Goal: Transaction & Acquisition: Purchase product/service

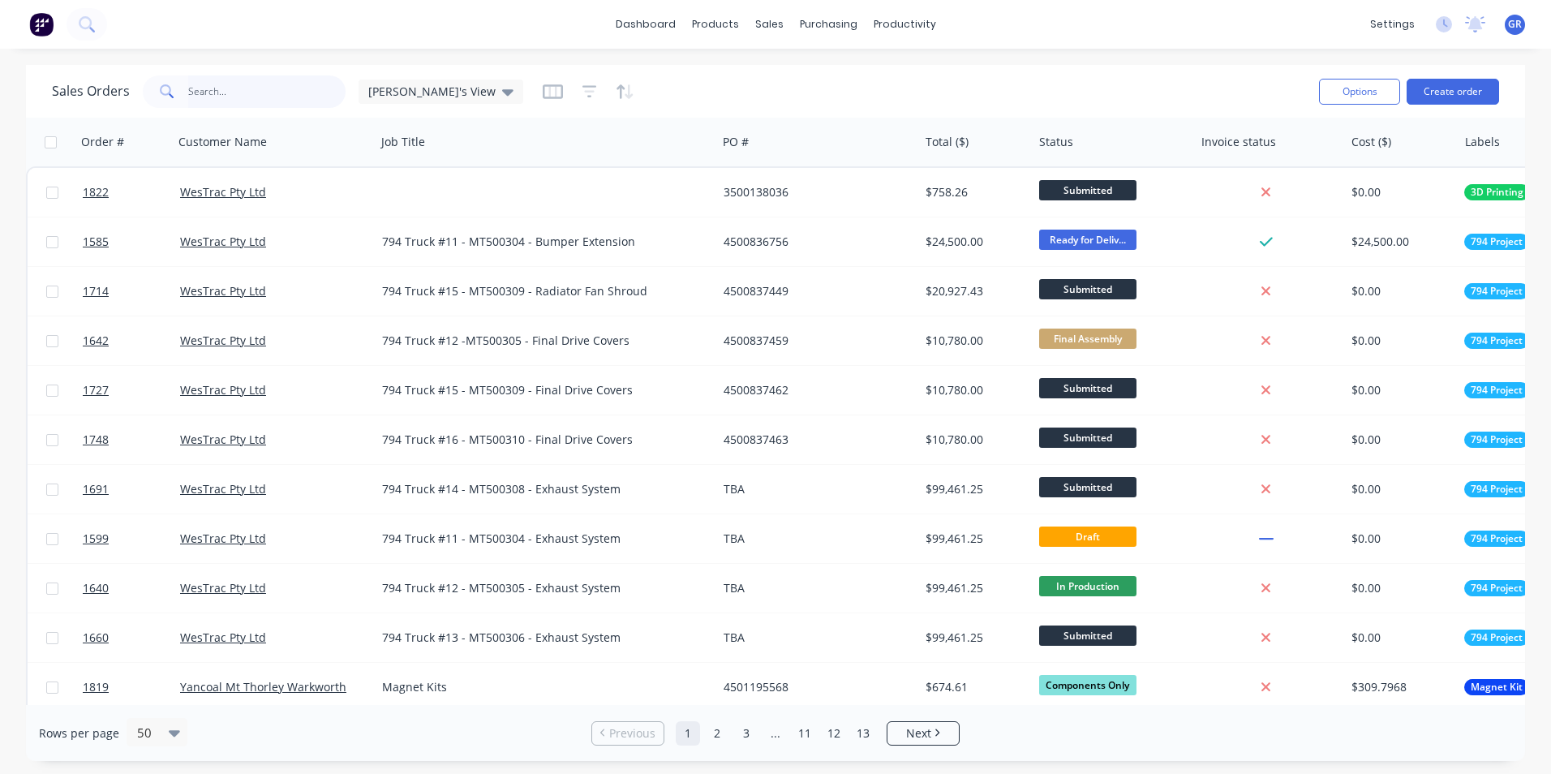
click at [212, 92] on input "text" at bounding box center [267, 91] width 158 height 32
type input "1790"
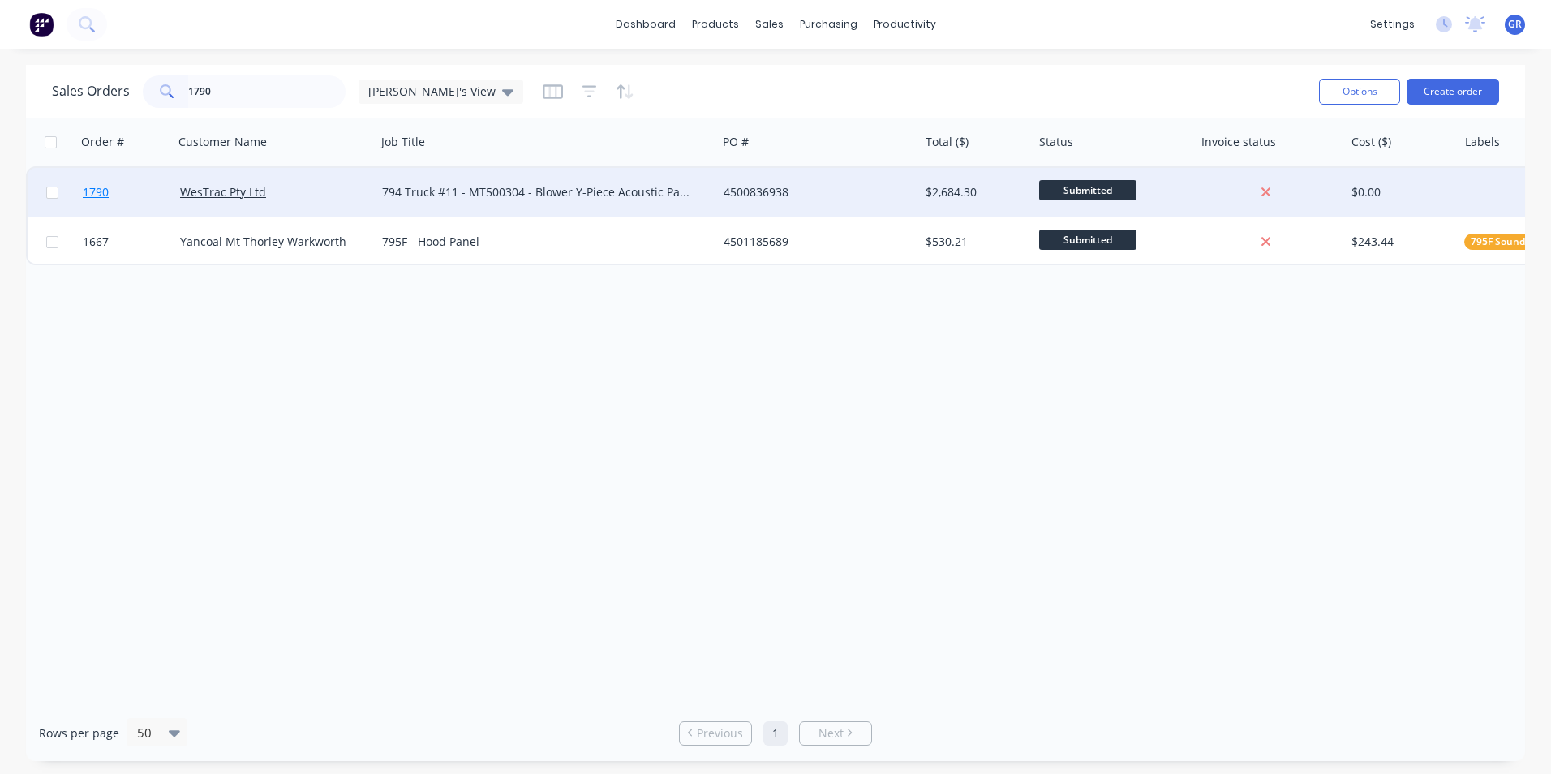
click at [91, 191] on span "1790" at bounding box center [96, 192] width 26 height 16
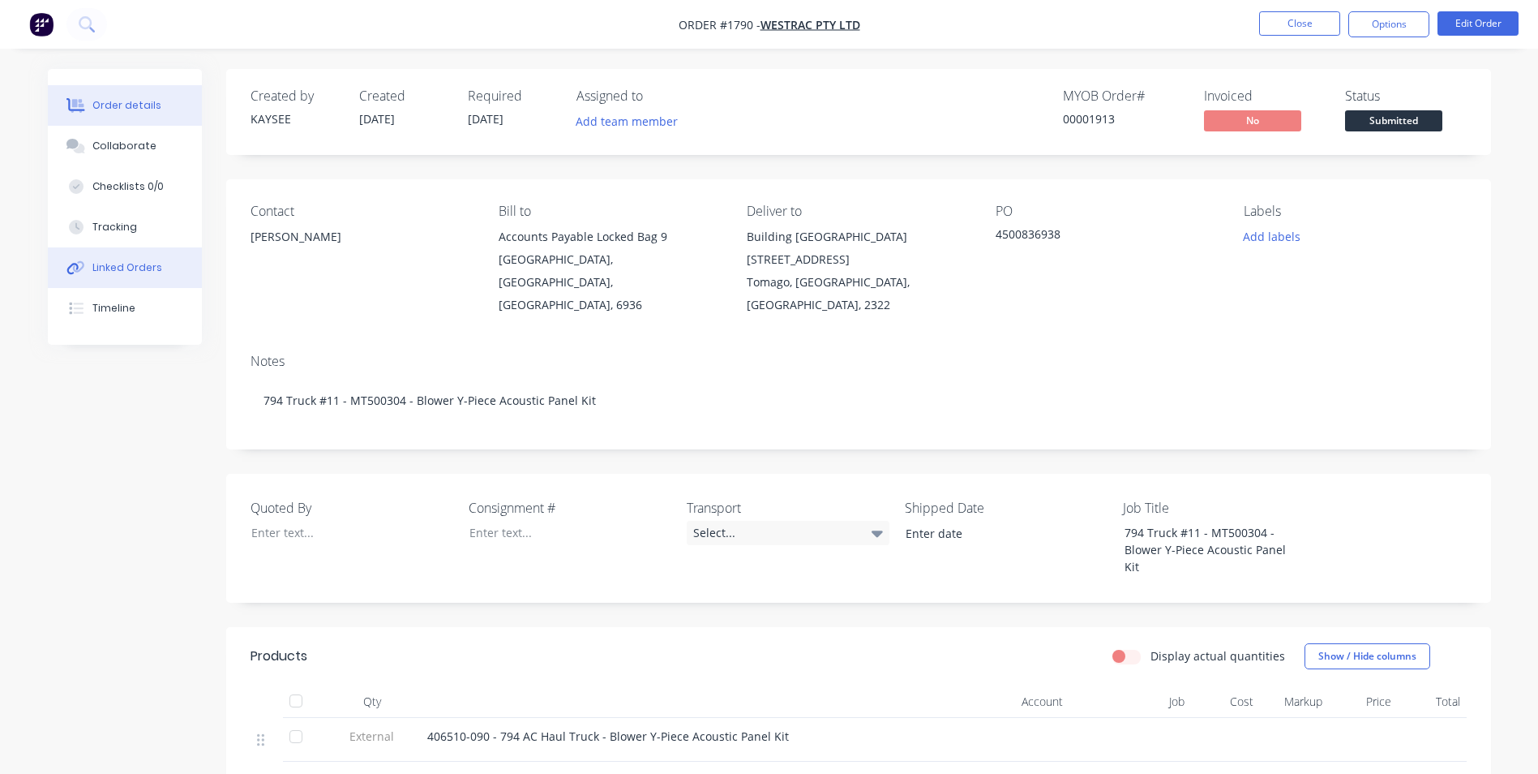
click at [131, 263] on div "Linked Orders" at bounding box center [127, 267] width 70 height 15
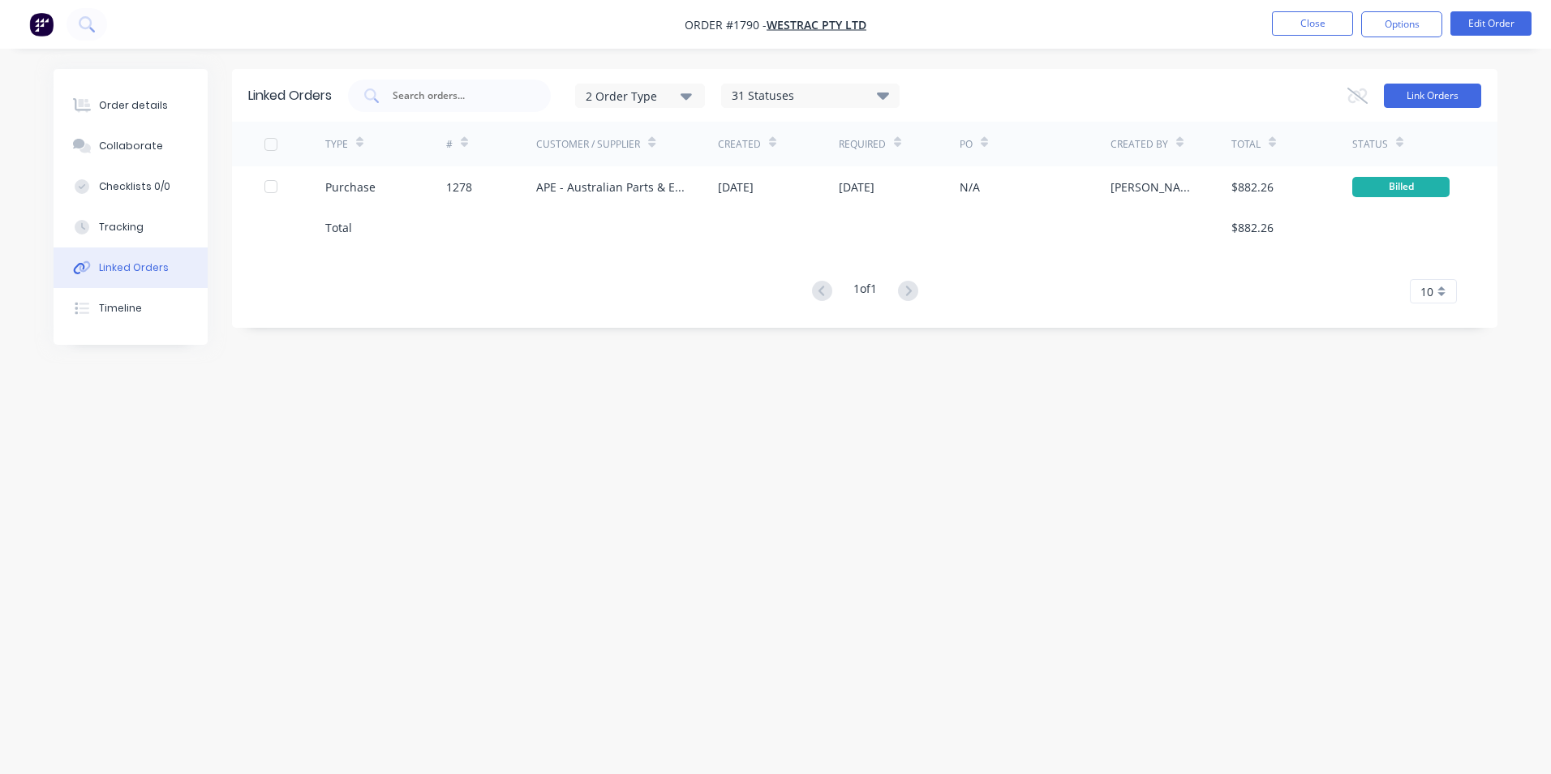
click at [1448, 88] on button "Link Orders" at bounding box center [1432, 96] width 97 height 24
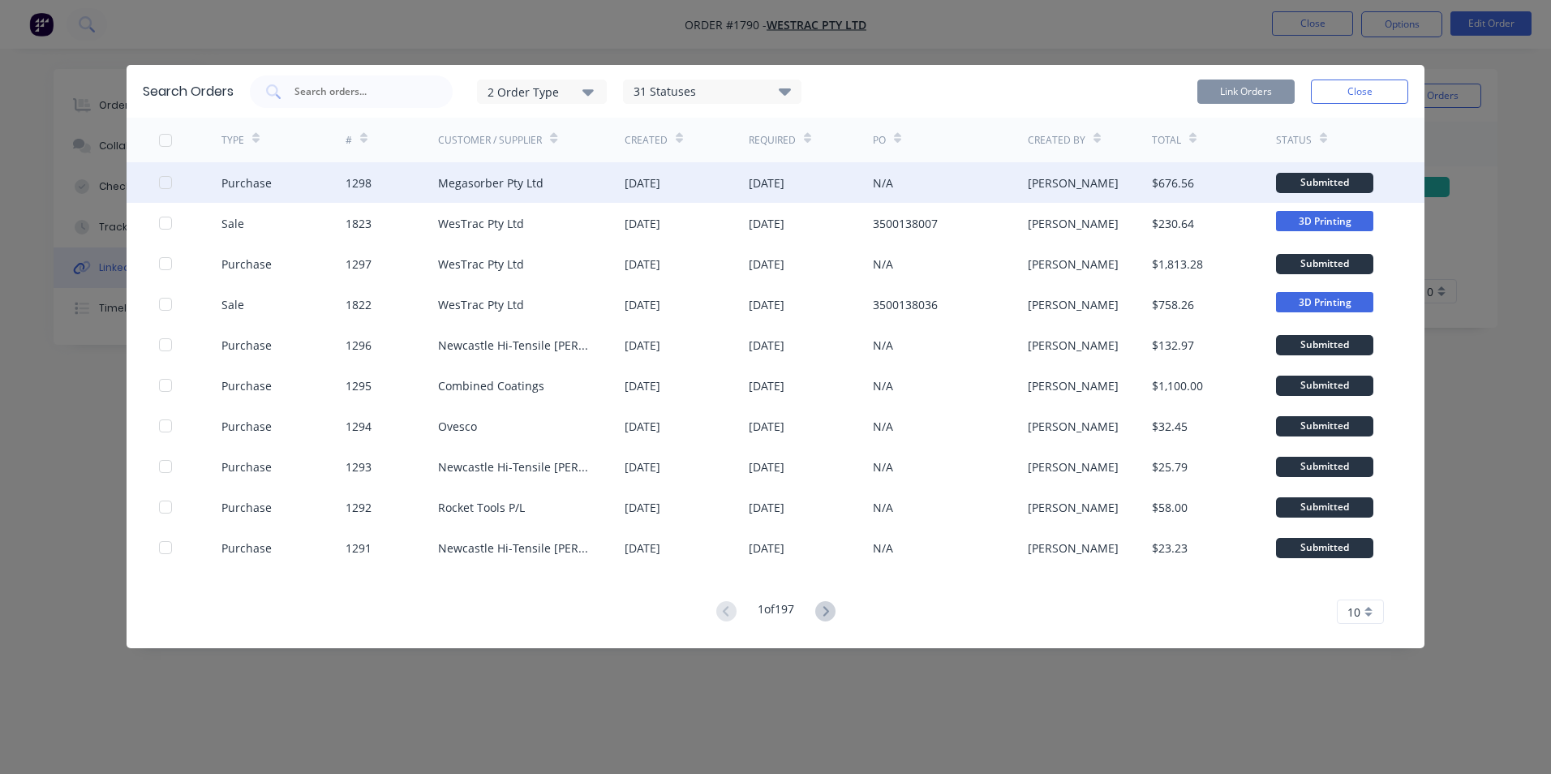
click at [167, 182] on div at bounding box center [165, 182] width 32 height 32
click at [1244, 90] on button "Link Orders" at bounding box center [1245, 91] width 97 height 24
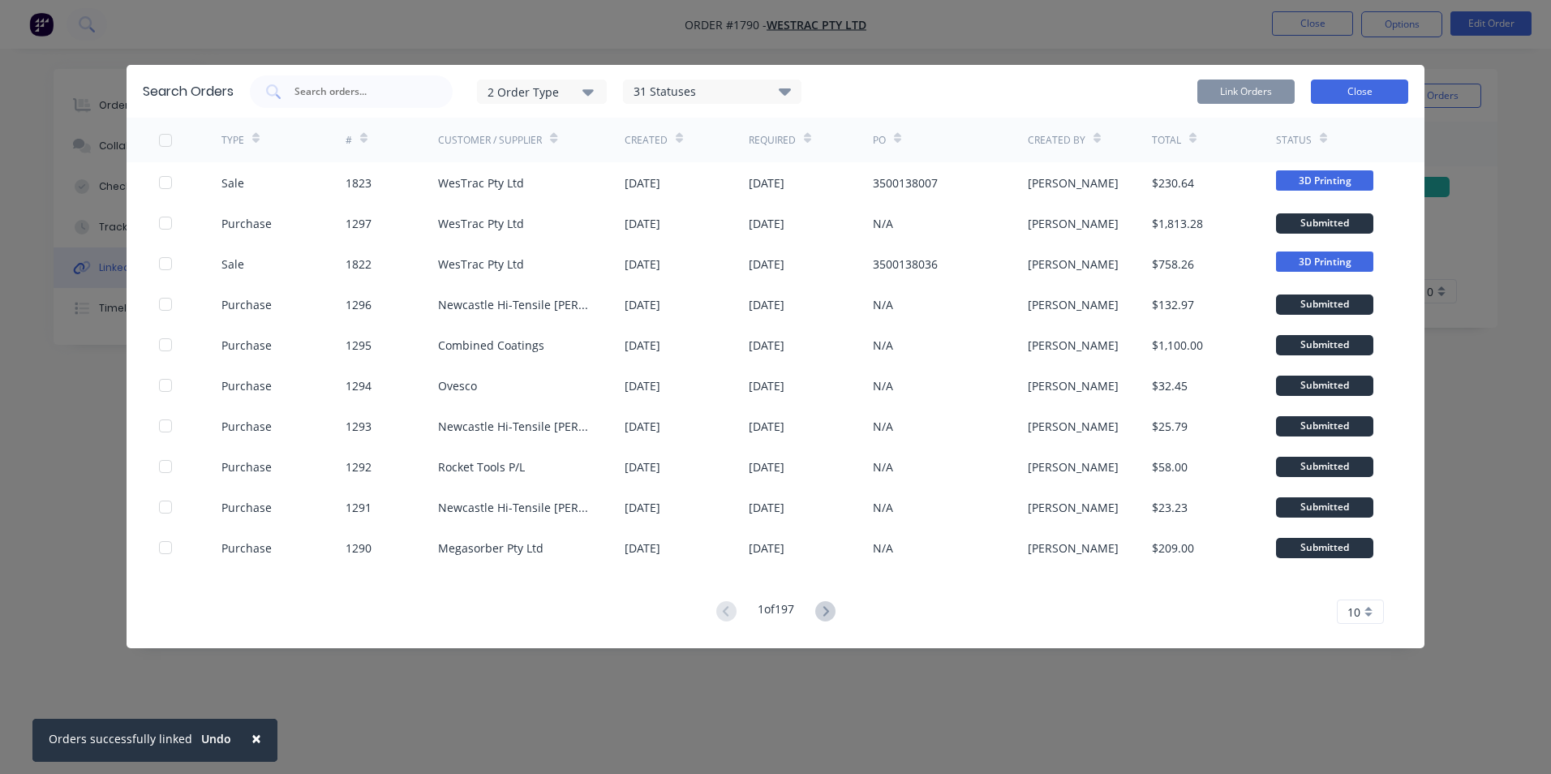
click at [1354, 91] on button "Close" at bounding box center [1359, 91] width 97 height 24
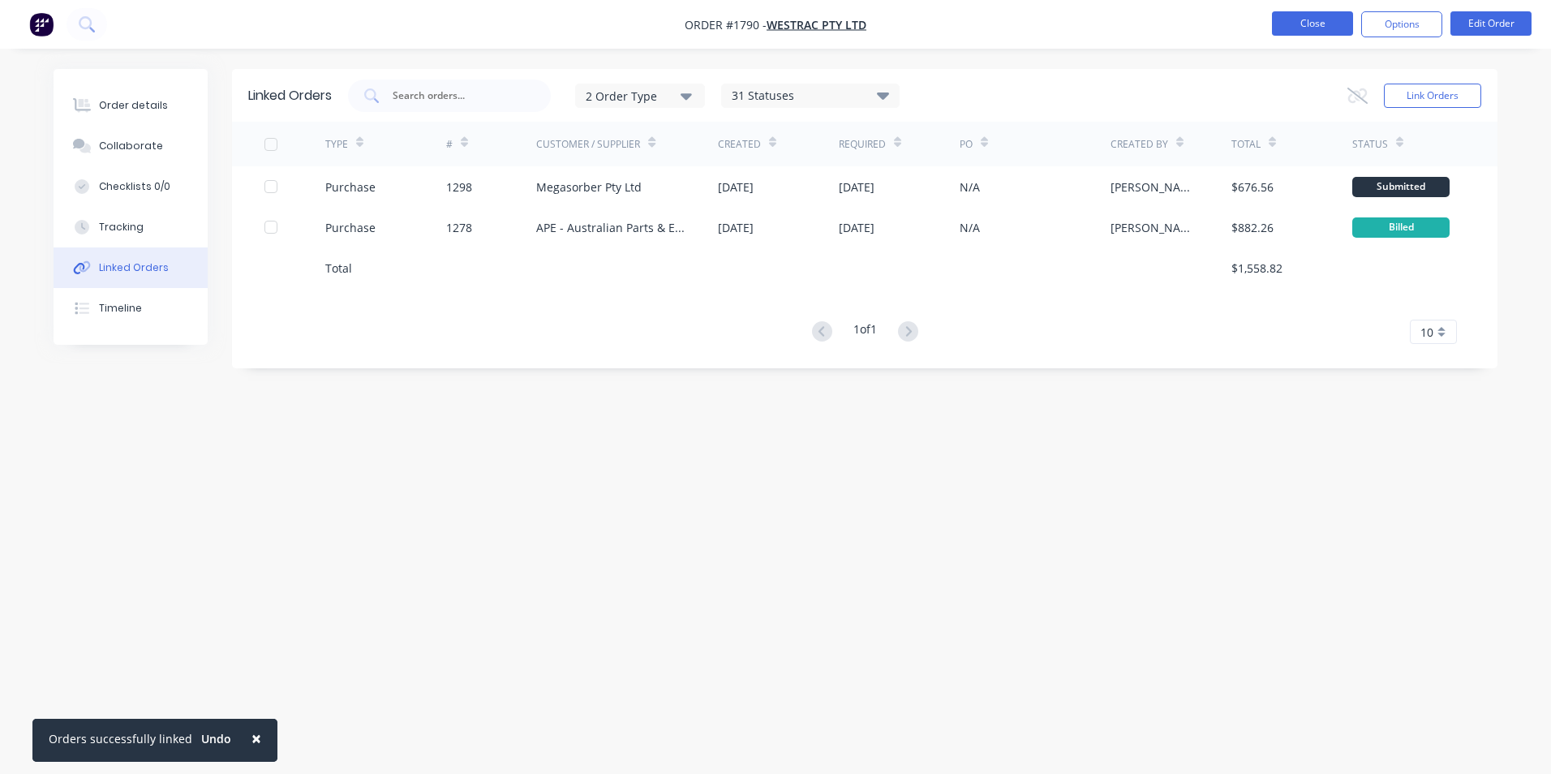
click at [1309, 20] on button "Close" at bounding box center [1312, 23] width 81 height 24
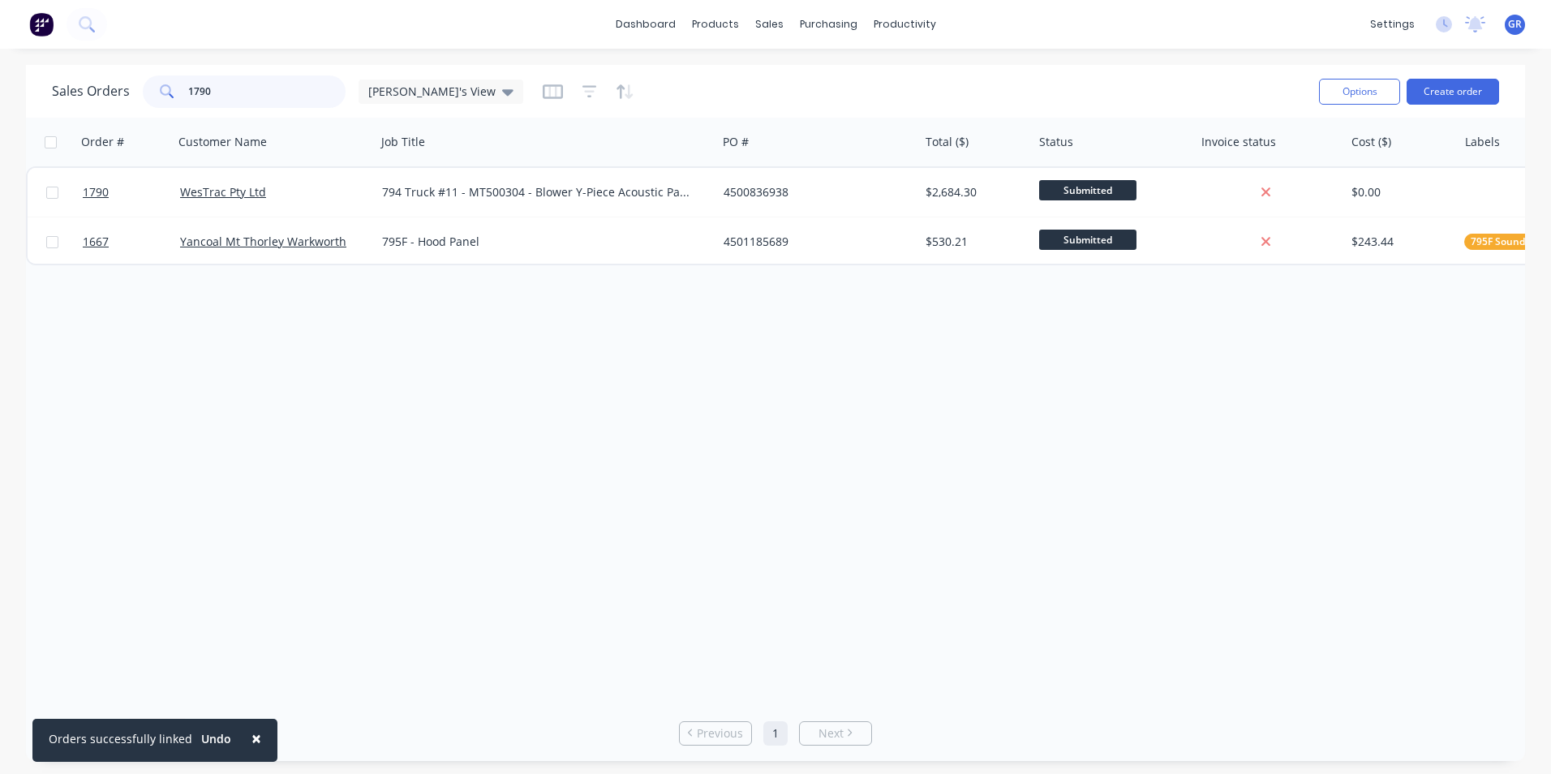
drag, startPoint x: 215, startPoint y: 92, endPoint x: 161, endPoint y: 92, distance: 54.3
click at [161, 92] on div "1790" at bounding box center [244, 91] width 203 height 32
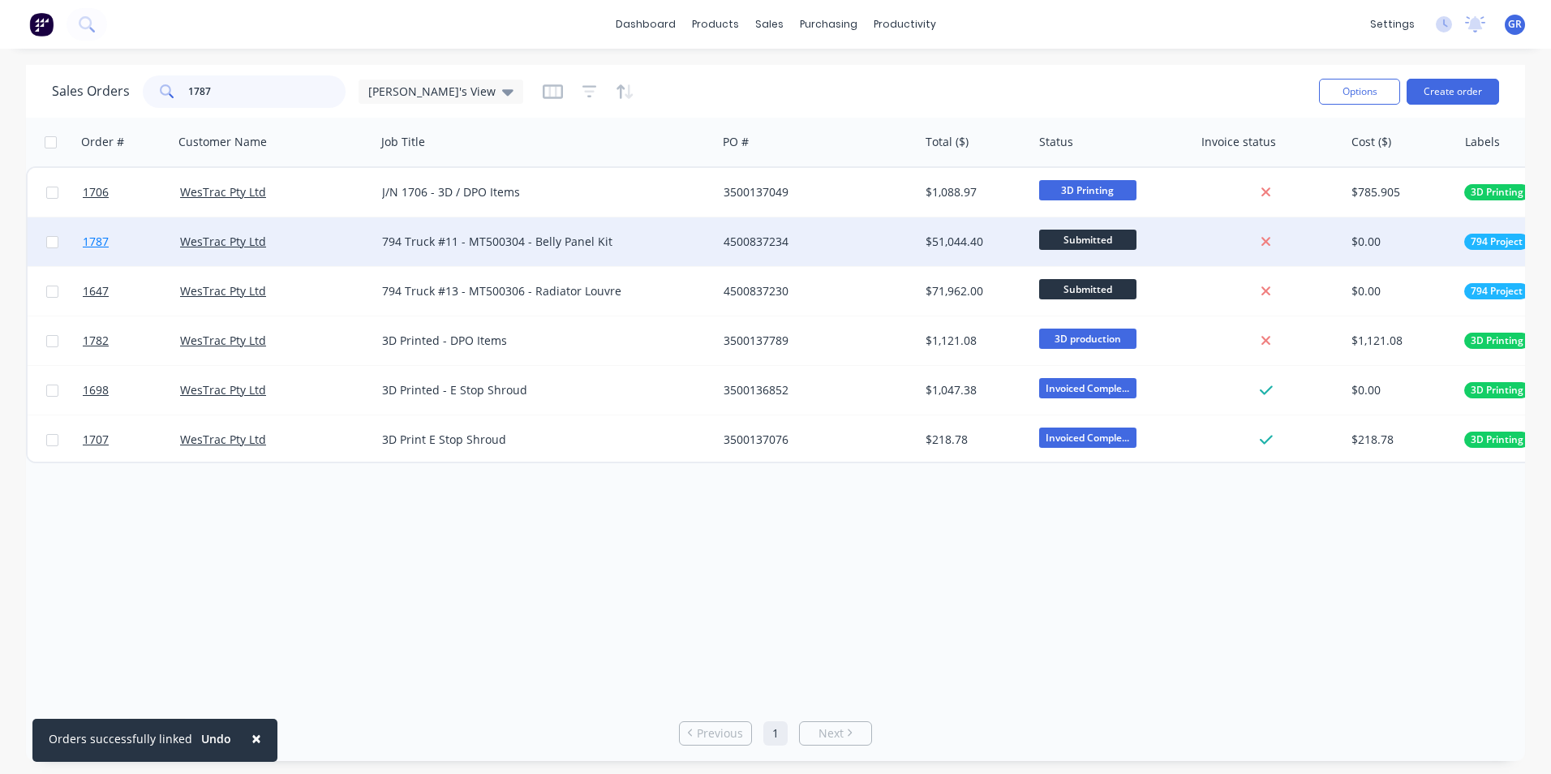
type input "1787"
click at [99, 242] on span "1787" at bounding box center [96, 242] width 26 height 16
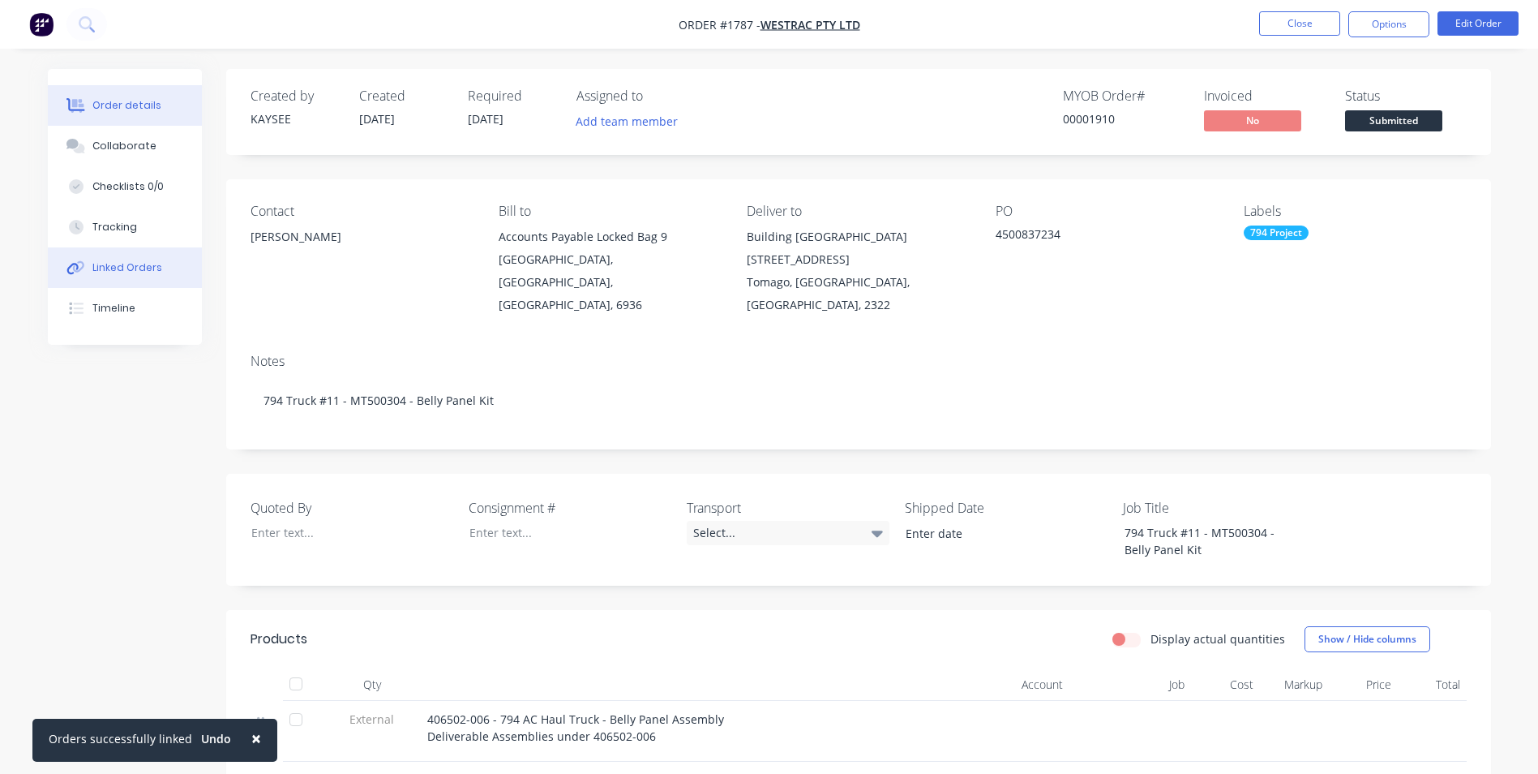
click at [115, 268] on div "Linked Orders" at bounding box center [127, 267] width 70 height 15
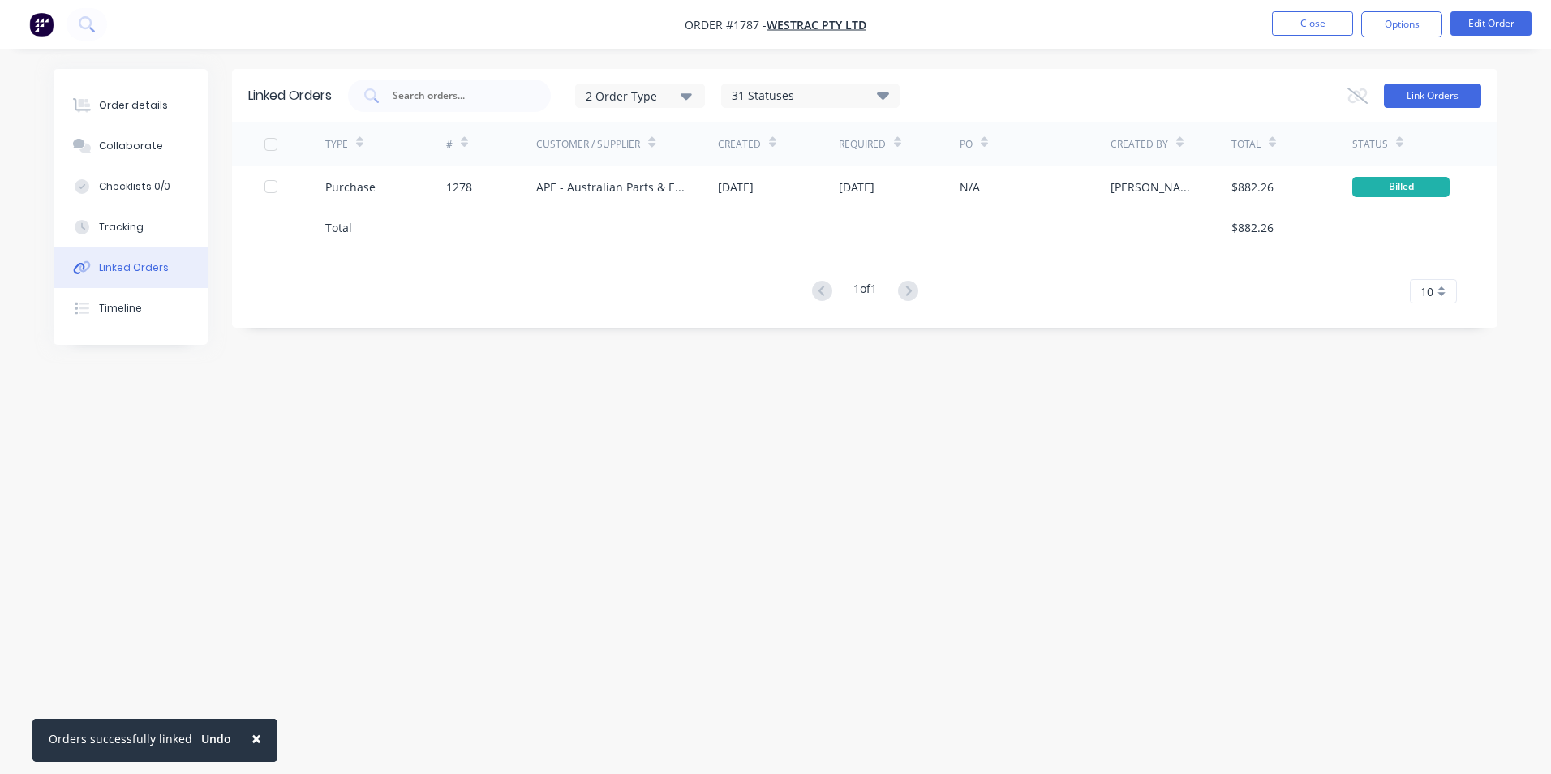
click at [1410, 102] on button "Link Orders" at bounding box center [1432, 96] width 97 height 24
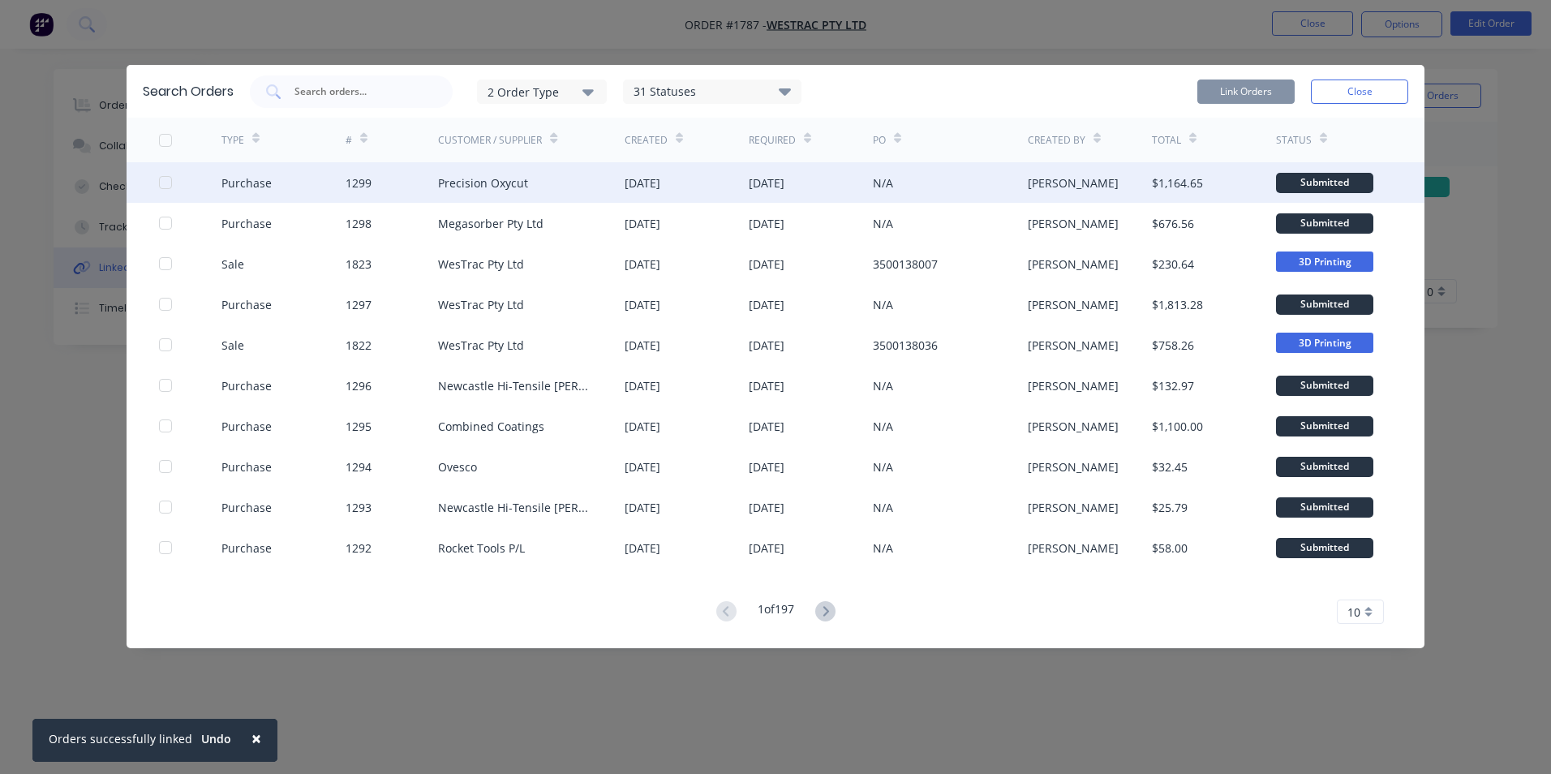
click at [168, 182] on div at bounding box center [165, 182] width 32 height 32
click at [1237, 88] on button "Link Orders" at bounding box center [1245, 91] width 97 height 24
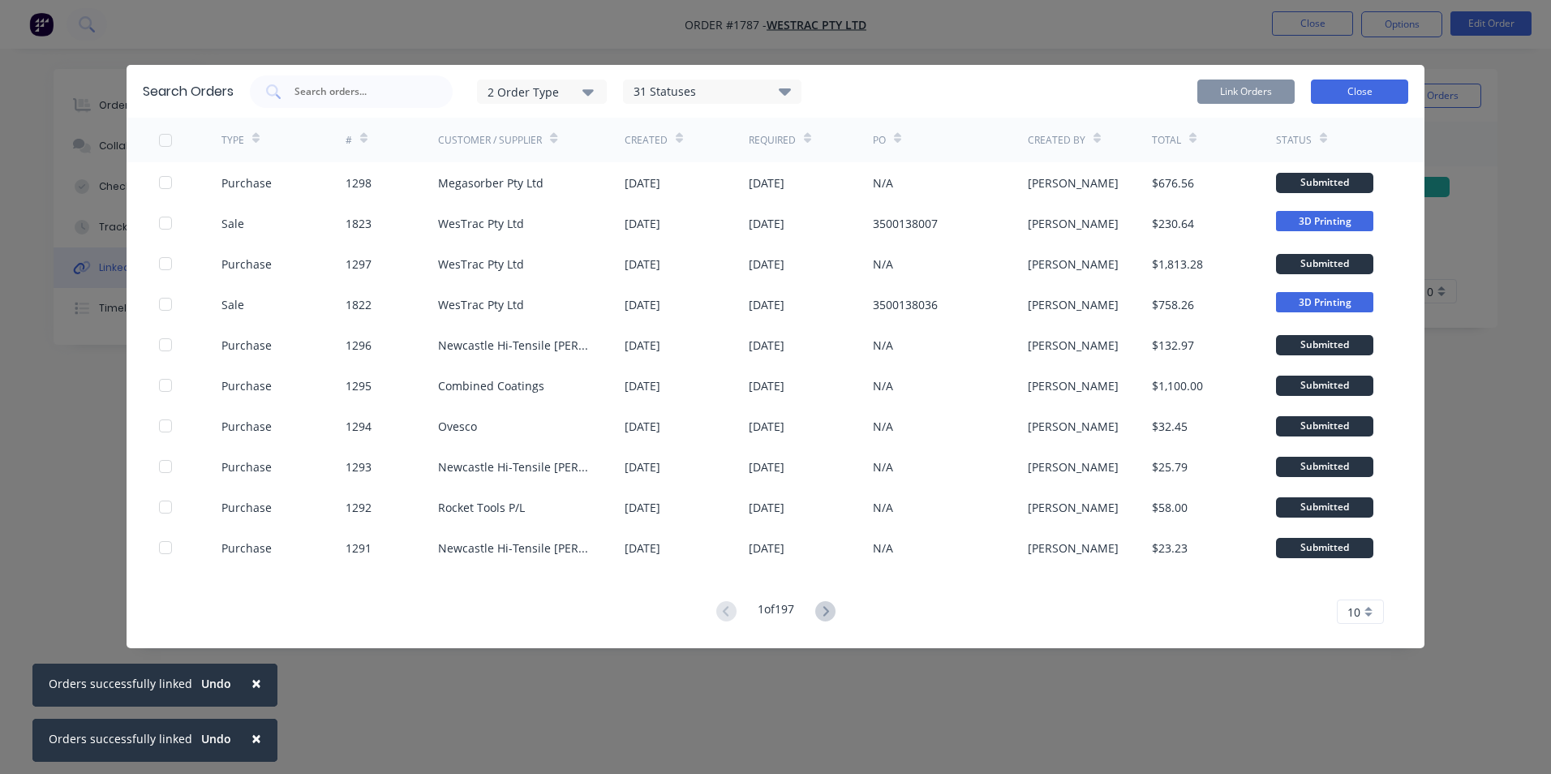
click at [1353, 87] on button "Close" at bounding box center [1359, 91] width 97 height 24
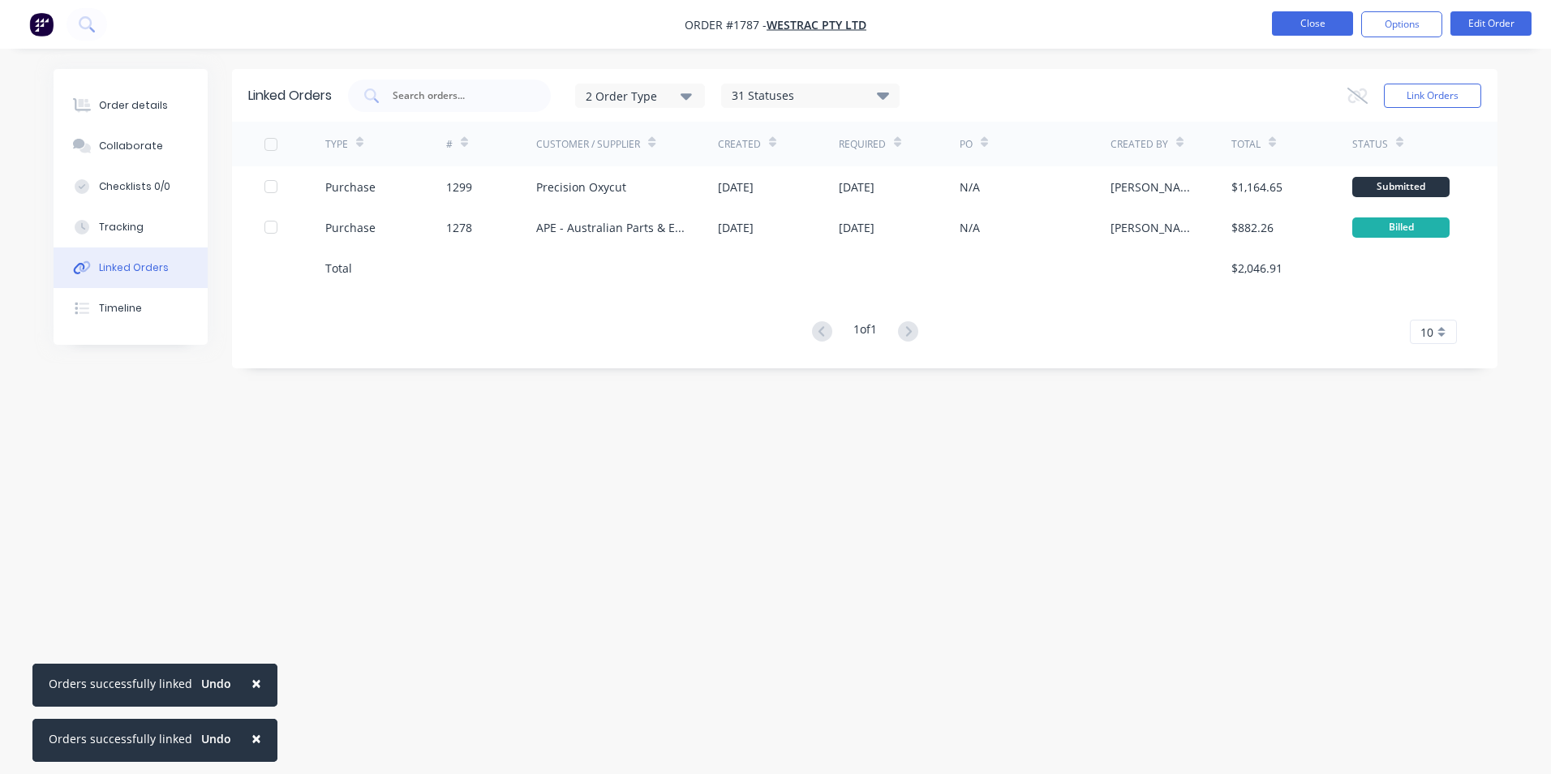
click at [1299, 22] on button "Close" at bounding box center [1312, 23] width 81 height 24
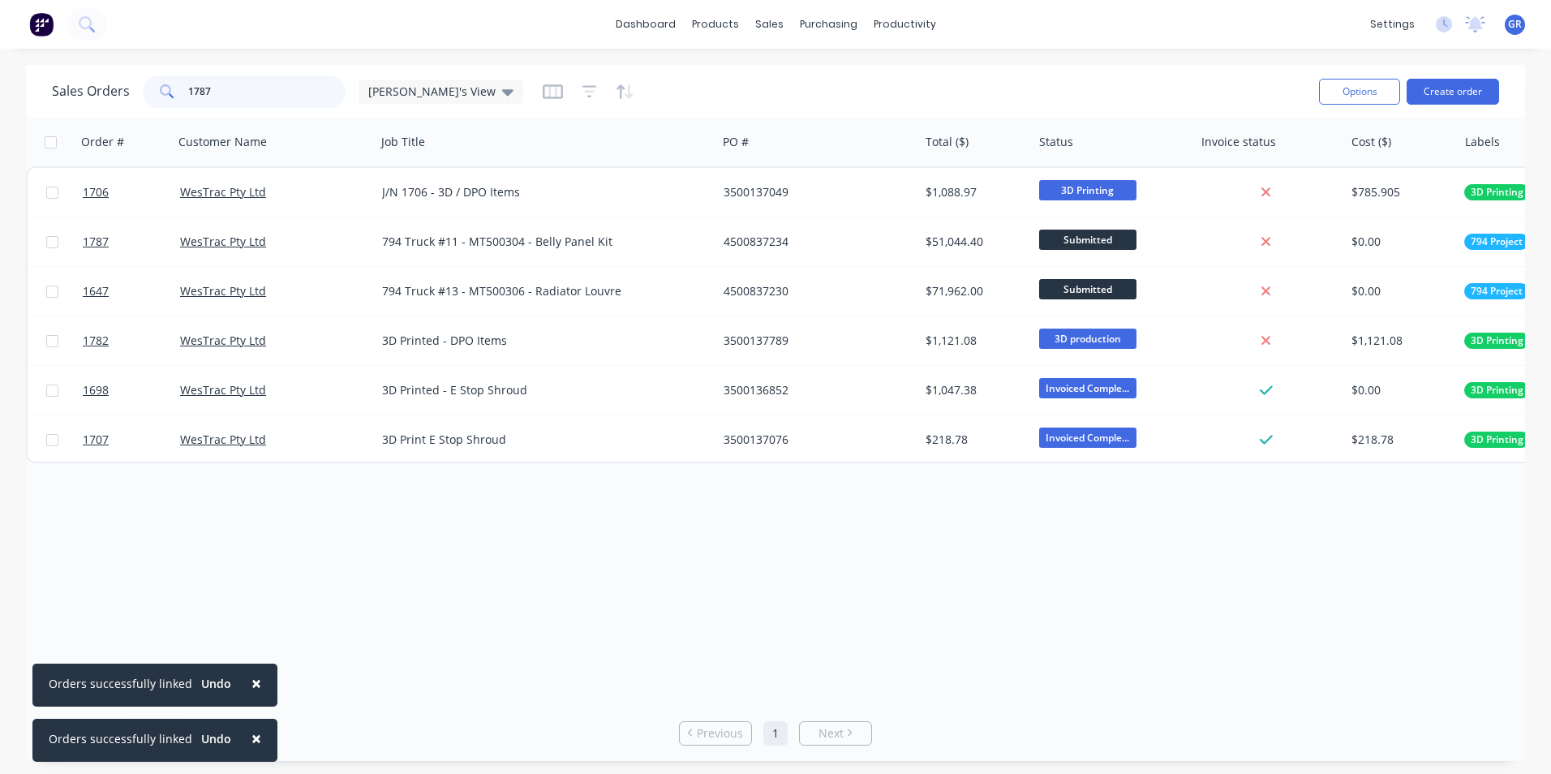
drag, startPoint x: 181, startPoint y: 88, endPoint x: 129, endPoint y: 88, distance: 51.9
click at [129, 88] on div "Sales Orders 1787 Greg's View" at bounding box center [287, 91] width 471 height 32
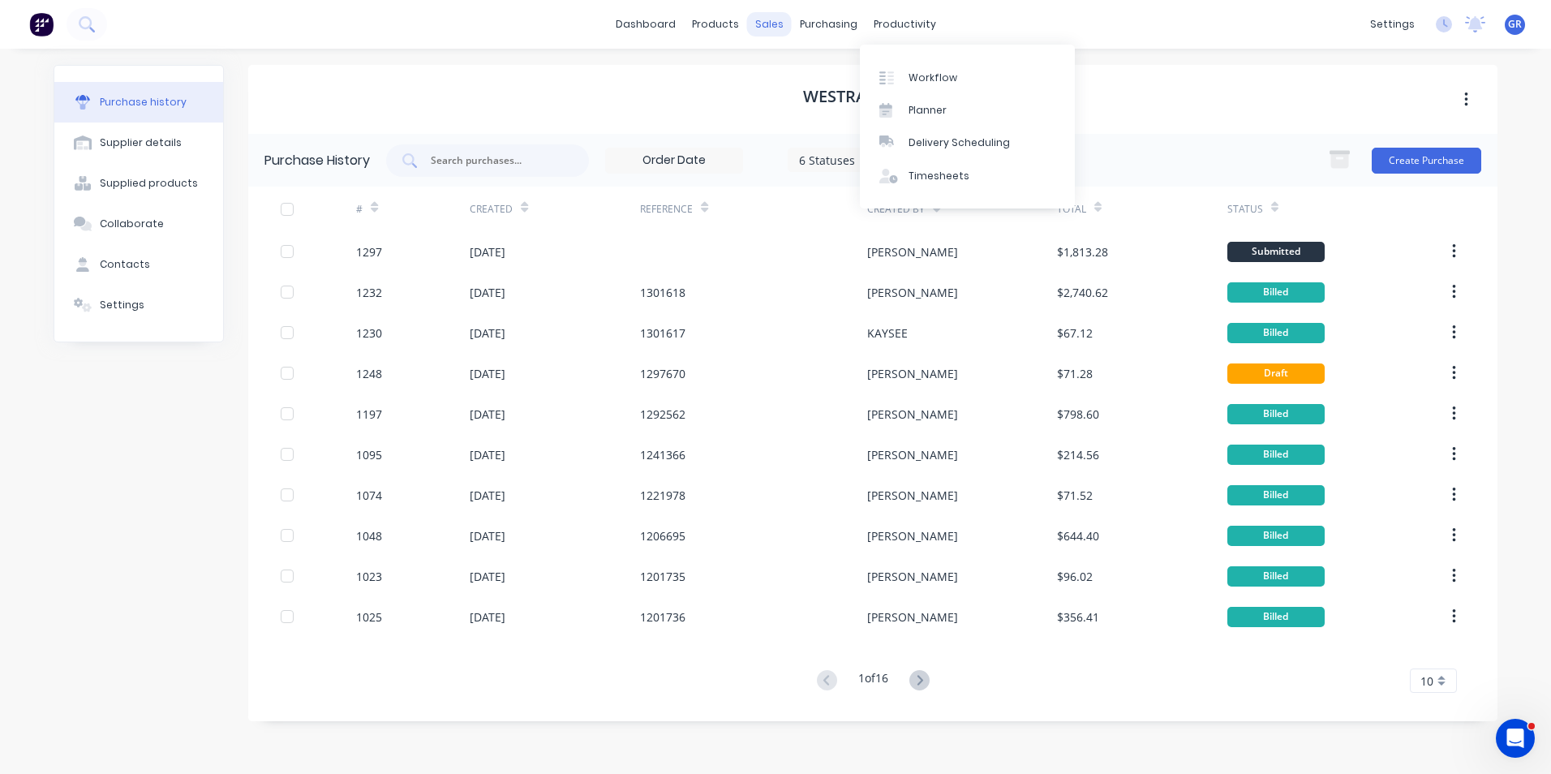
scroll to position [2, 0]
click at [816, 25] on div "purchasing" at bounding box center [829, 24] width 74 height 24
click at [865, 73] on div "Purchase Orders" at bounding box center [881, 78] width 86 height 15
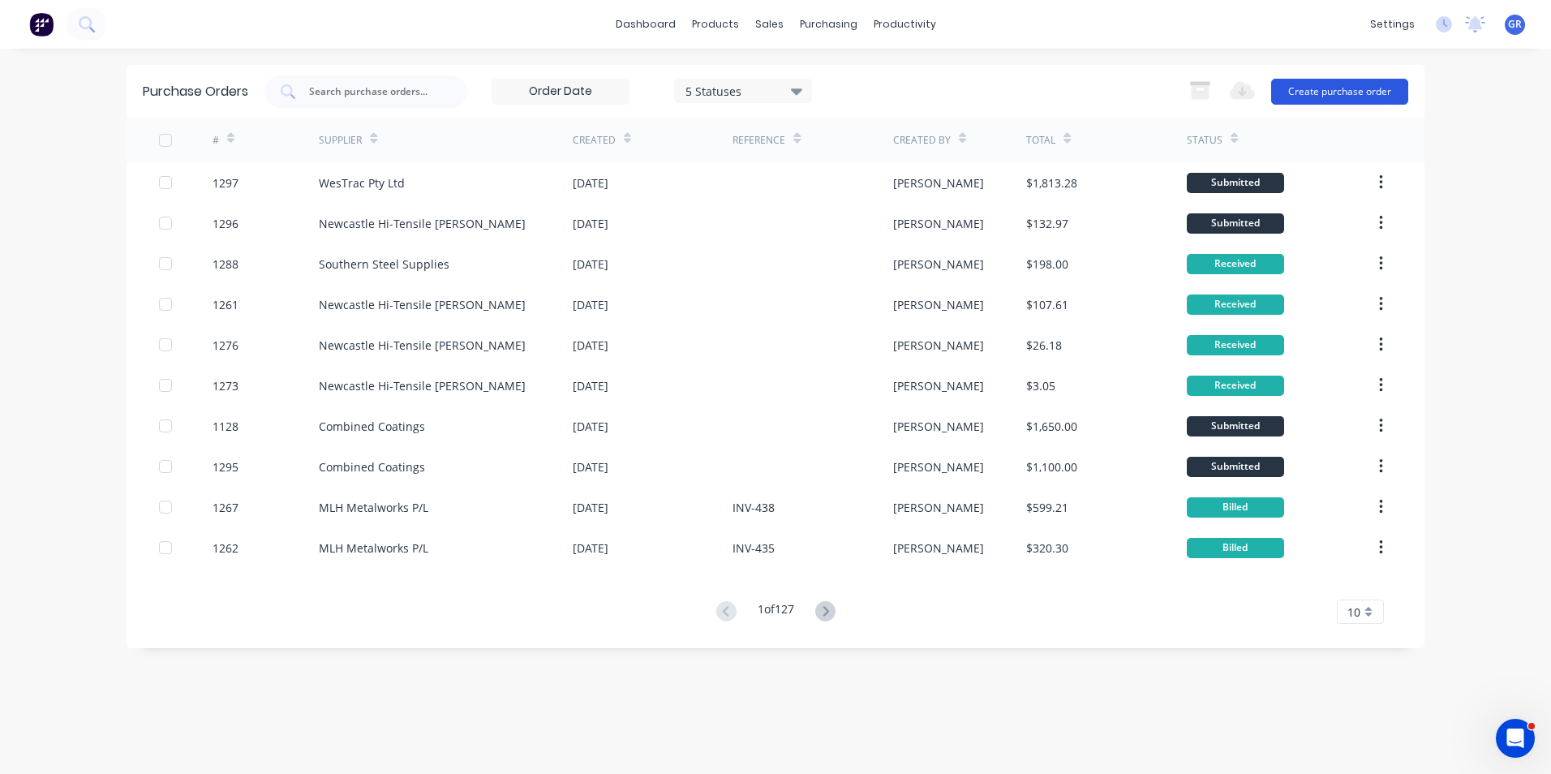
click at [1336, 93] on button "Create purchase order" at bounding box center [1339, 92] width 137 height 26
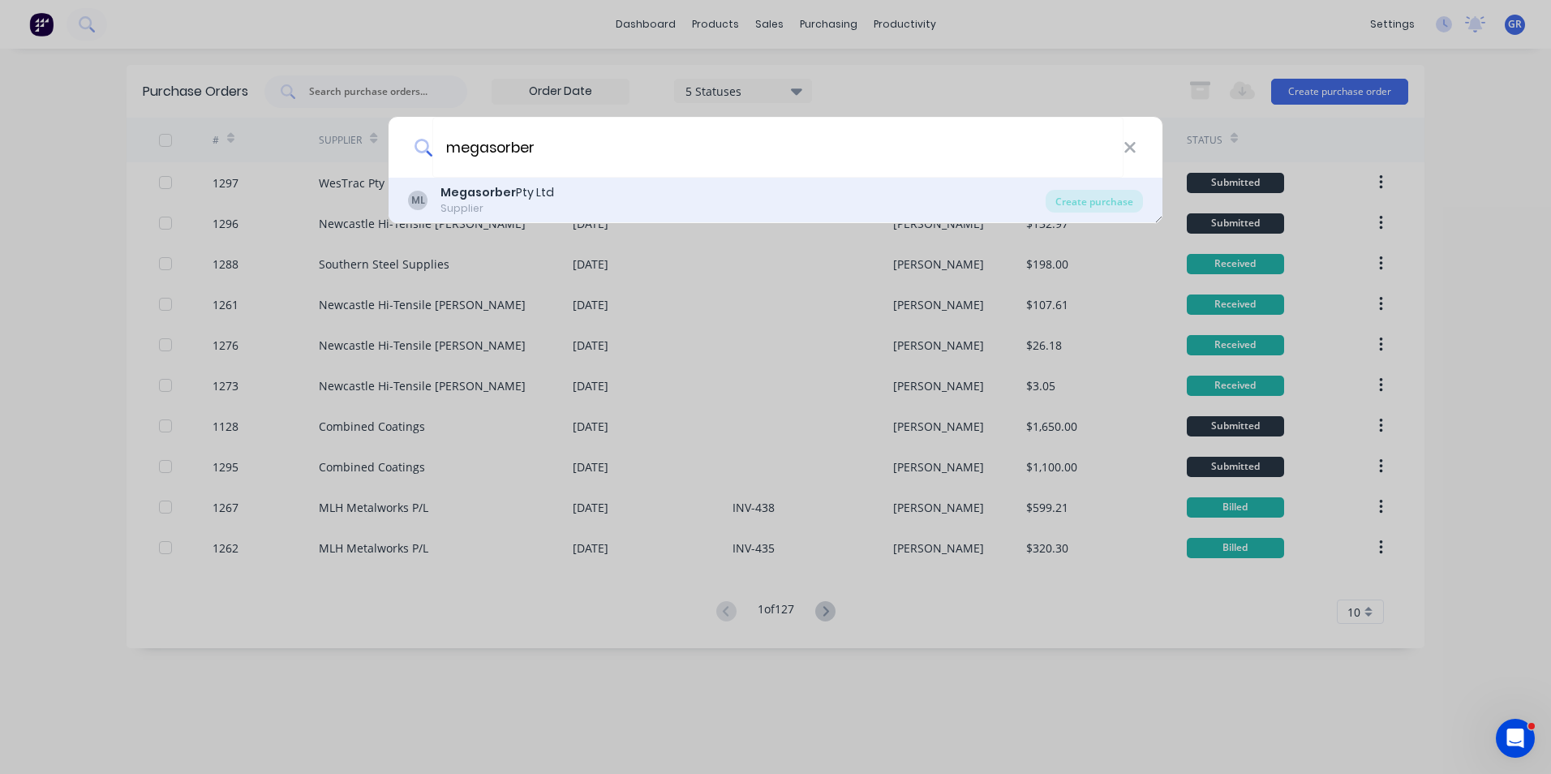
type input "megasorber"
click at [475, 197] on b "Megasorber" at bounding box center [477, 192] width 75 height 16
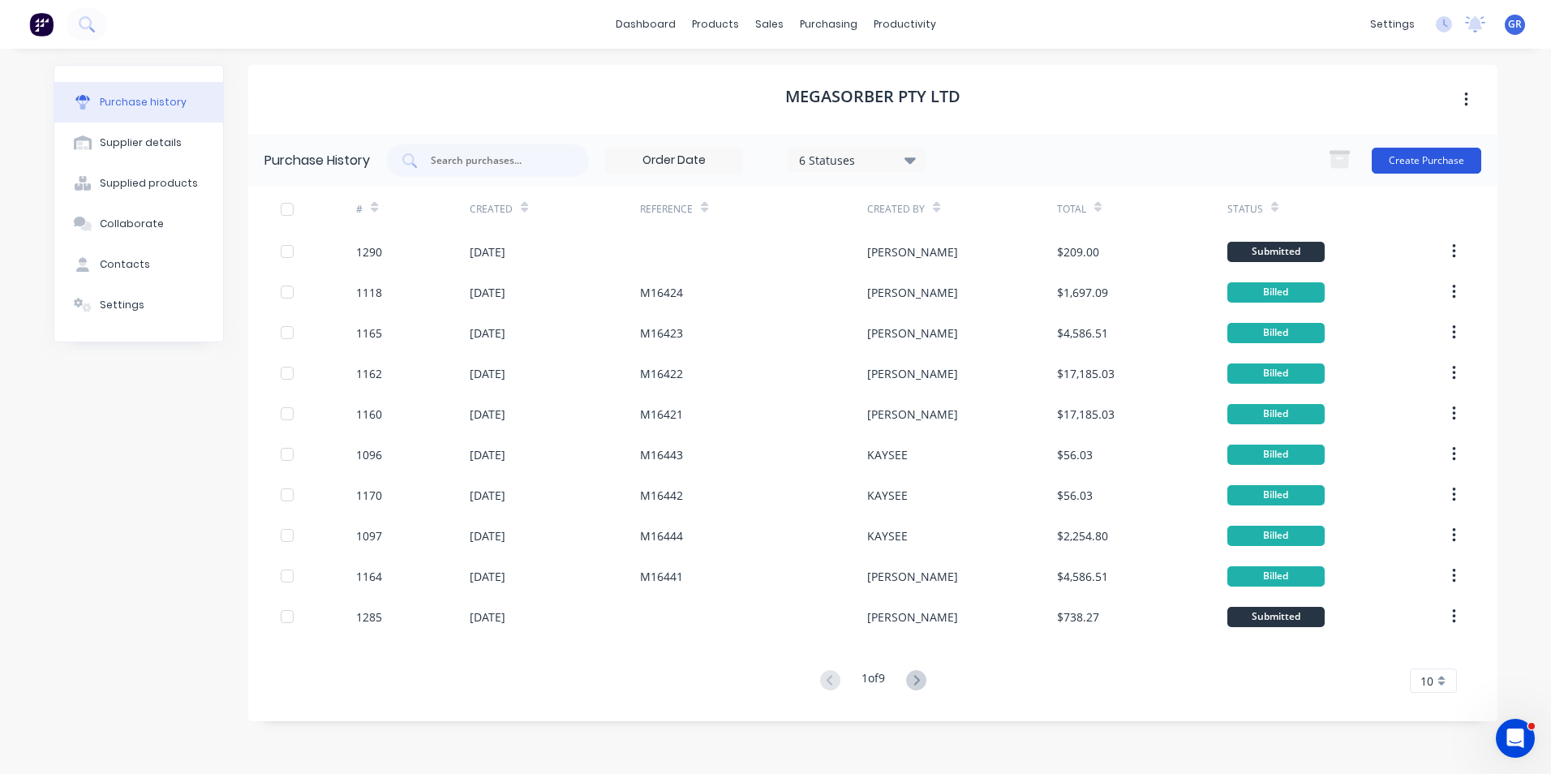
click at [1431, 161] on button "Create Purchase" at bounding box center [1425, 161] width 109 height 26
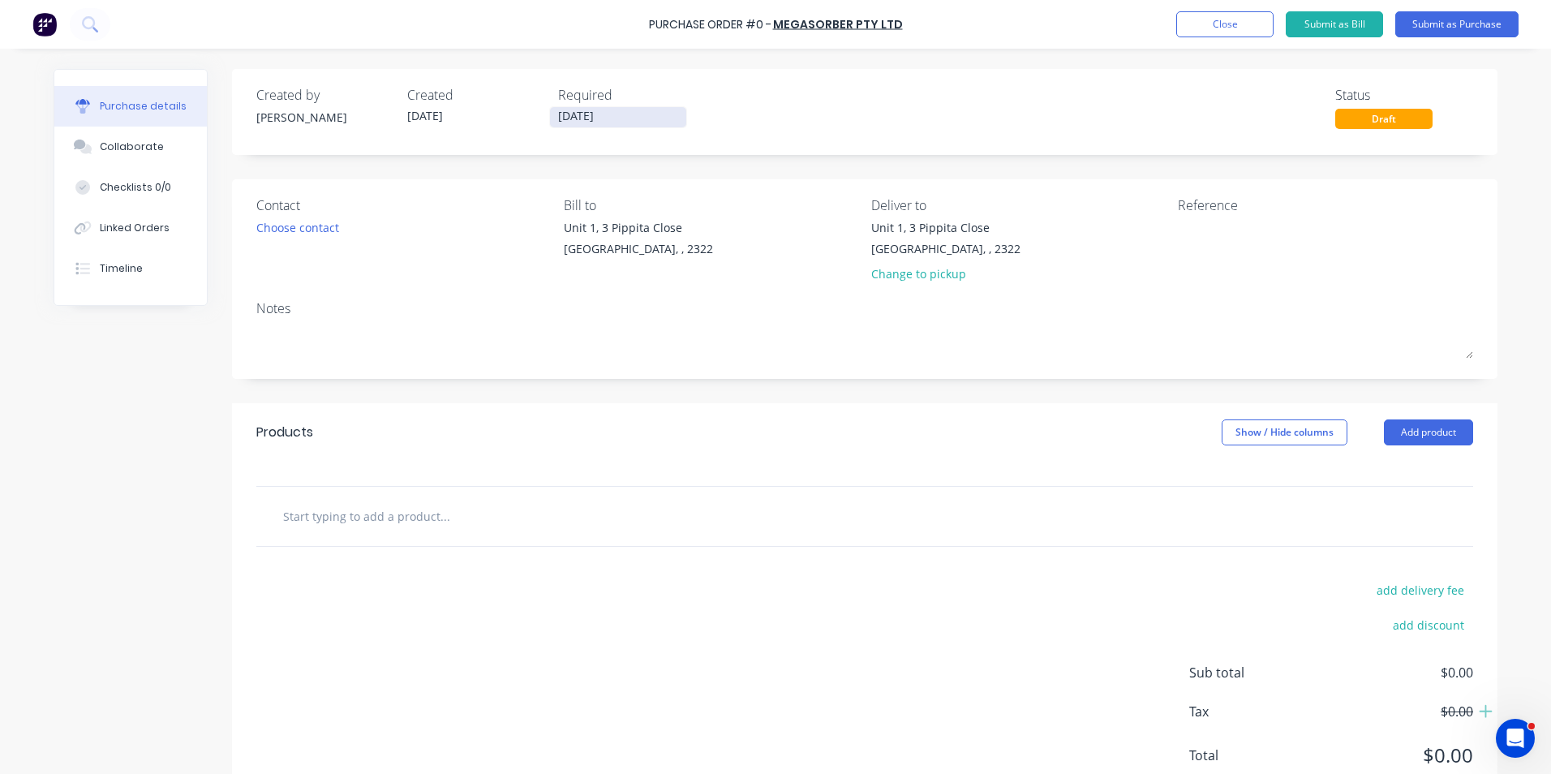
click at [614, 116] on input "[DATE]" at bounding box center [618, 117] width 136 height 20
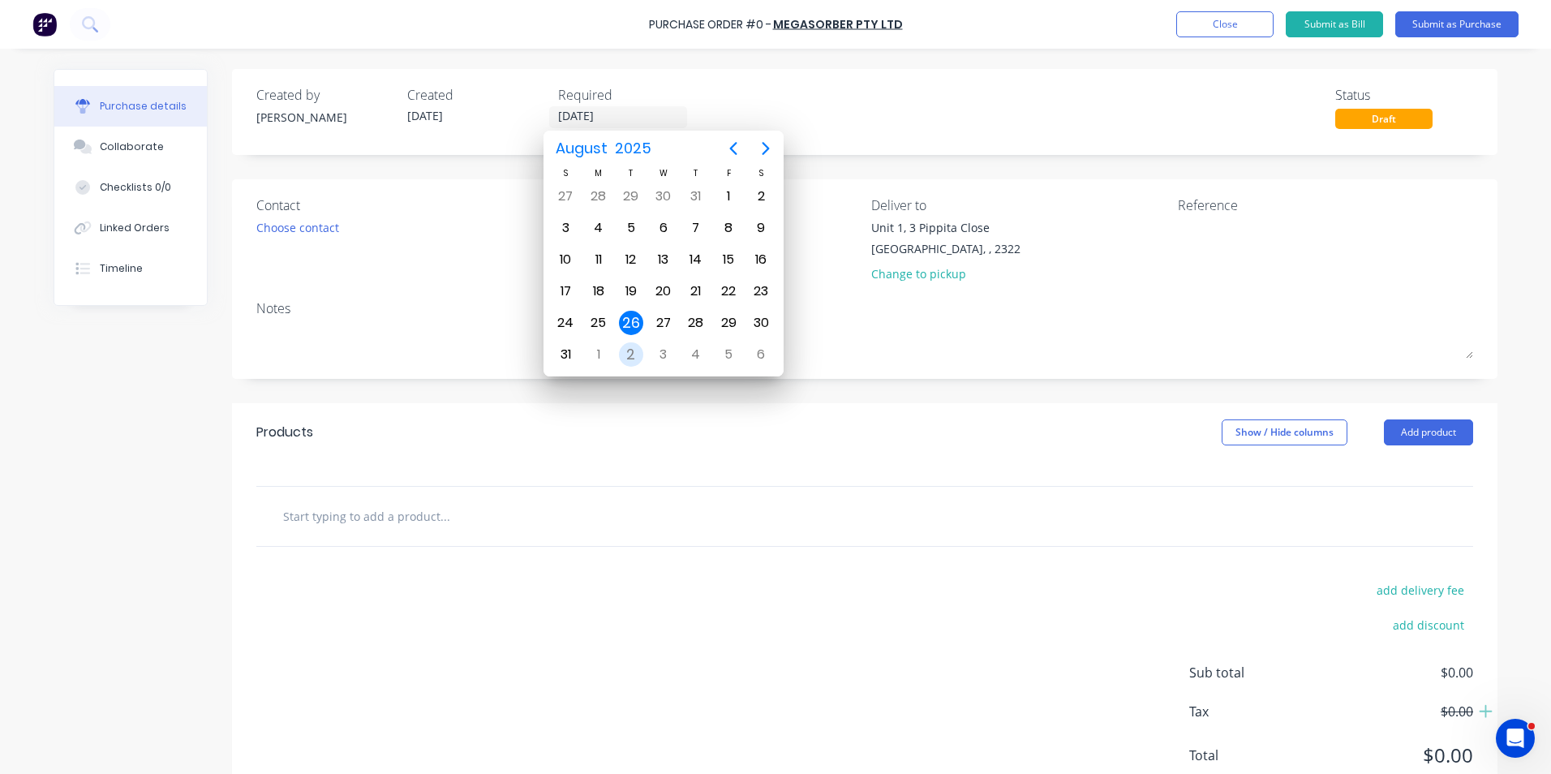
click at [638, 357] on div "2" at bounding box center [631, 354] width 24 height 24
type input "[DATE]"
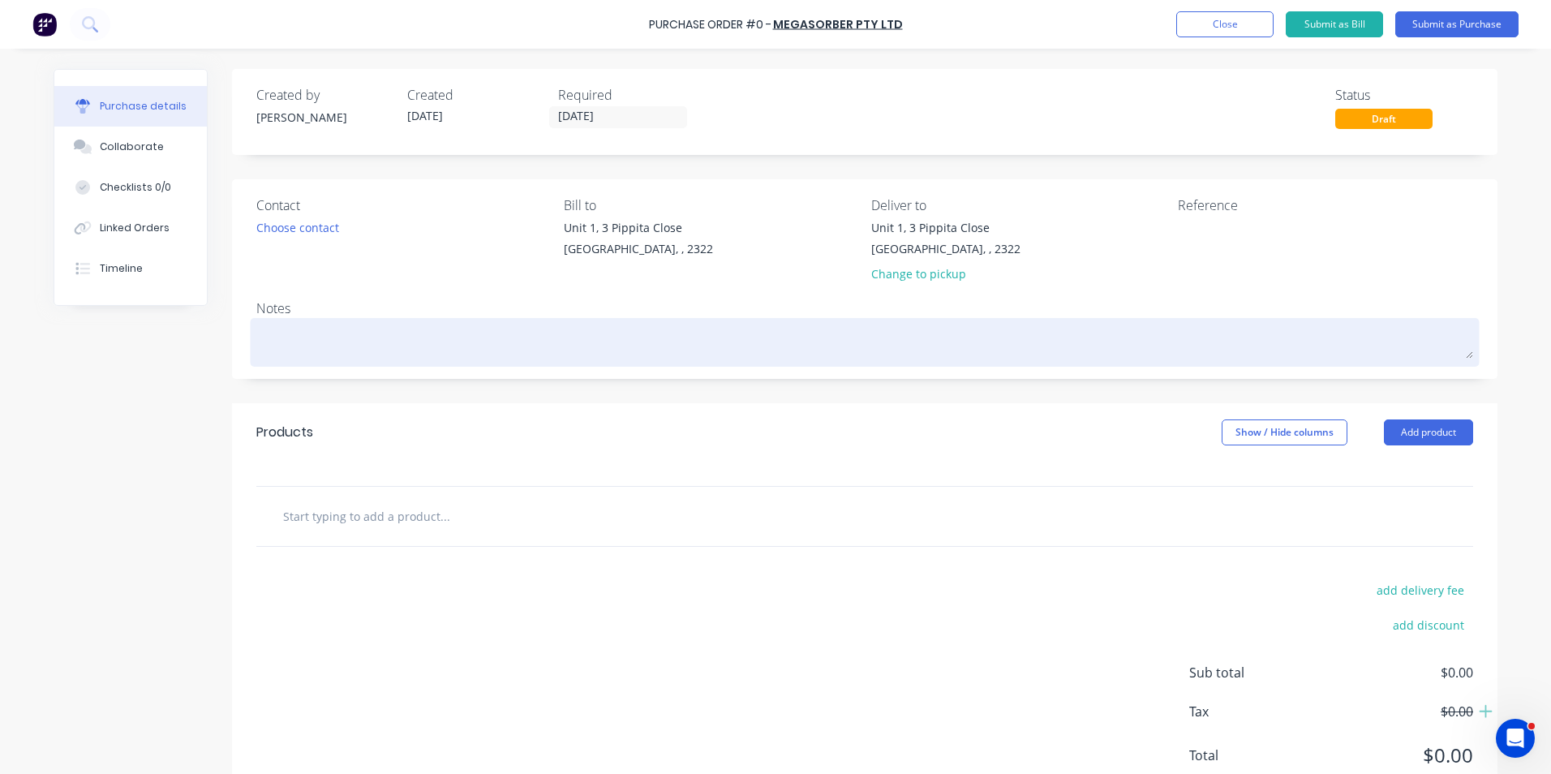
click at [406, 344] on textarea at bounding box center [864, 340] width 1217 height 36
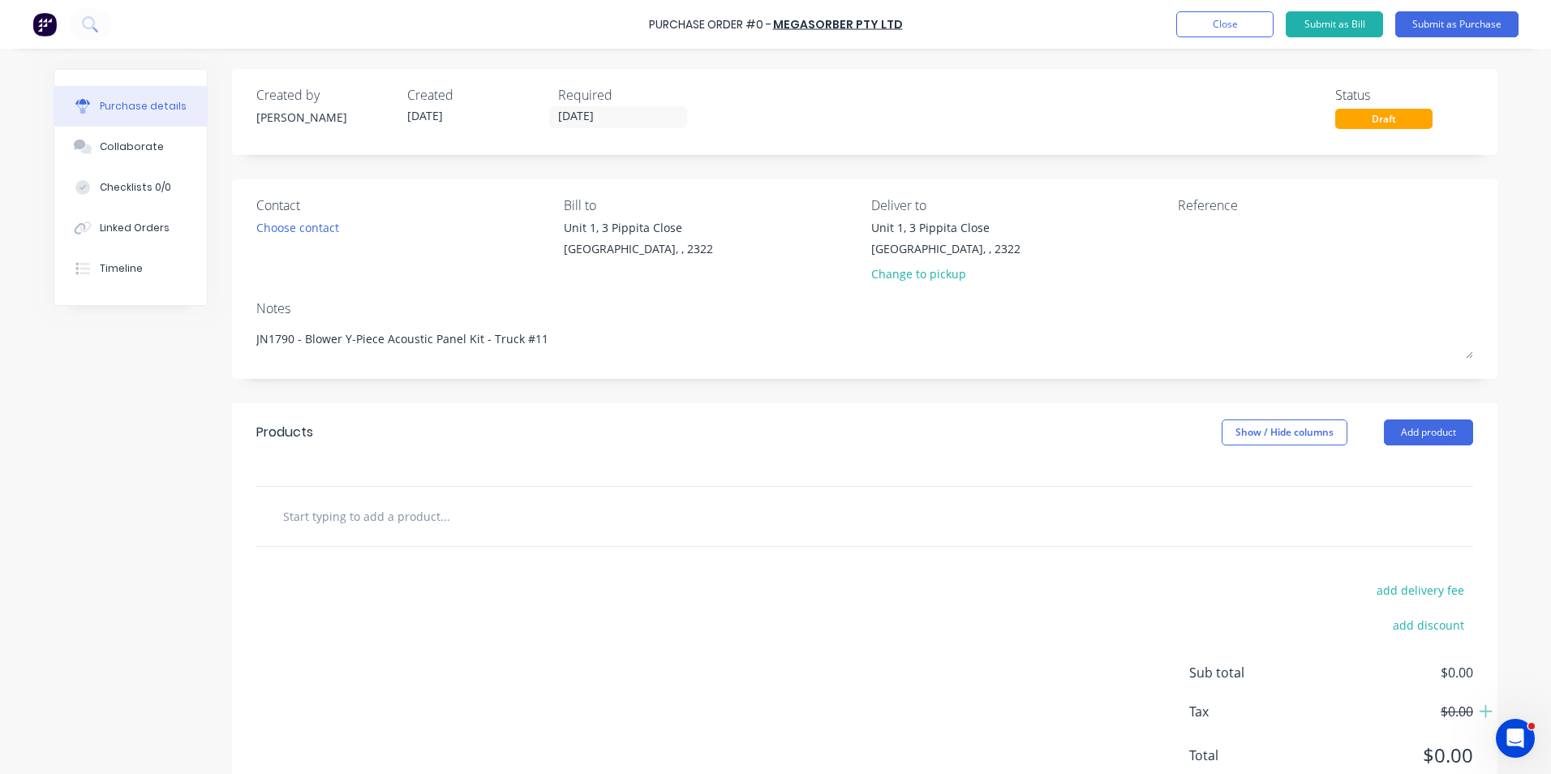
type textarea "JN1790 - Blower Y-Piece Acoustic Panel Kit - Truck #11"
click at [383, 515] on input "text" at bounding box center [444, 516] width 324 height 32
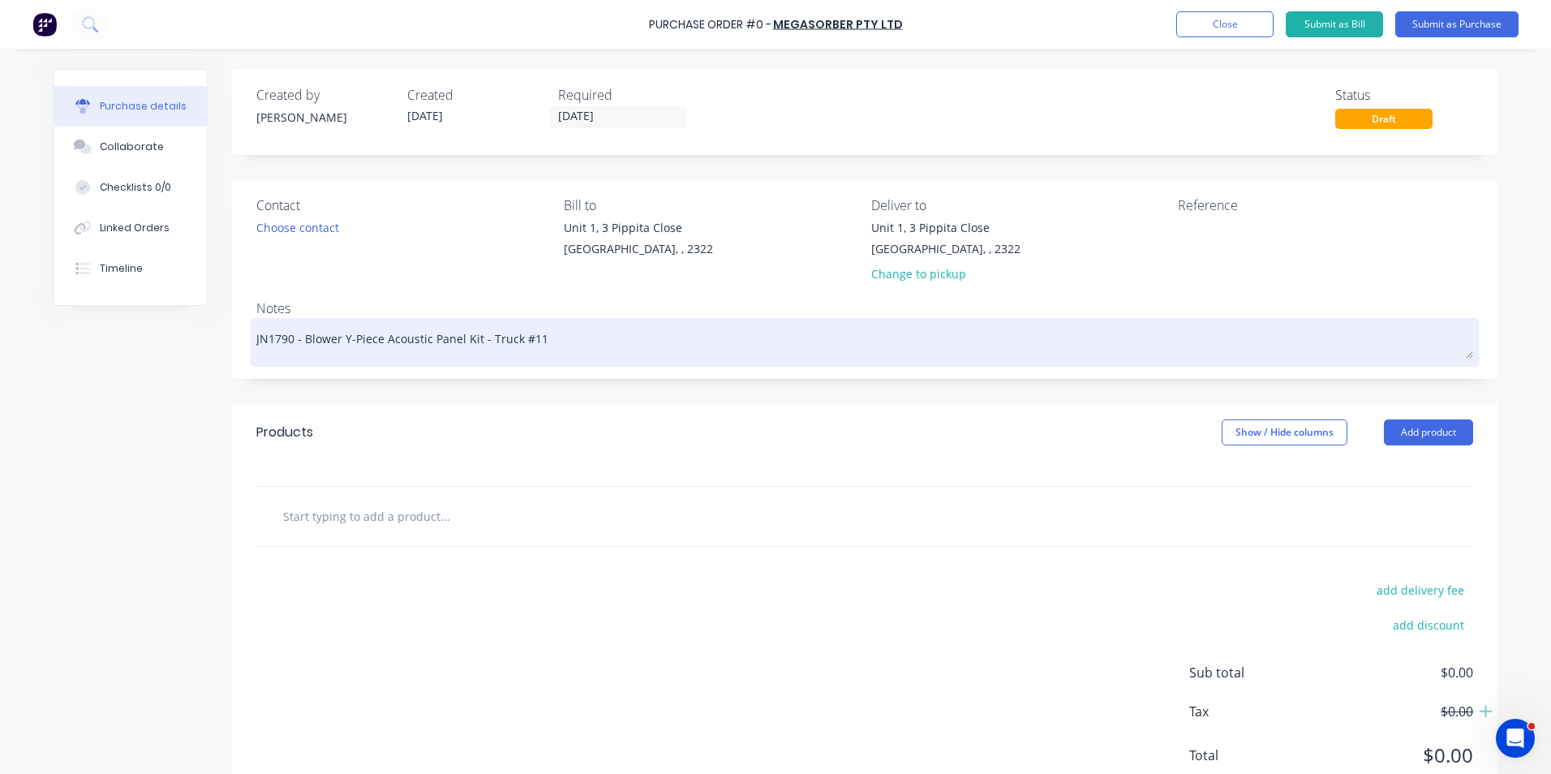
drag, startPoint x: 298, startPoint y: 339, endPoint x: 471, endPoint y: 338, distance: 173.6
click at [471, 338] on textarea "JN1790 - Blower Y-Piece Acoustic Panel Kit - Truck #11" at bounding box center [864, 340] width 1217 height 36
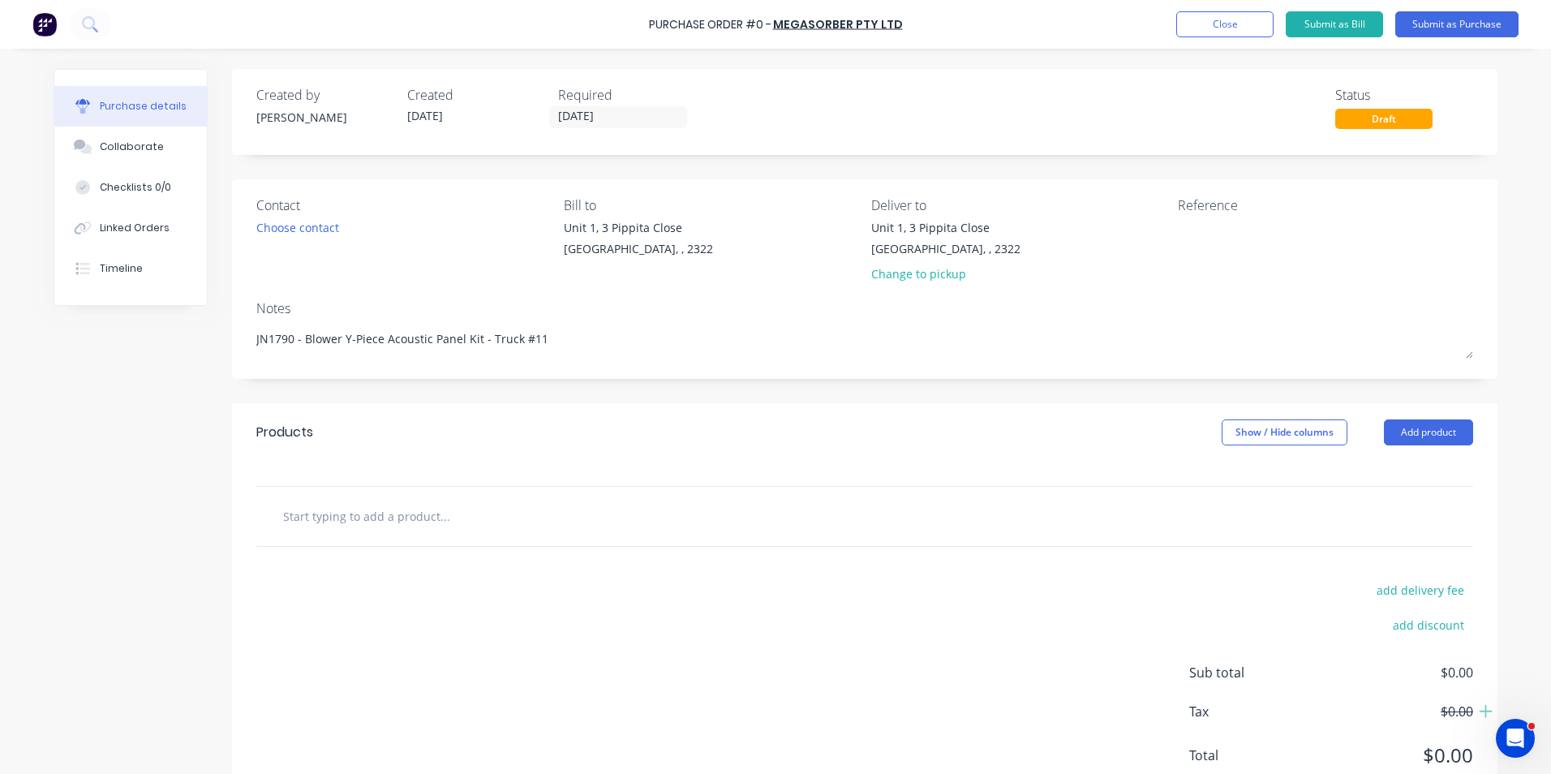
click at [358, 510] on input "text" at bounding box center [444, 516] width 324 height 32
paste input "Blower Y-Piece Acoustic Panel Kit"
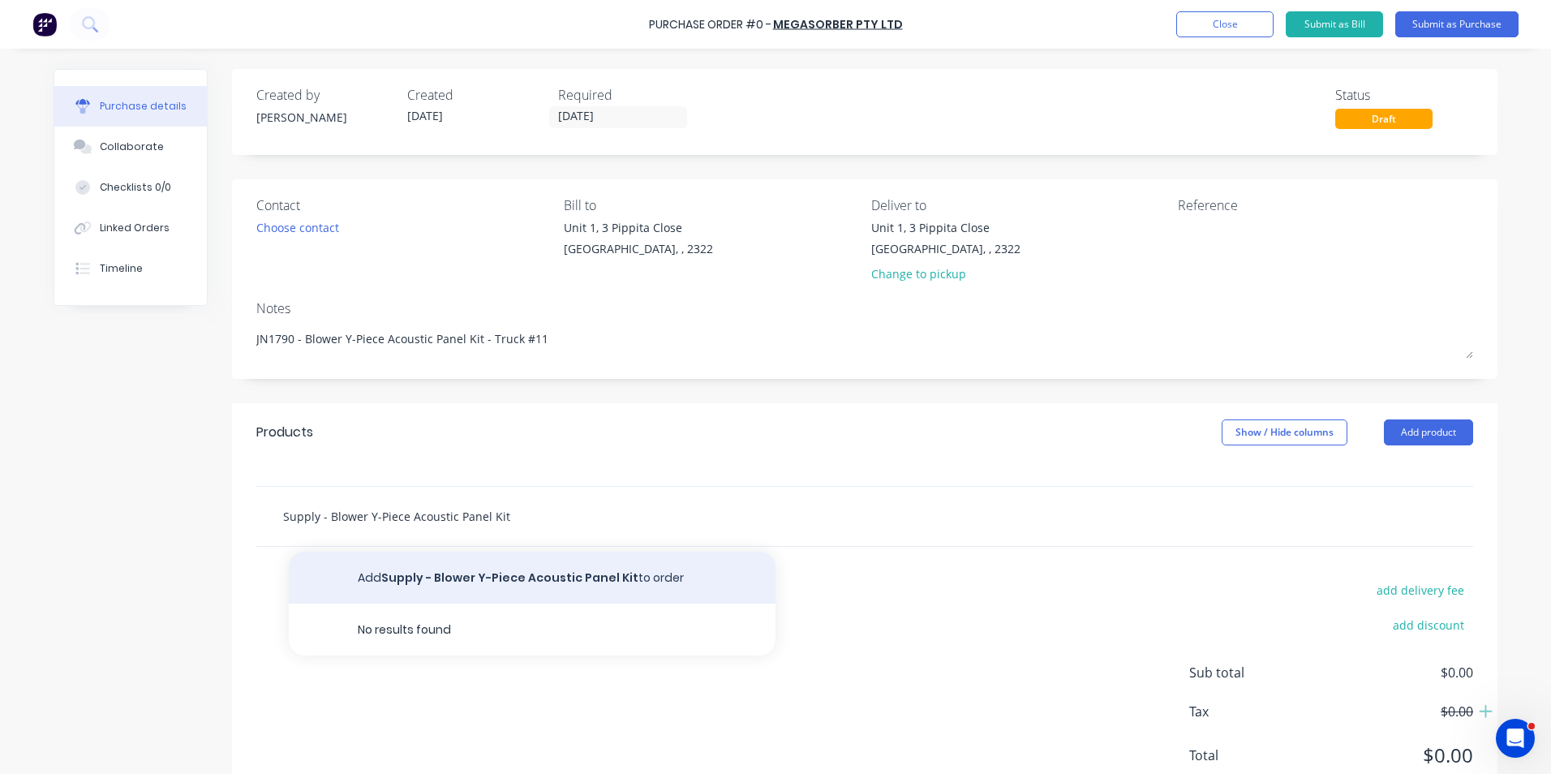
type input "Supply - Blower Y-Piece Acoustic Panel Kit"
click at [478, 569] on button "Add Supply - Blower Y-Piece Acoustic Panel Kit to order" at bounding box center [532, 577] width 487 height 52
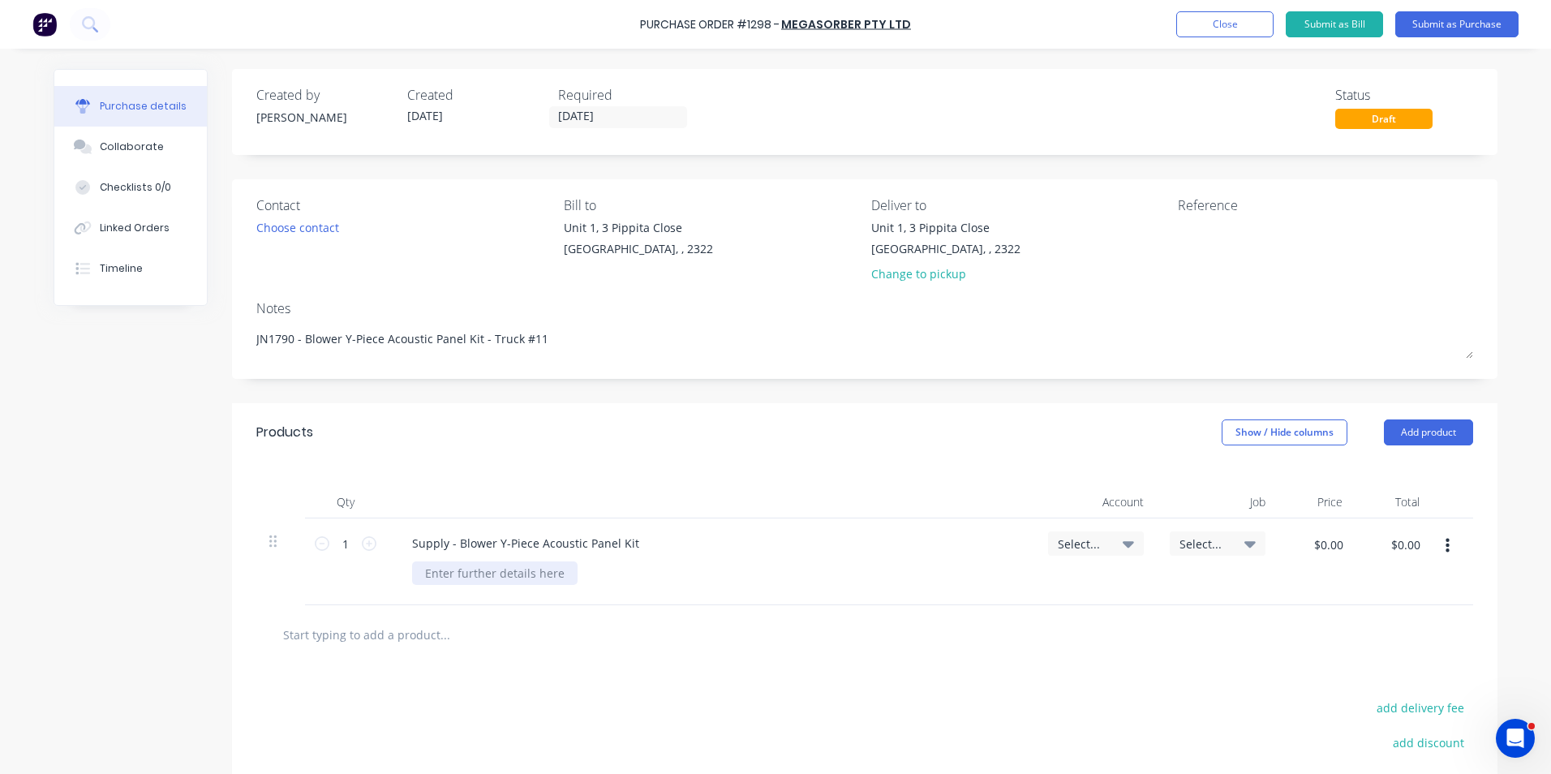
click at [472, 574] on div at bounding box center [494, 573] width 165 height 24
click at [1062, 536] on span "Select..." at bounding box center [1082, 543] width 49 height 17
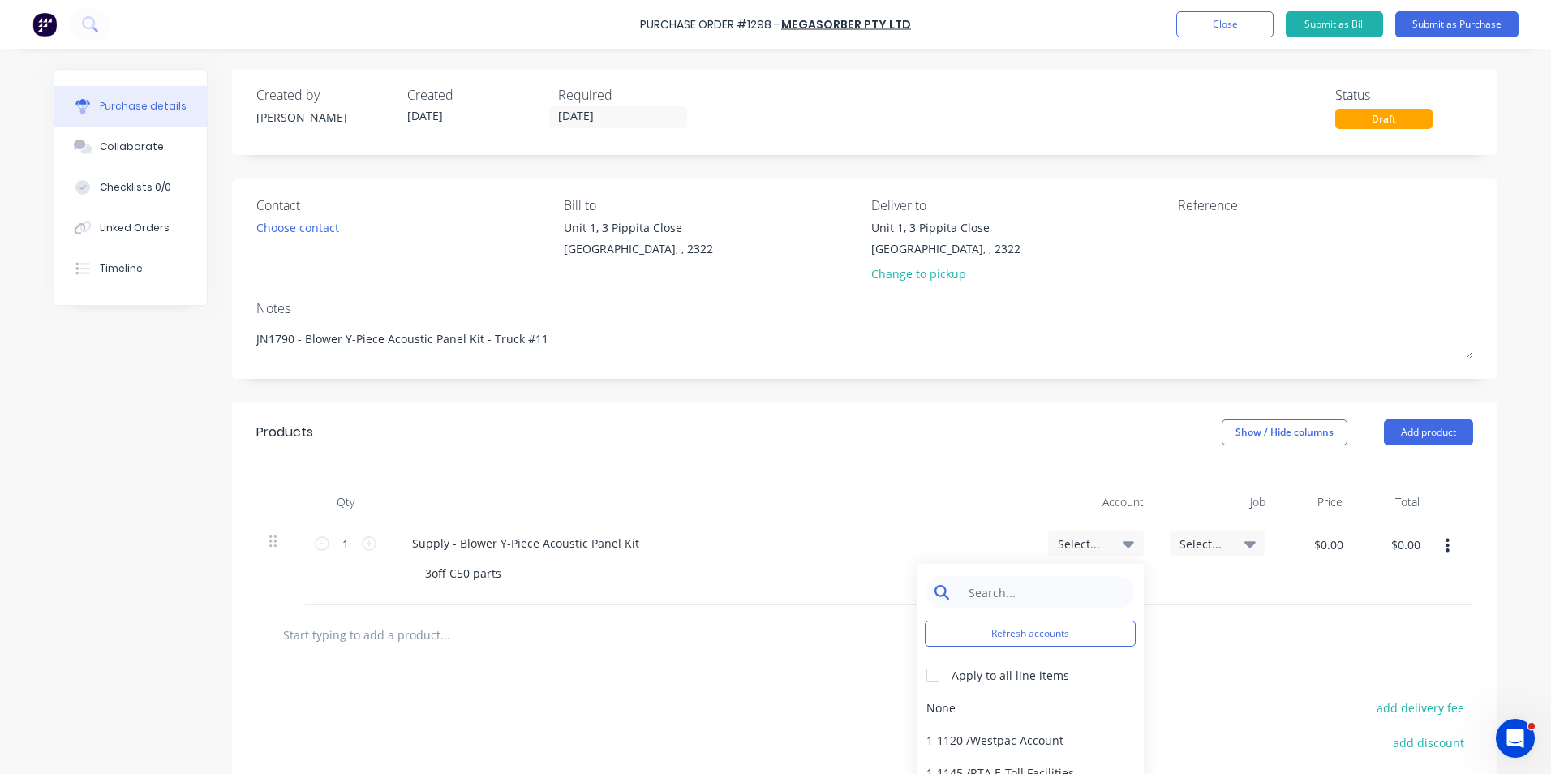
click at [946, 593] on div at bounding box center [1030, 592] width 208 height 32
click at [1017, 587] on input at bounding box center [1042, 592] width 166 height 32
type input "1-14"
click at [1015, 706] on div "1-1400 / Work in Progress" at bounding box center [1029, 707] width 227 height 32
click at [1214, 542] on span "Select..." at bounding box center [1203, 543] width 49 height 17
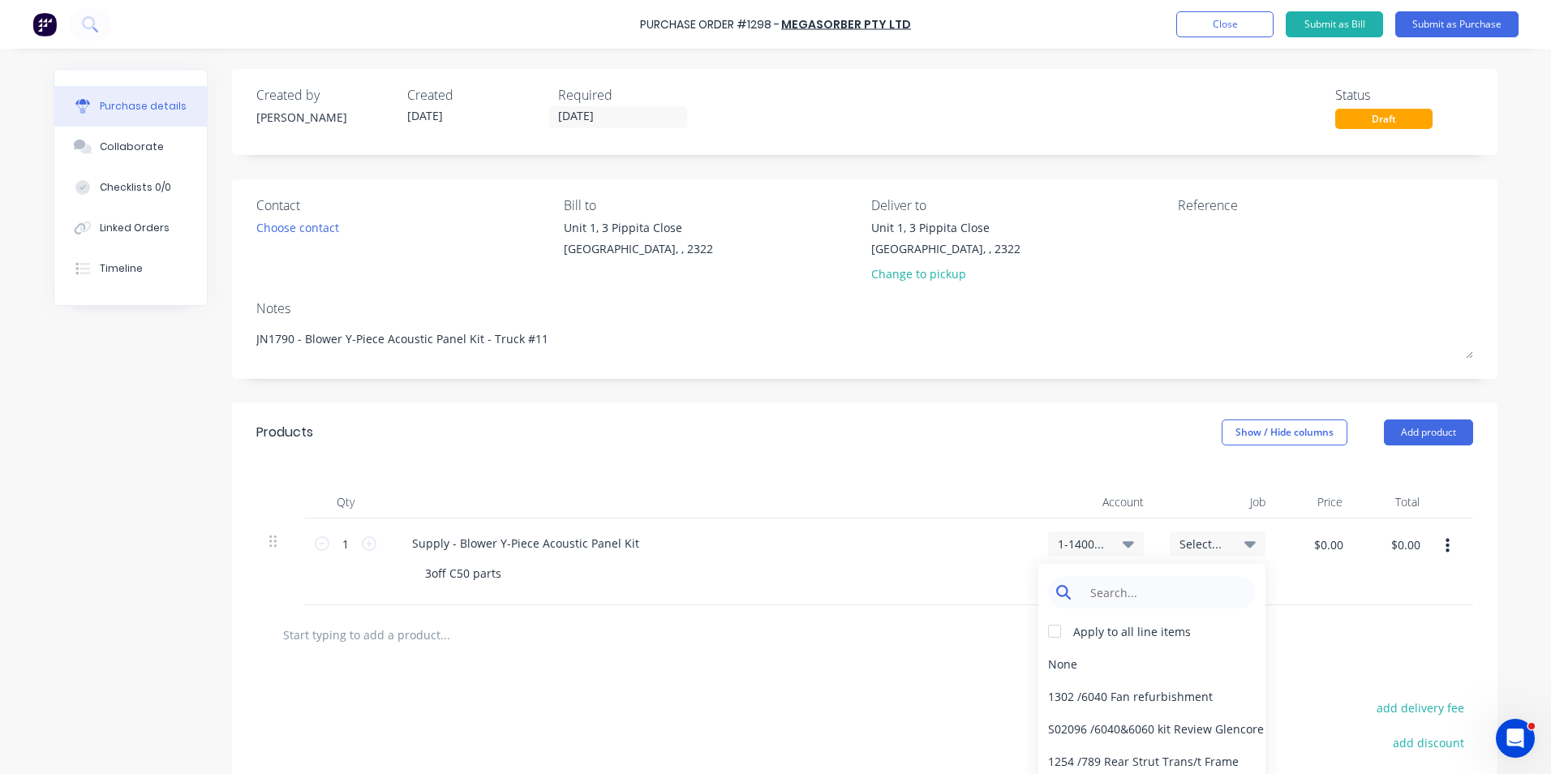
click at [1131, 595] on input at bounding box center [1164, 592] width 166 height 32
type input "1790"
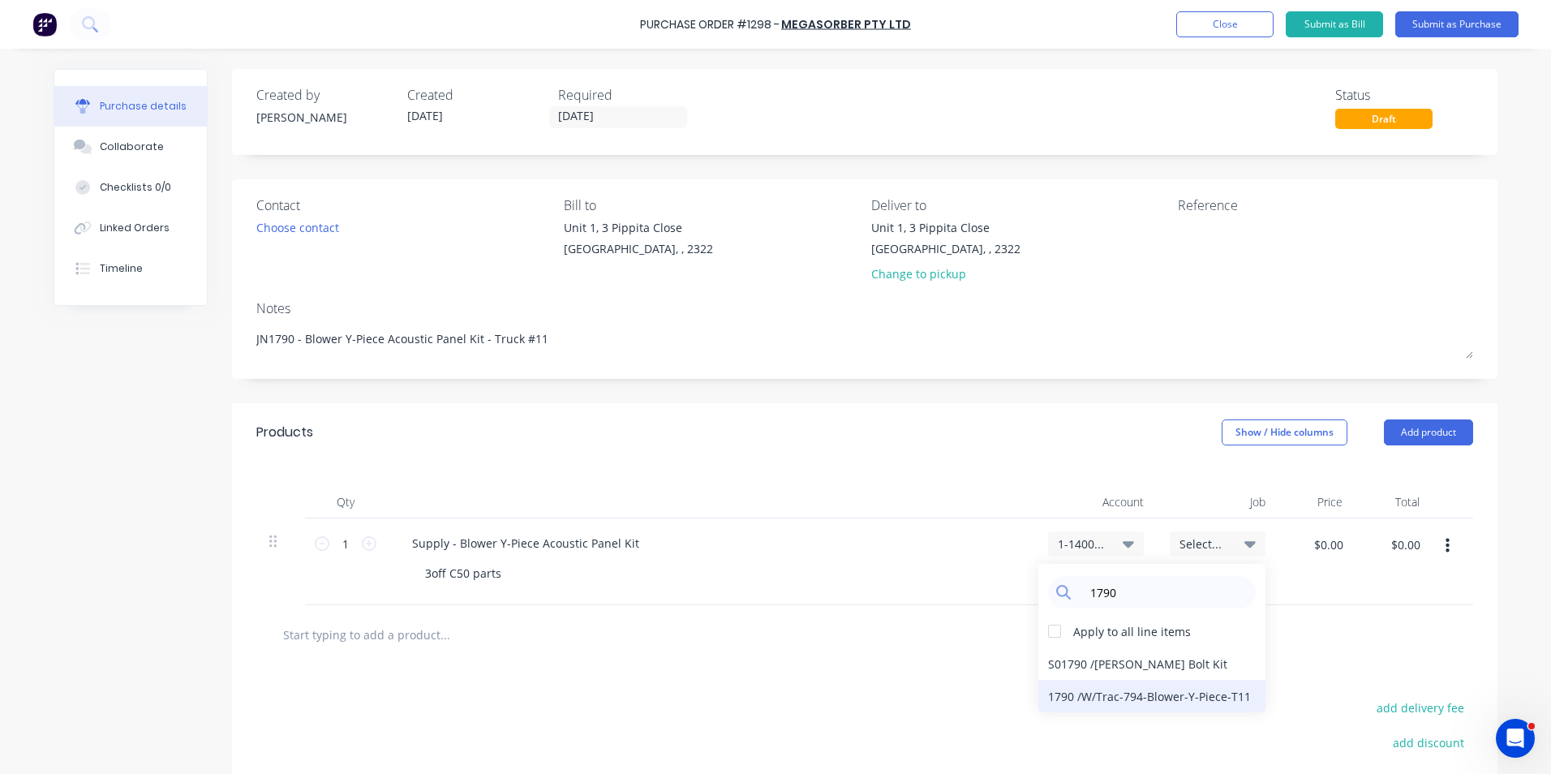
click at [1140, 695] on div "1790 / W/Trac-794-Blower-Y-Piece-T11" at bounding box center [1151, 696] width 227 height 32
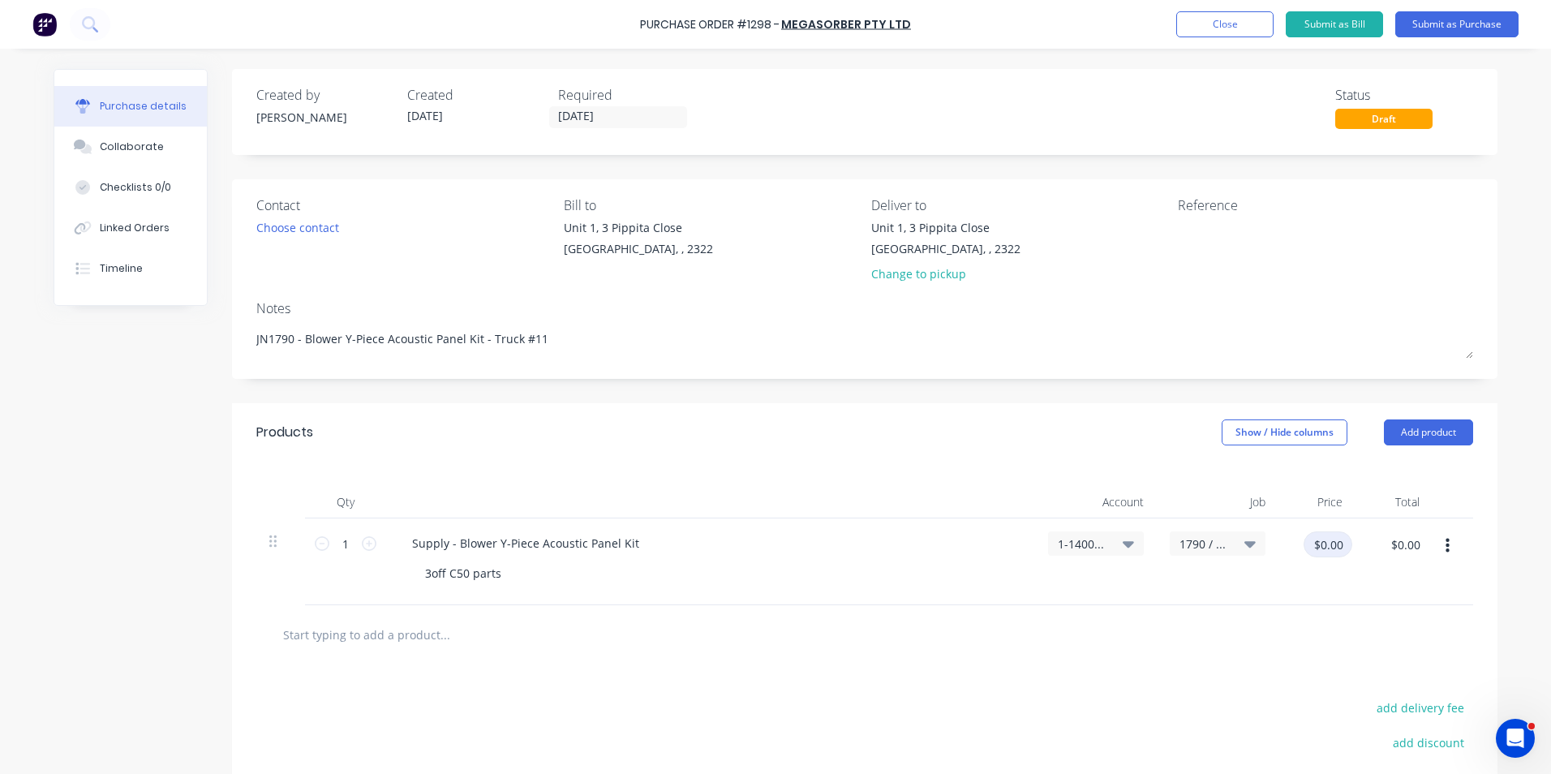
click at [1318, 544] on input "$0.00" at bounding box center [1327, 544] width 49 height 26
type input "$465.05"
click at [1440, 546] on button "button" at bounding box center [1449, 545] width 38 height 29
click at [1346, 614] on button "Duplicate" at bounding box center [1399, 621] width 138 height 32
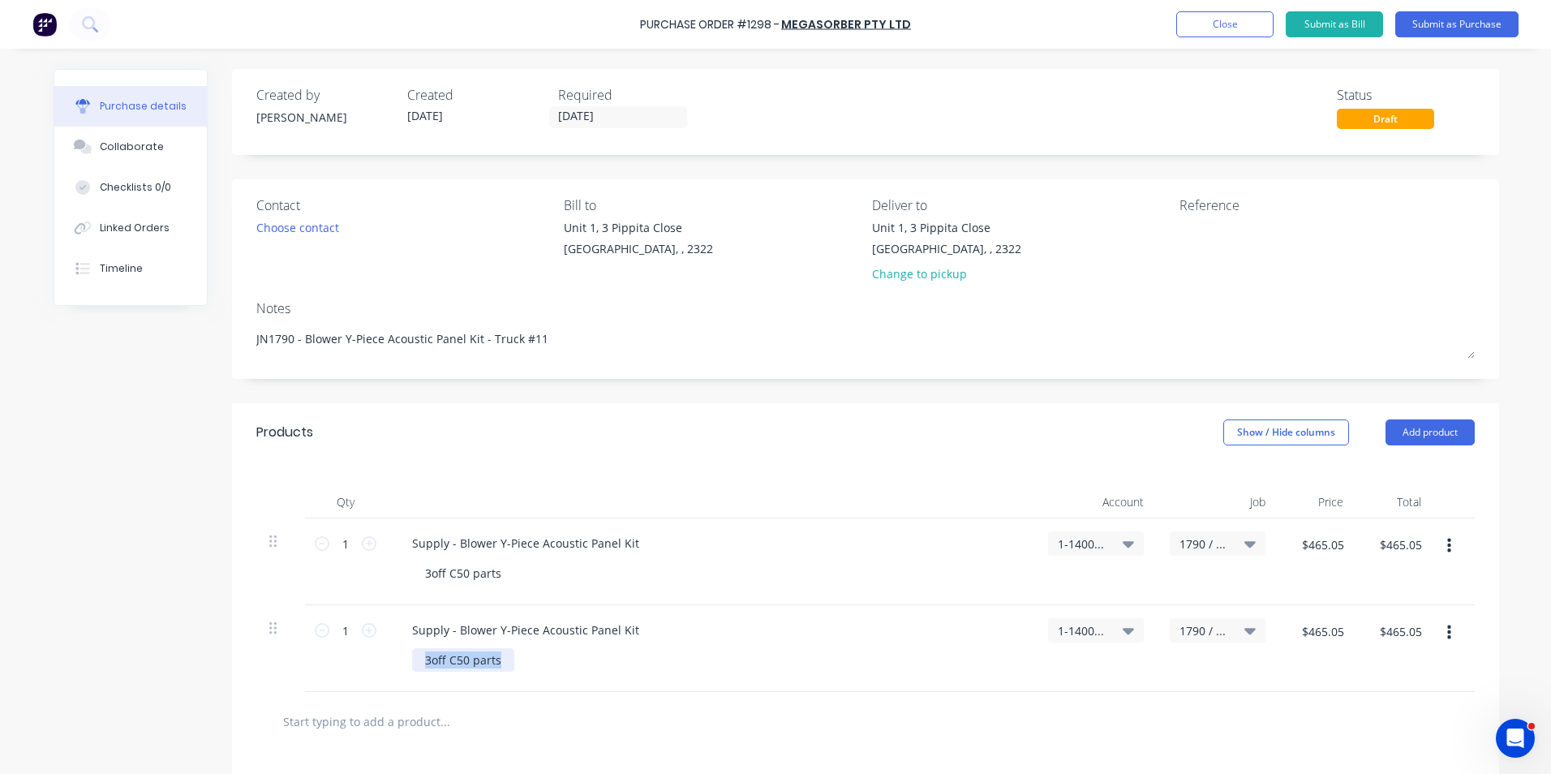
drag, startPoint x: 495, startPoint y: 659, endPoint x: 404, endPoint y: 658, distance: 90.8
click at [404, 658] on div "Supply - Blower Y-Piece Acoustic Panel Kit 3off C50 parts" at bounding box center [710, 648] width 649 height 87
drag, startPoint x: 630, startPoint y: 628, endPoint x: 393, endPoint y: 629, distance: 236.8
click at [399, 630] on div "Supply - Blower Y-Piece Acoustic Panel Kit" at bounding box center [525, 630] width 253 height 24
click at [1328, 628] on input "$465.05" at bounding box center [1322, 631] width 62 height 26
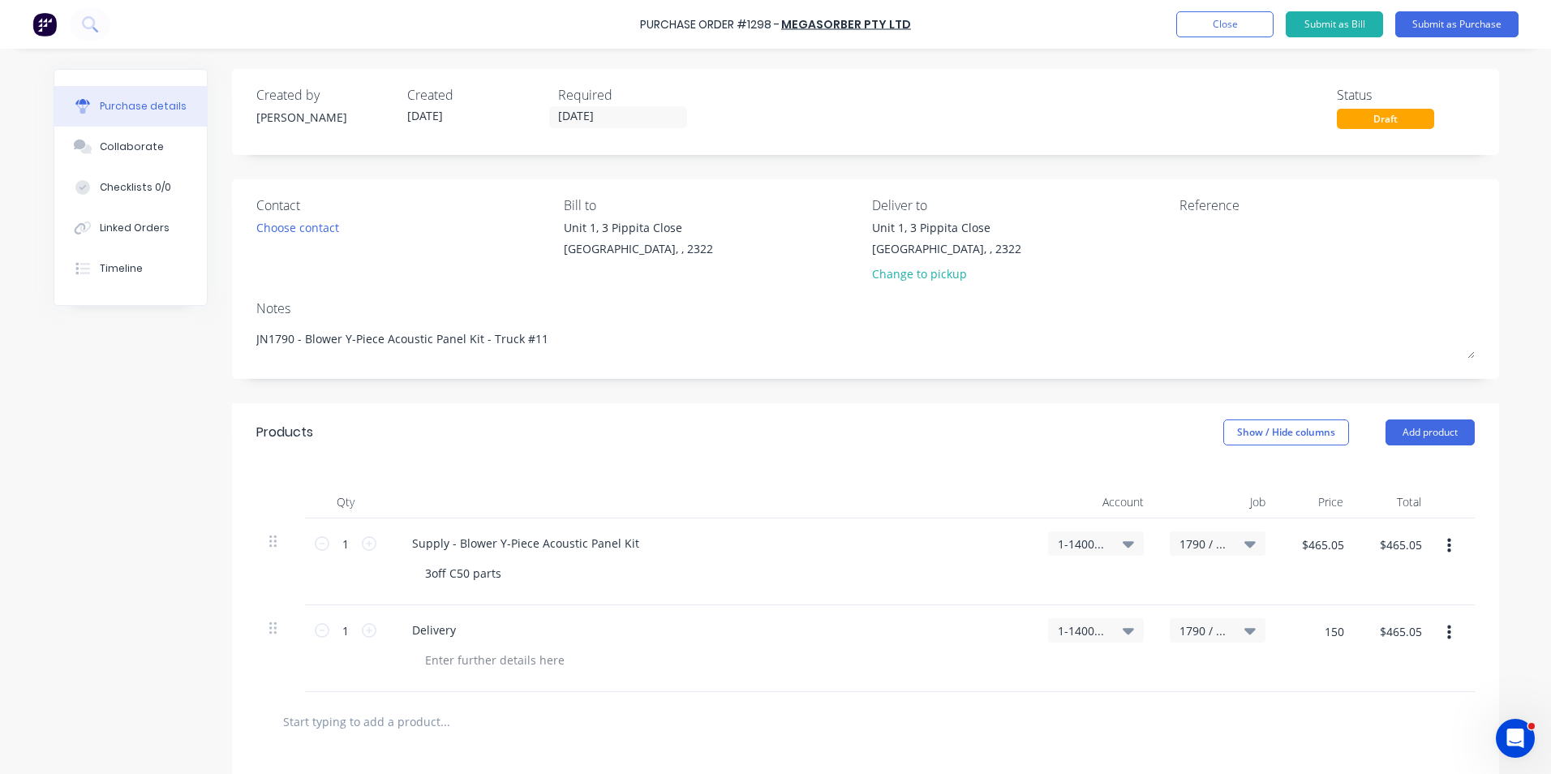
type input "$150.00"
click at [1361, 673] on div "$150.00 $465.05" at bounding box center [1395, 648] width 78 height 87
click at [1449, 24] on button "Submit as Purchase" at bounding box center [1456, 24] width 123 height 26
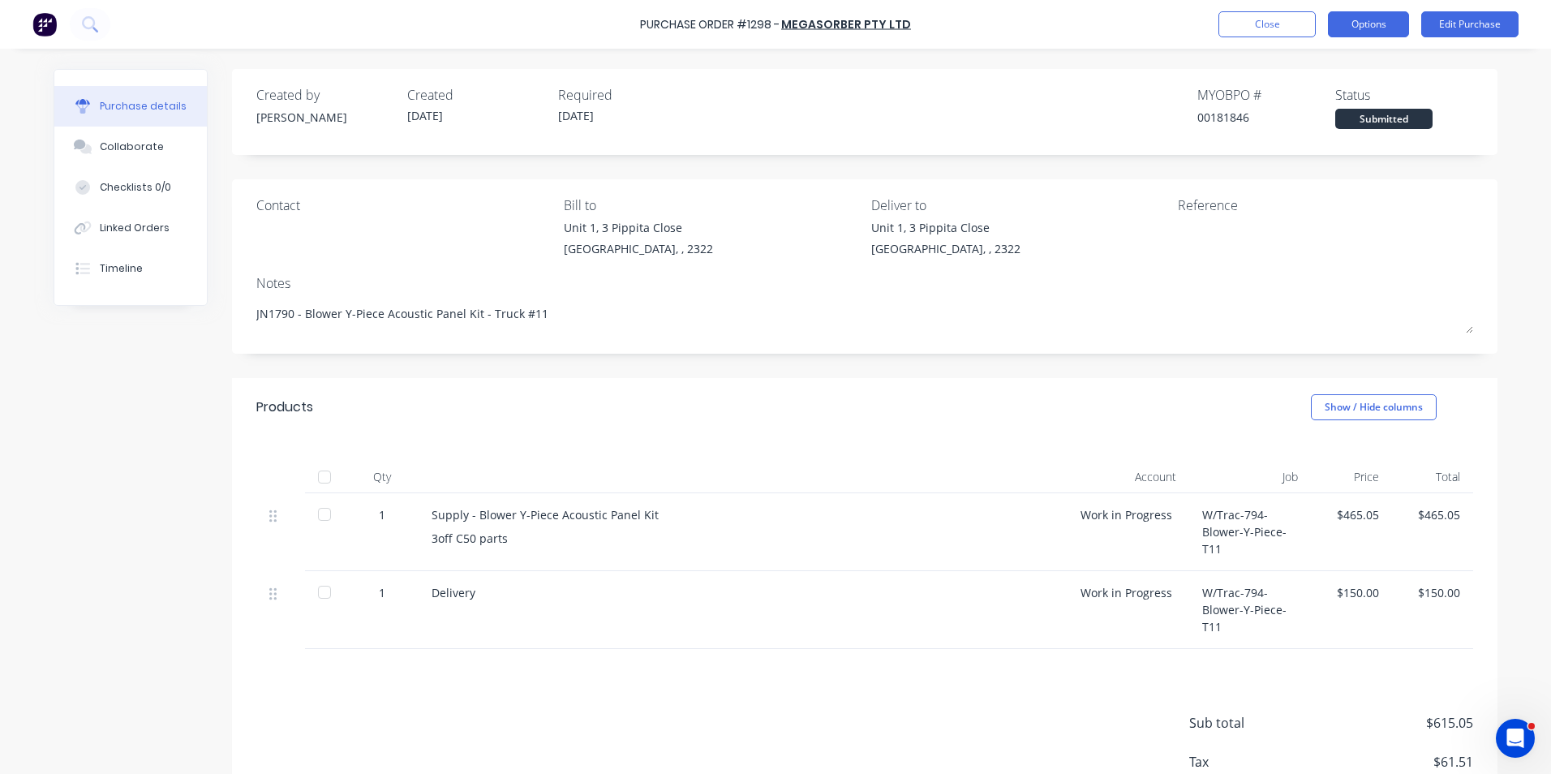
click at [1393, 22] on button "Options" at bounding box center [1368, 24] width 81 height 26
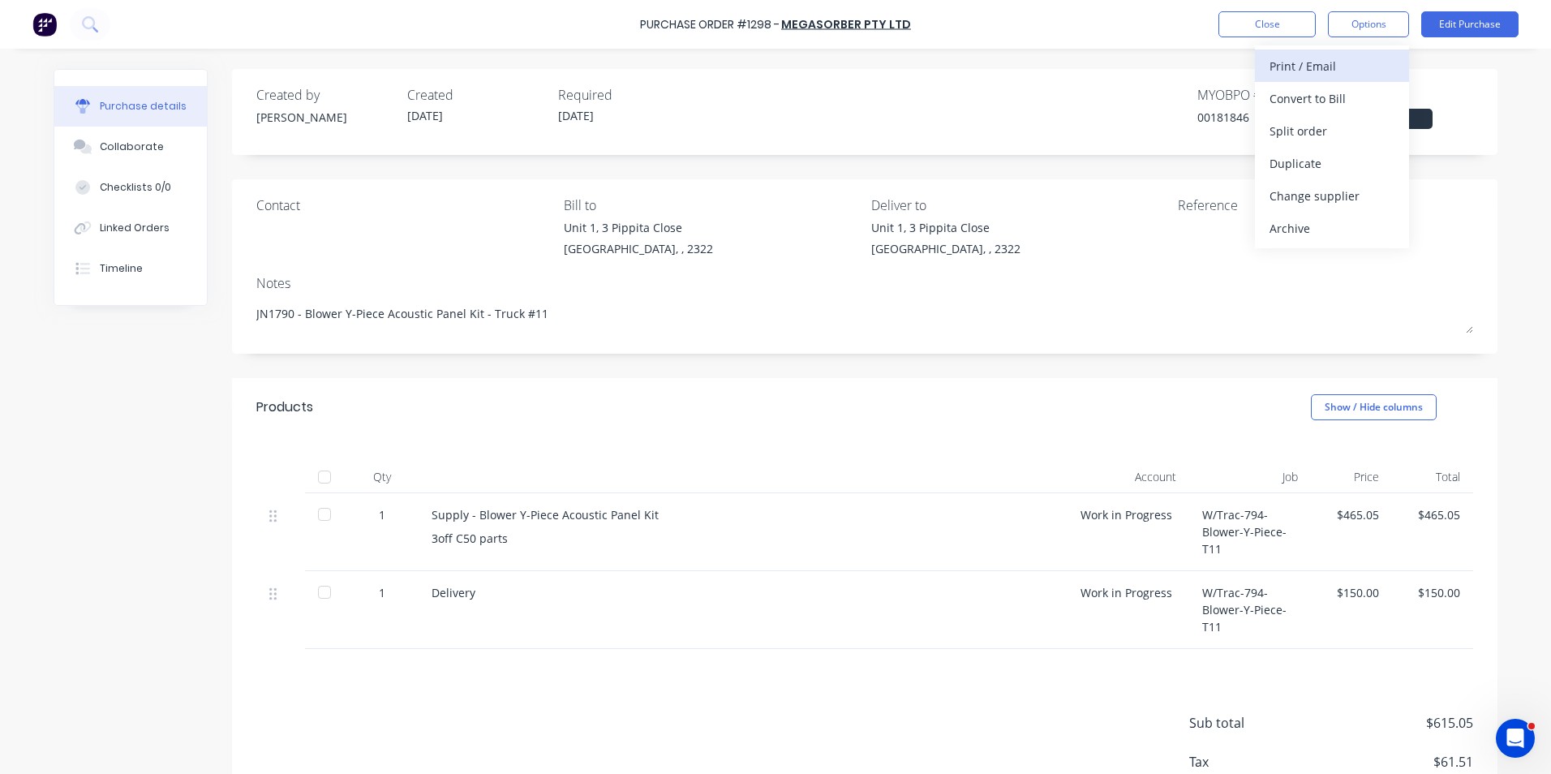
click at [1314, 62] on div "Print / Email" at bounding box center [1331, 66] width 125 height 24
click at [1314, 92] on div "With pricing" at bounding box center [1331, 99] width 125 height 24
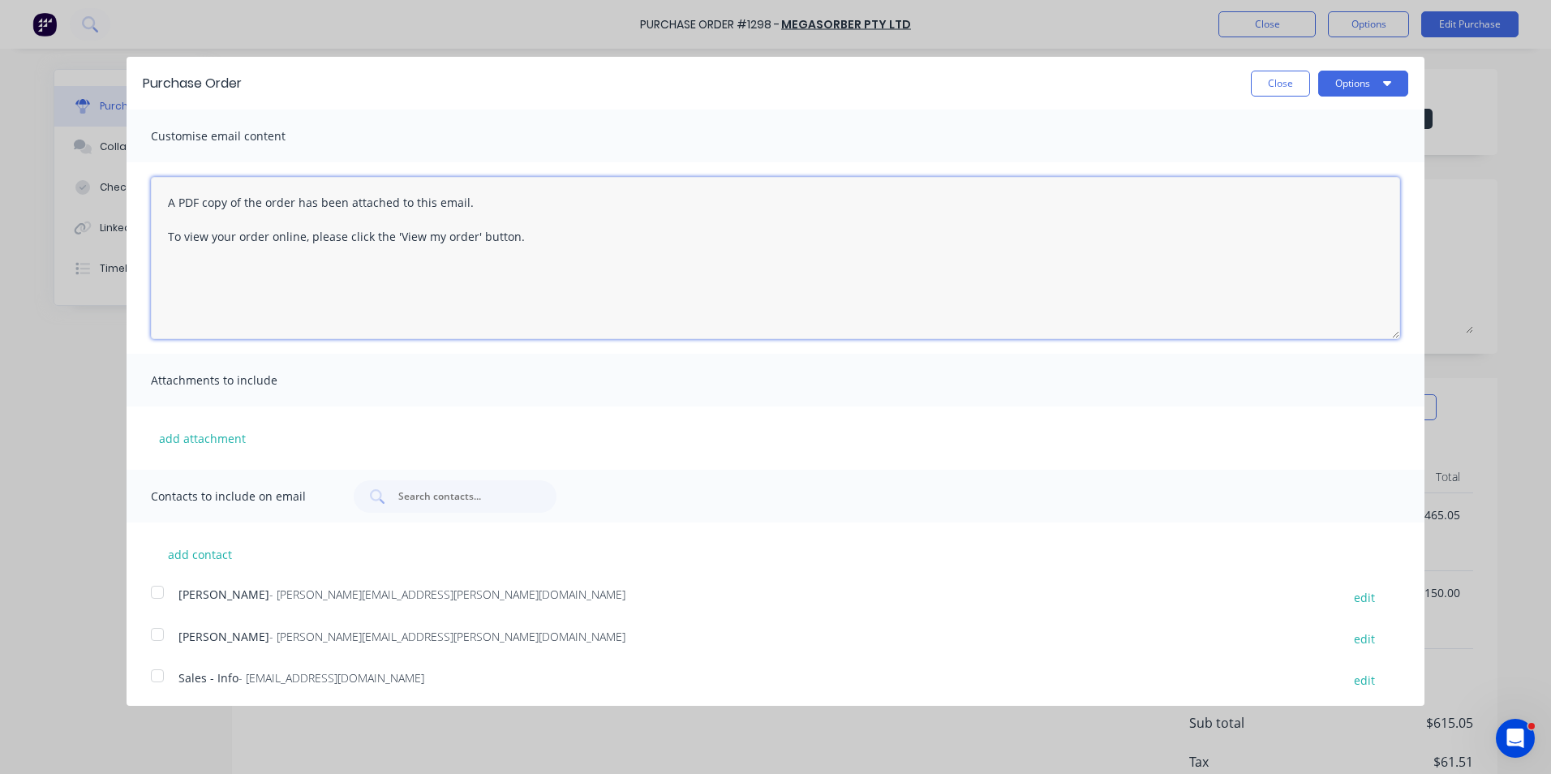
drag, startPoint x: 556, startPoint y: 247, endPoint x: 172, endPoint y: 197, distance: 386.9
click at [172, 197] on textarea "A PDF copy of the order has been attached to this email. To view your order onl…" at bounding box center [775, 258] width 1249 height 162
type textarea "A"
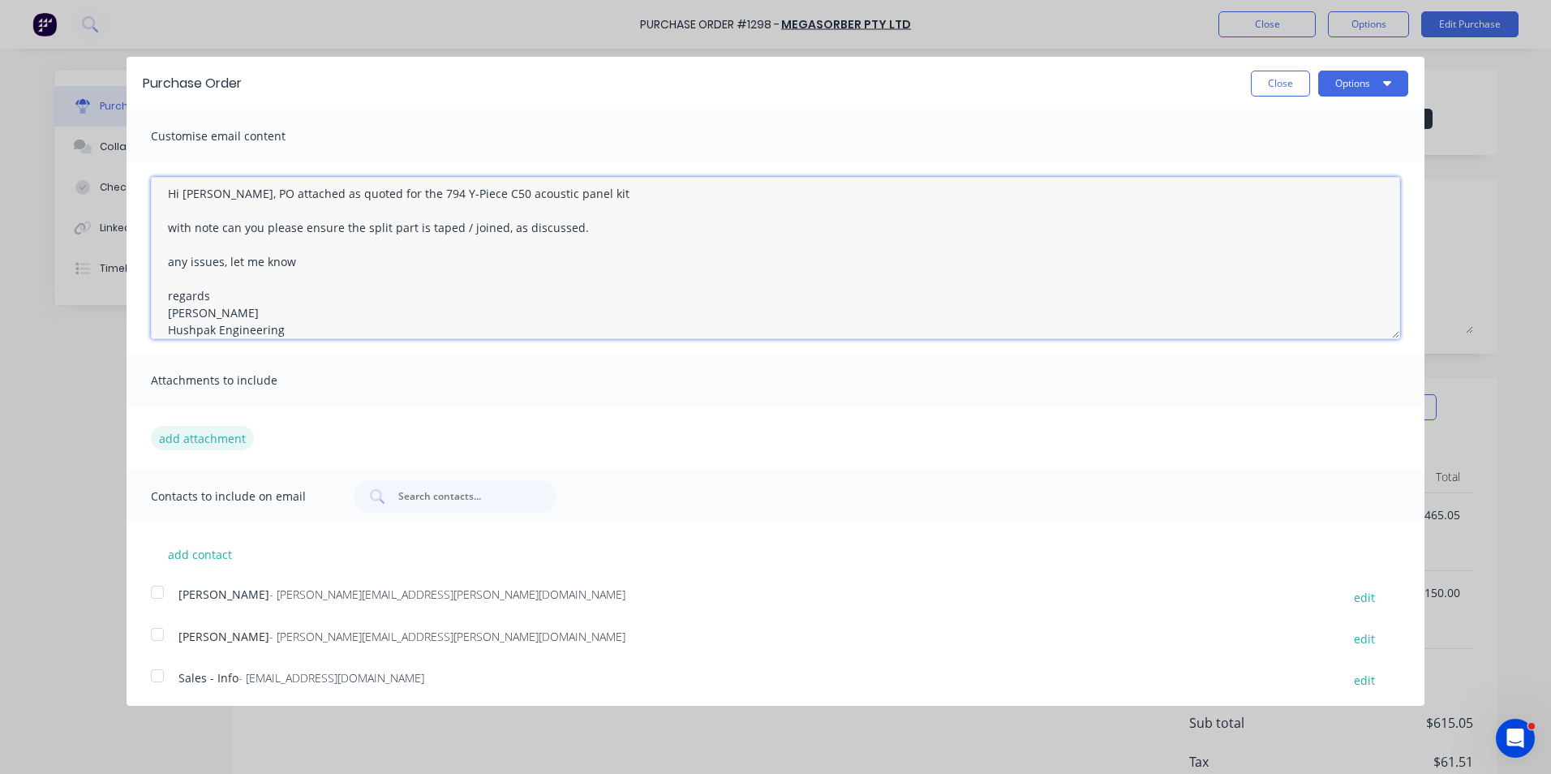
type textarea "Hi [PERSON_NAME], PO attached as quoted for the 794 Y-Piece C50 acoustic panel …"
click at [211, 439] on button "add attachment" at bounding box center [202, 438] width 103 height 24
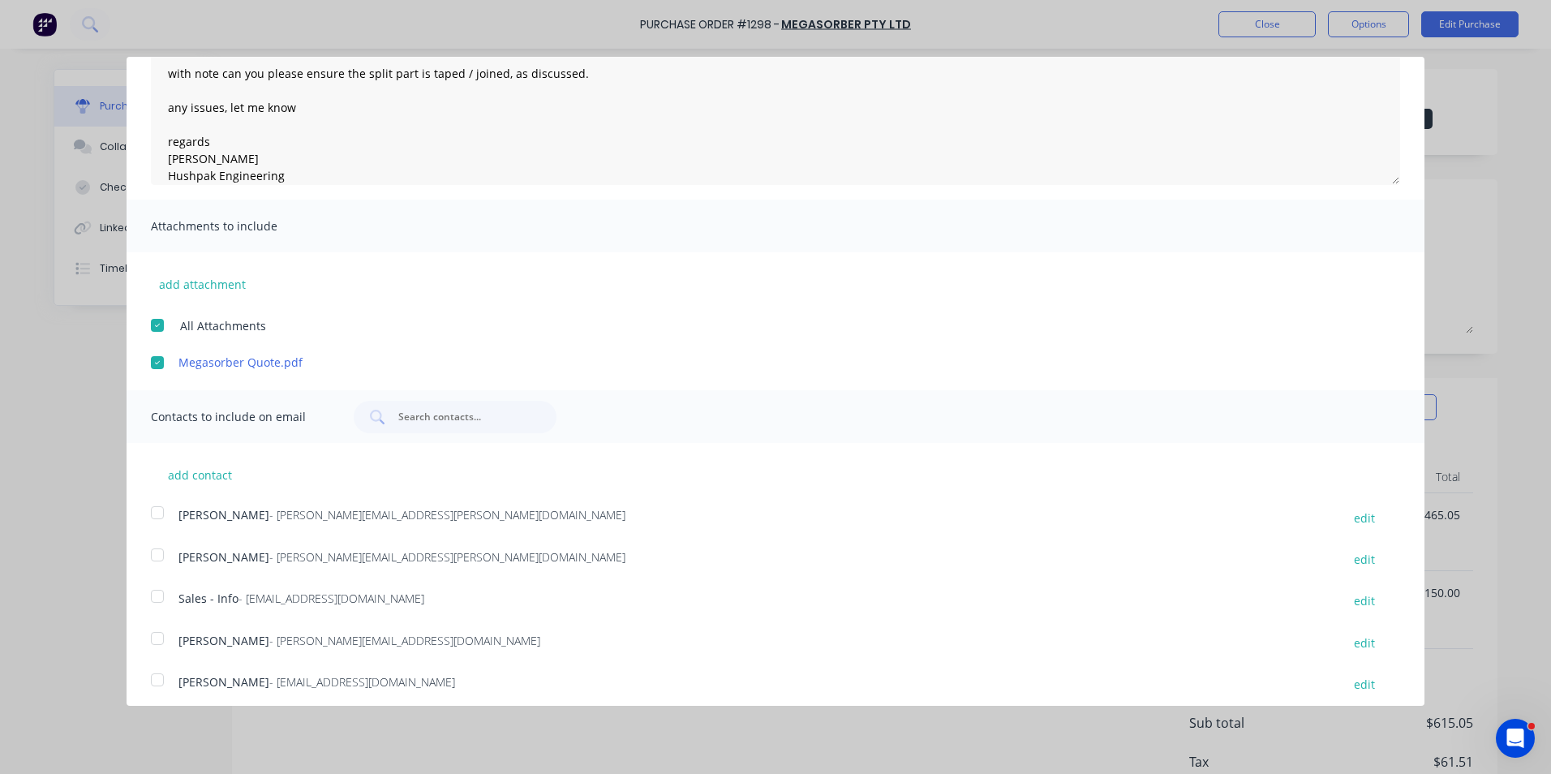
scroll to position [163, 0]
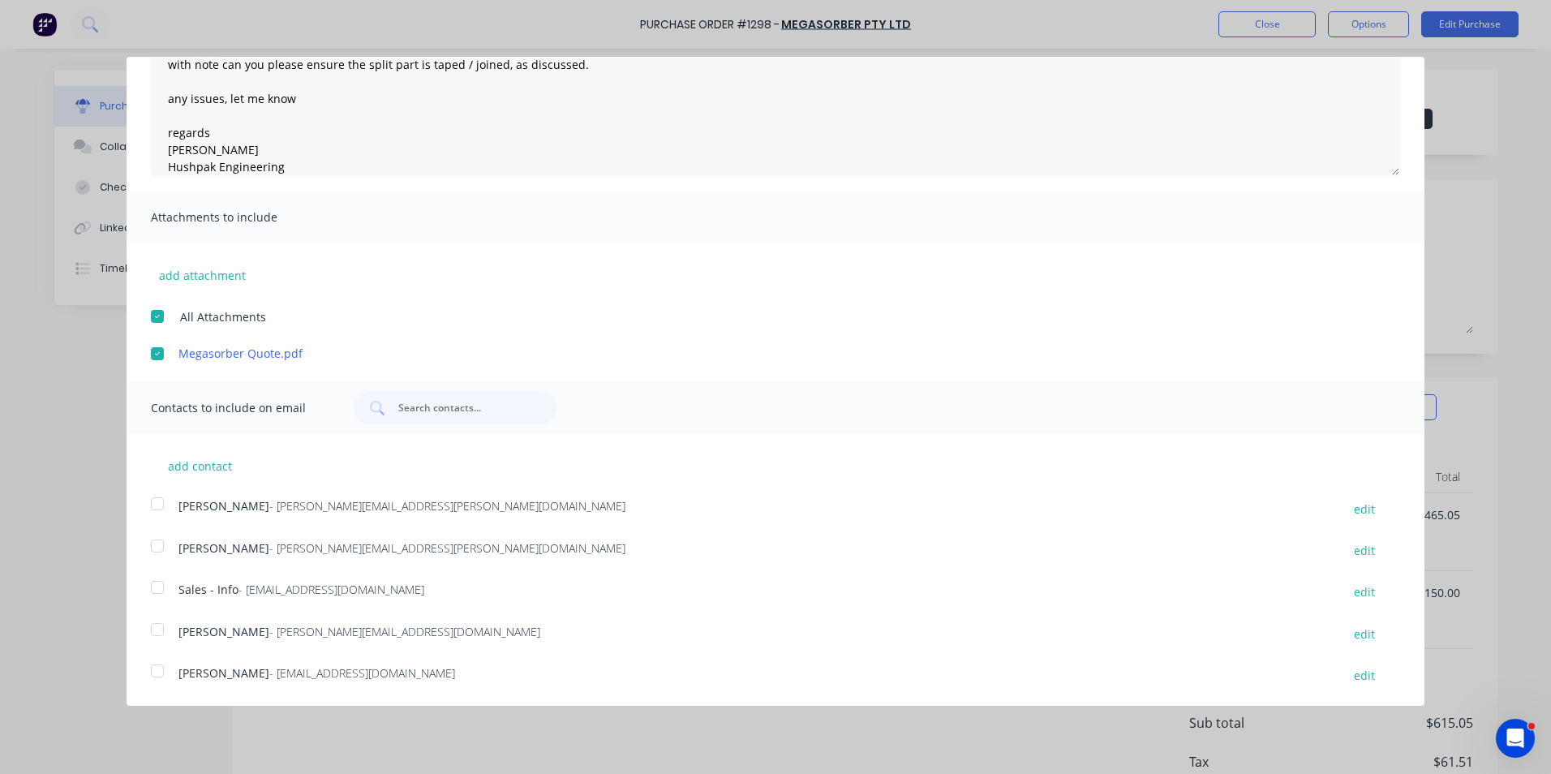
click at [156, 501] on div at bounding box center [157, 503] width 32 height 32
click at [156, 588] on div at bounding box center [157, 587] width 32 height 32
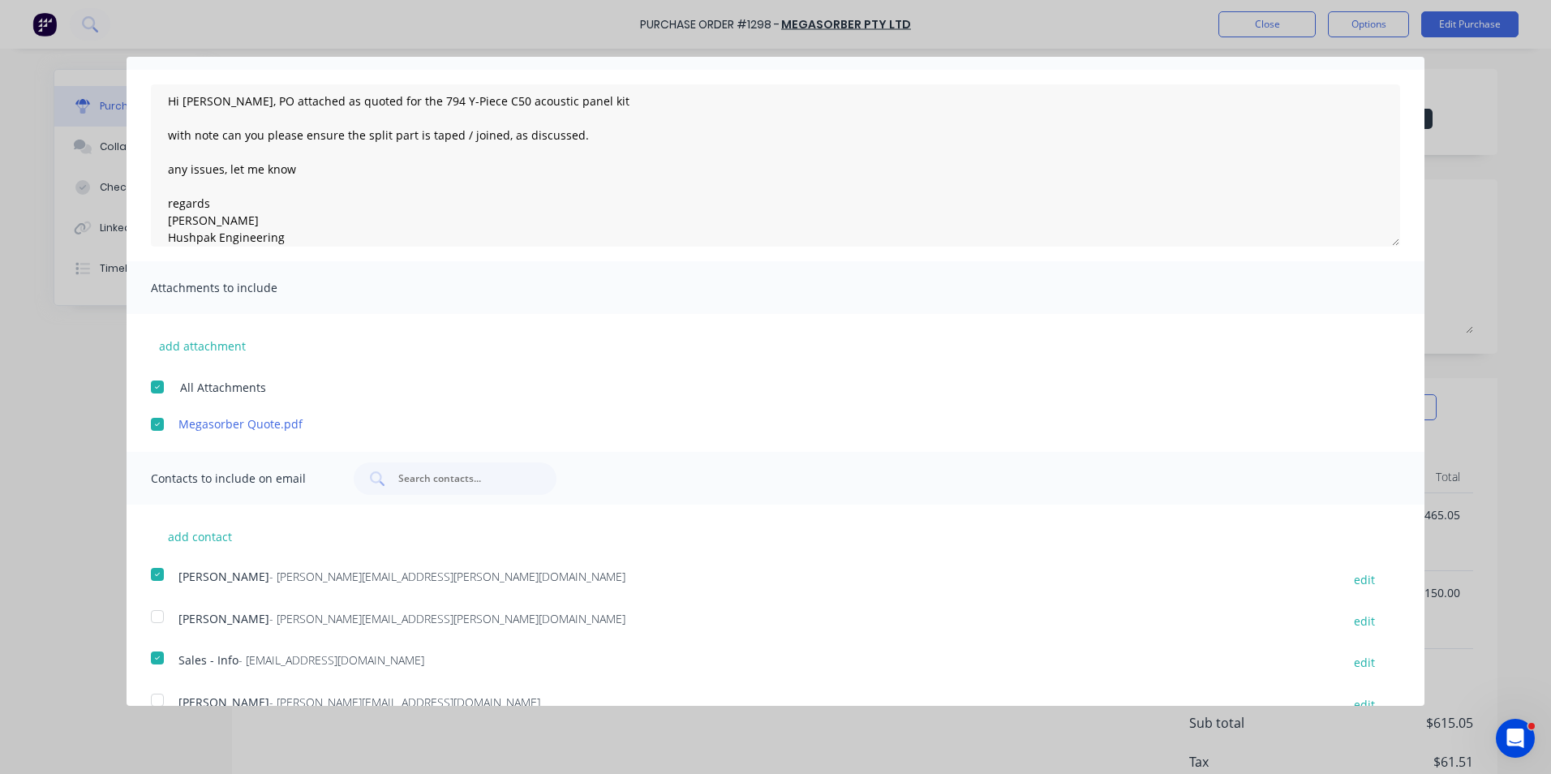
scroll to position [0, 0]
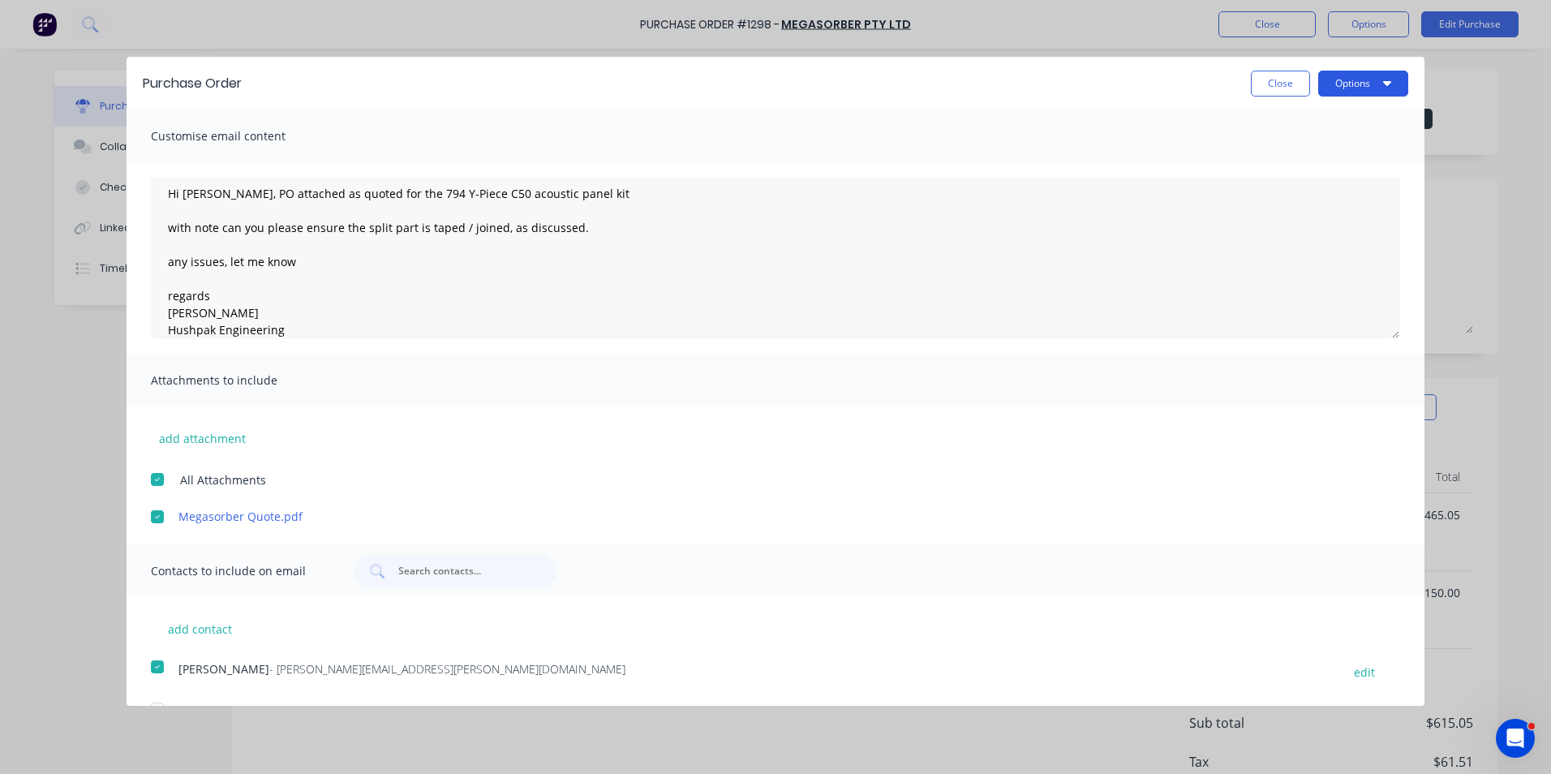
click at [1362, 86] on button "Options" at bounding box center [1363, 84] width 90 height 26
click at [1282, 155] on div "Email" at bounding box center [1330, 157] width 125 height 24
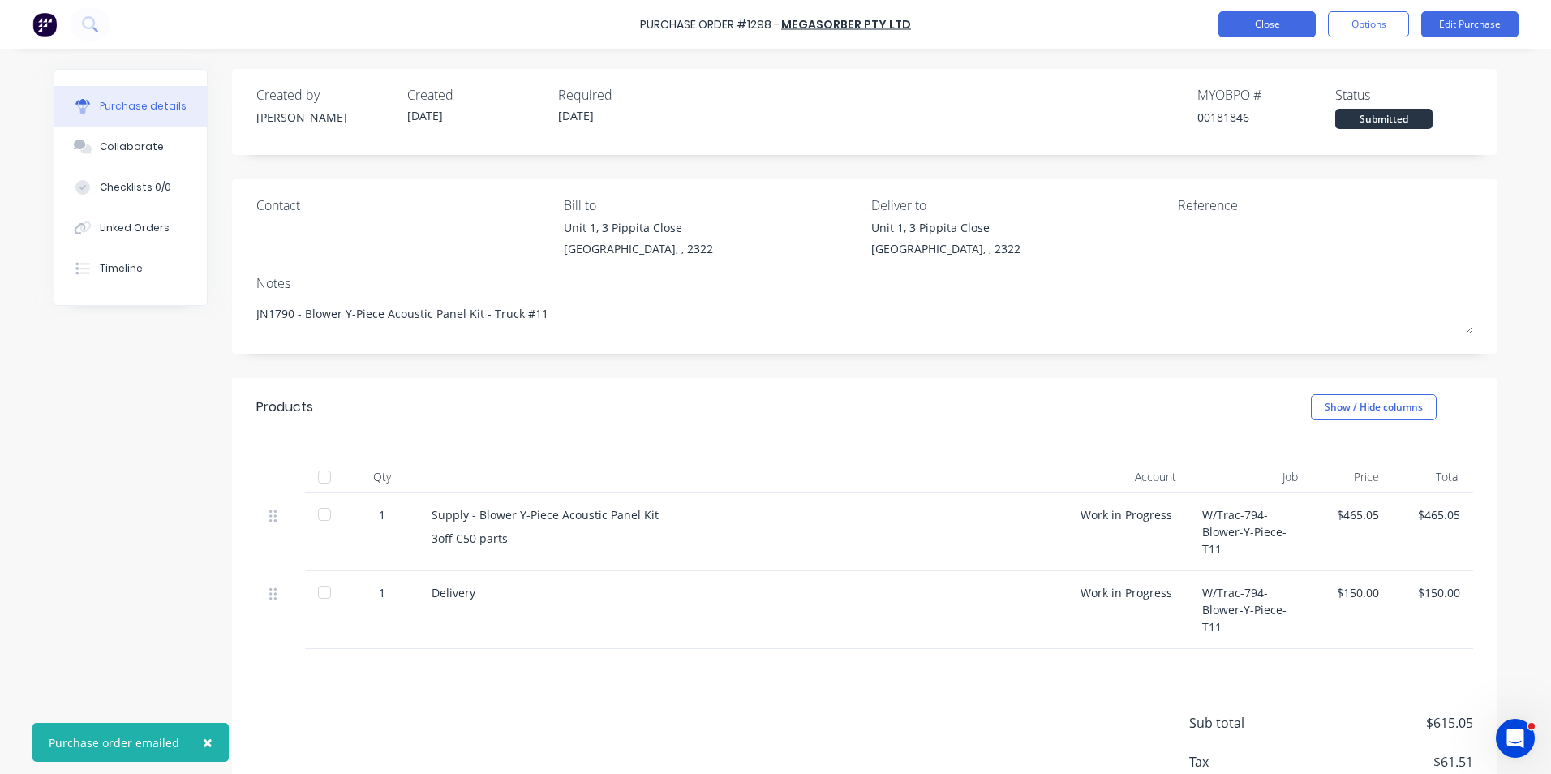
click at [1268, 24] on button "Close" at bounding box center [1266, 24] width 97 height 26
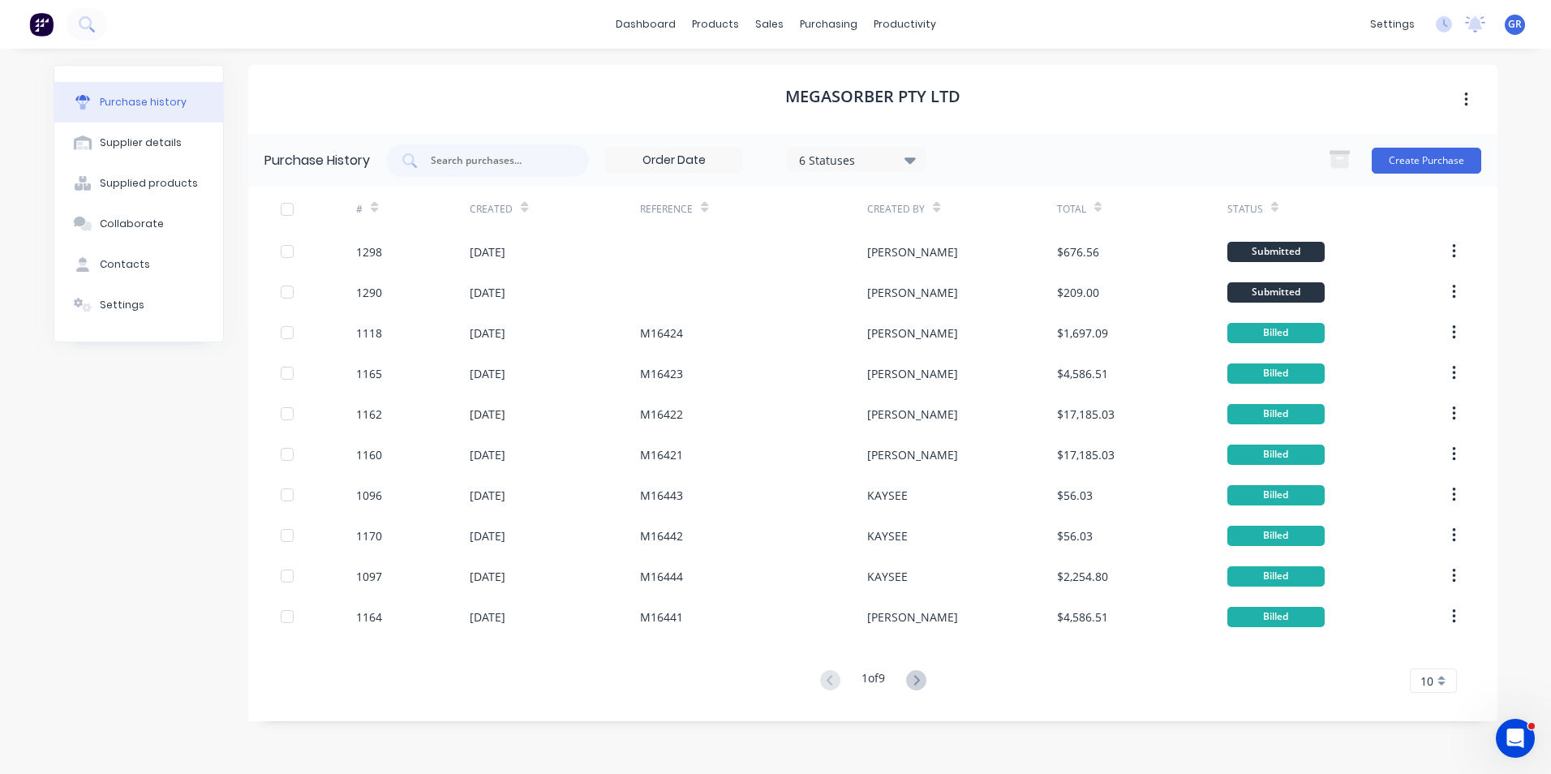
scroll to position [2, 0]
click at [871, 72] on div "Purchase Orders" at bounding box center [881, 78] width 86 height 15
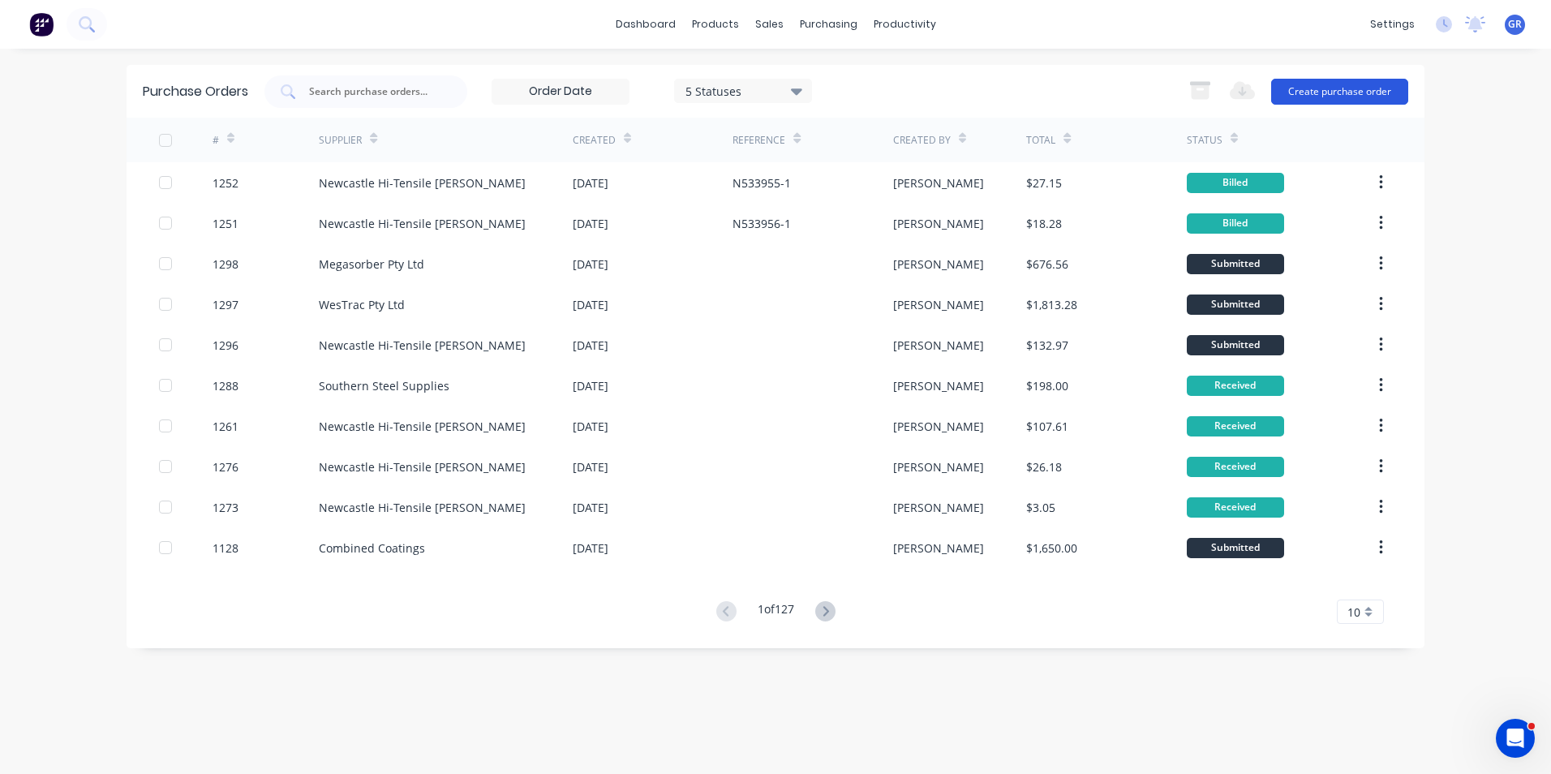
click at [1306, 86] on button "Create purchase order" at bounding box center [1339, 92] width 137 height 26
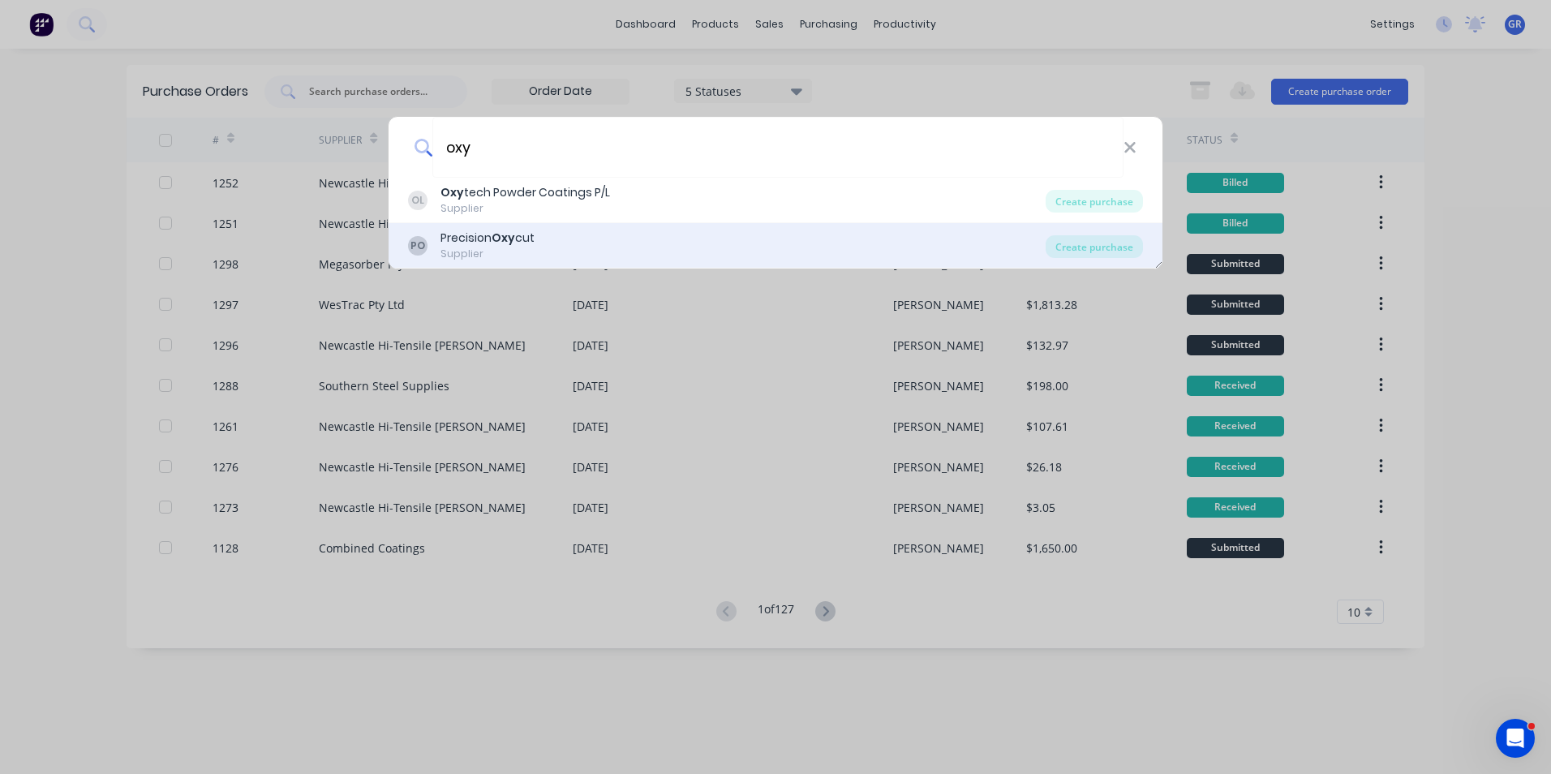
type input "oxy"
click at [472, 239] on div "Precision Oxy cut" at bounding box center [487, 238] width 94 height 17
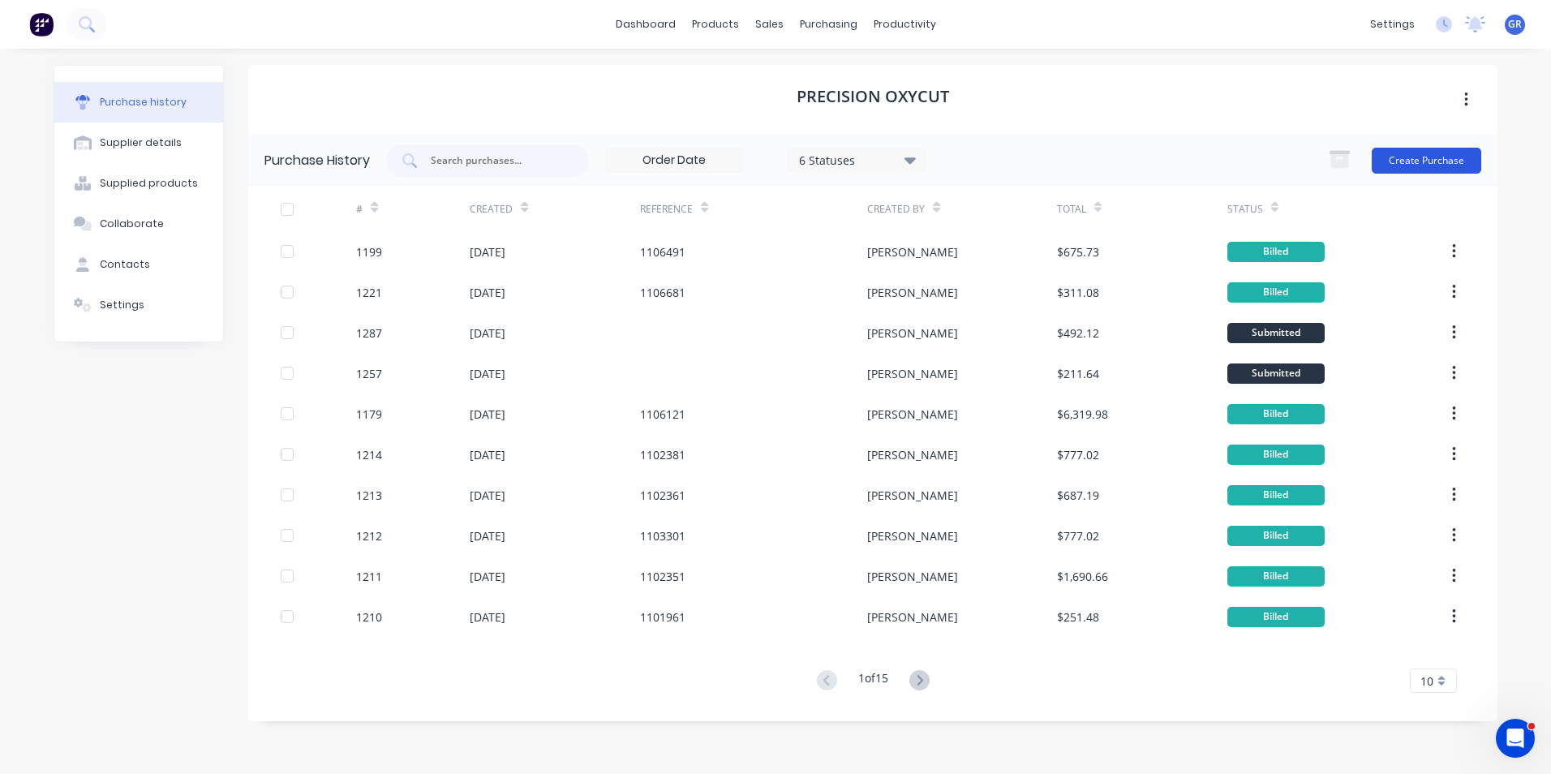
click at [1431, 155] on button "Create Purchase" at bounding box center [1425, 161] width 109 height 26
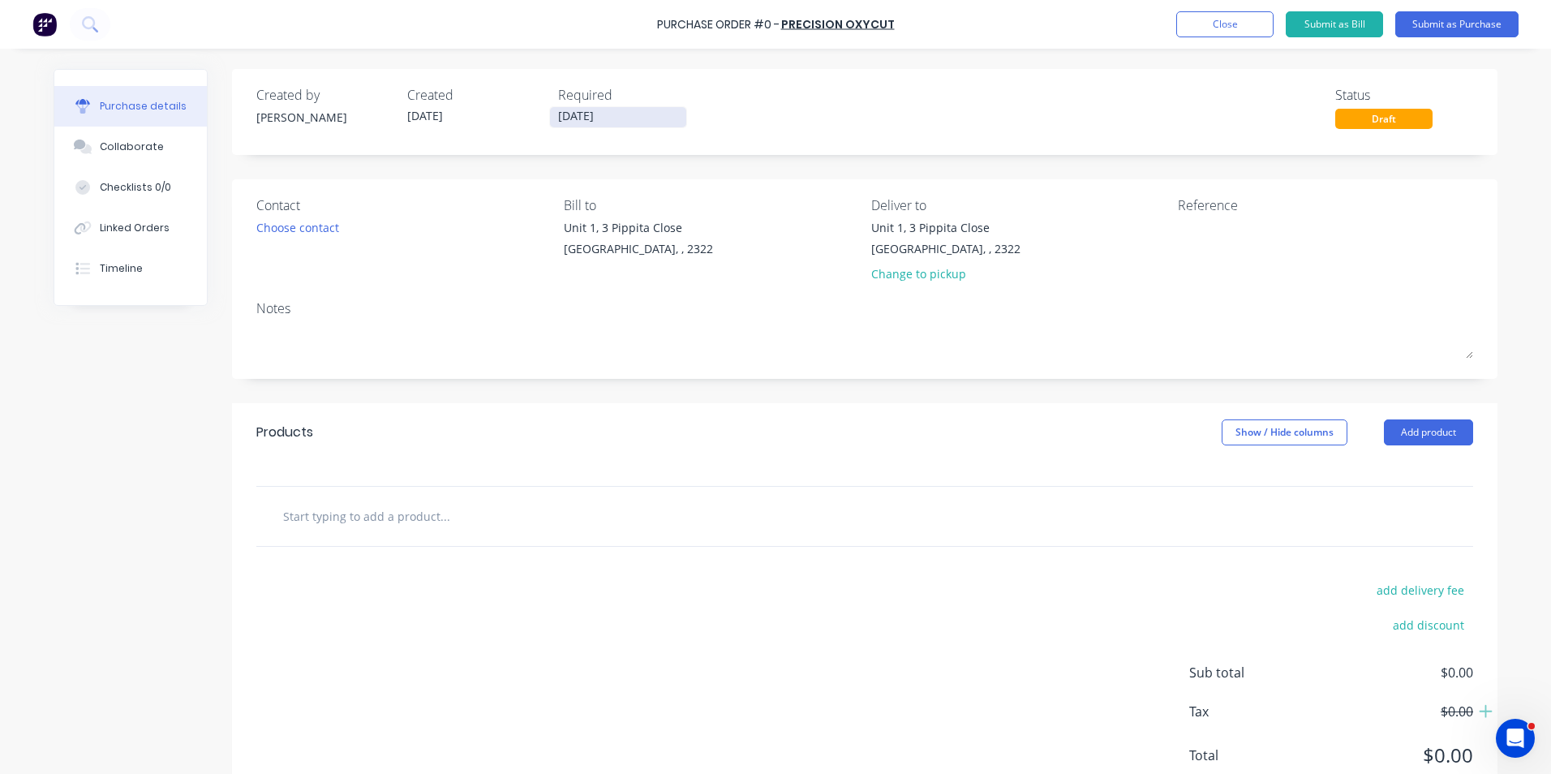
click at [618, 122] on input "[DATE]" at bounding box center [618, 117] width 136 height 20
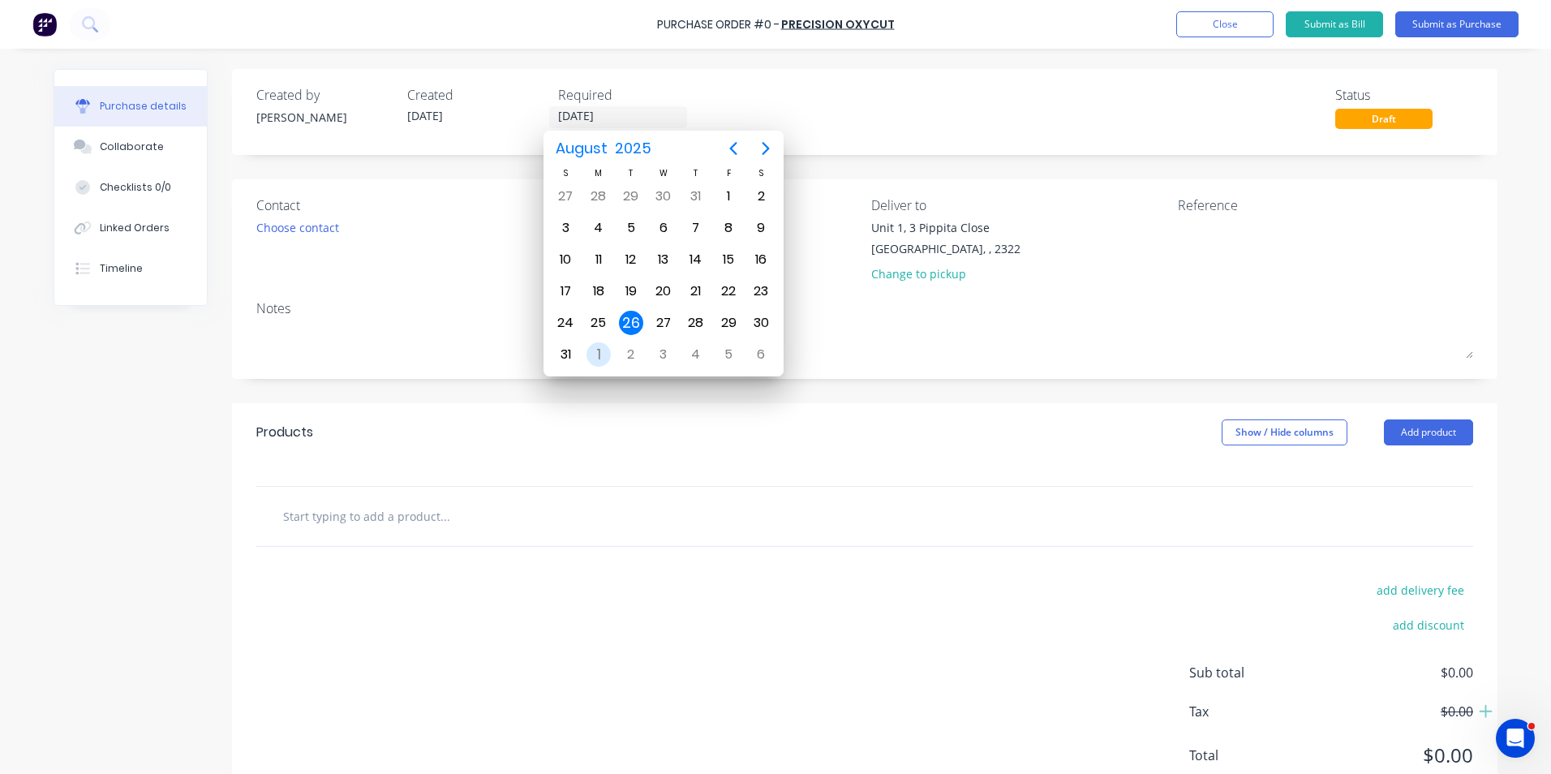
click at [593, 353] on div "1" at bounding box center [598, 354] width 24 height 24
type input "[DATE]"
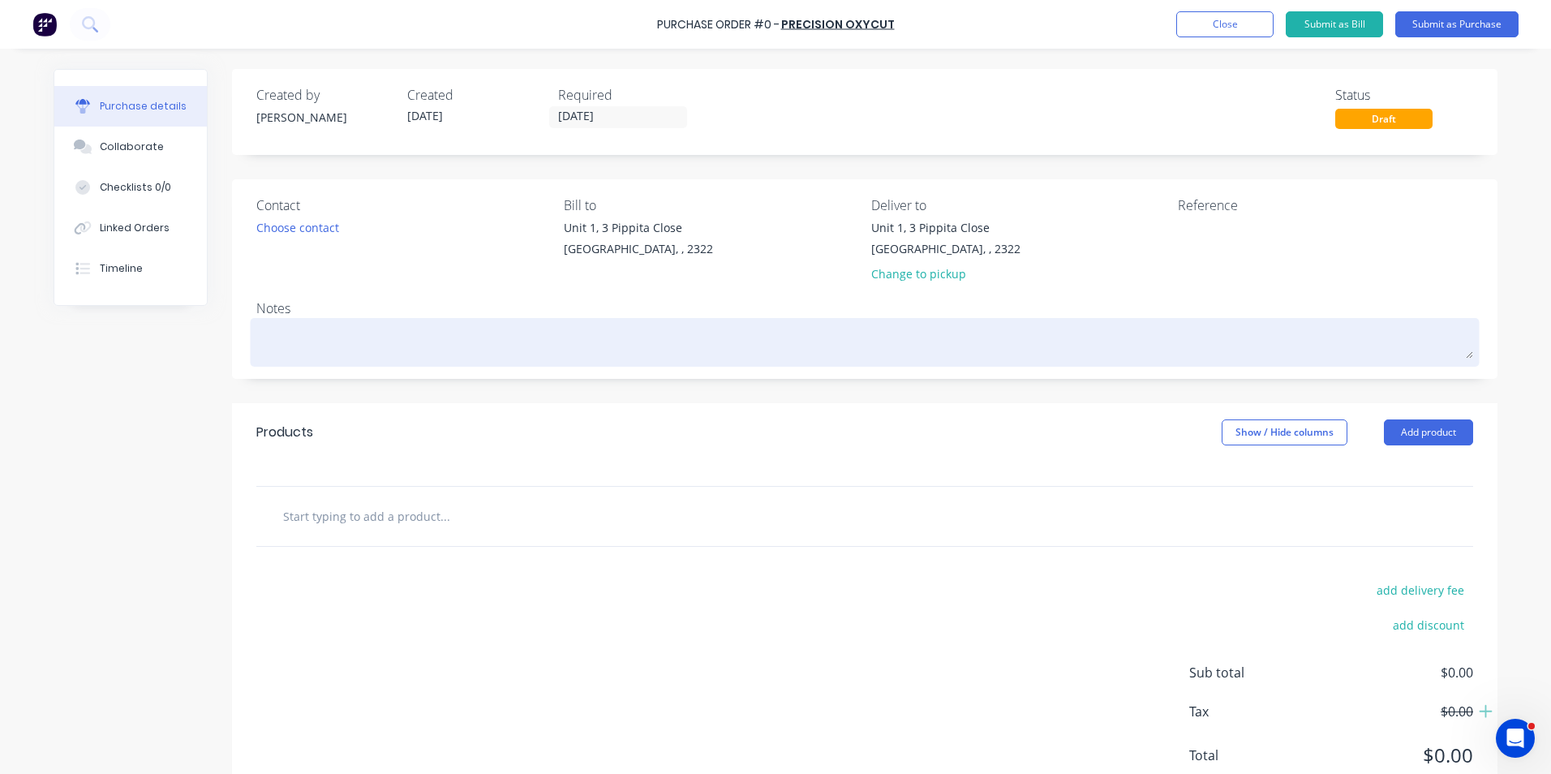
click at [290, 345] on textarea at bounding box center [864, 340] width 1217 height 36
type textarea "7"
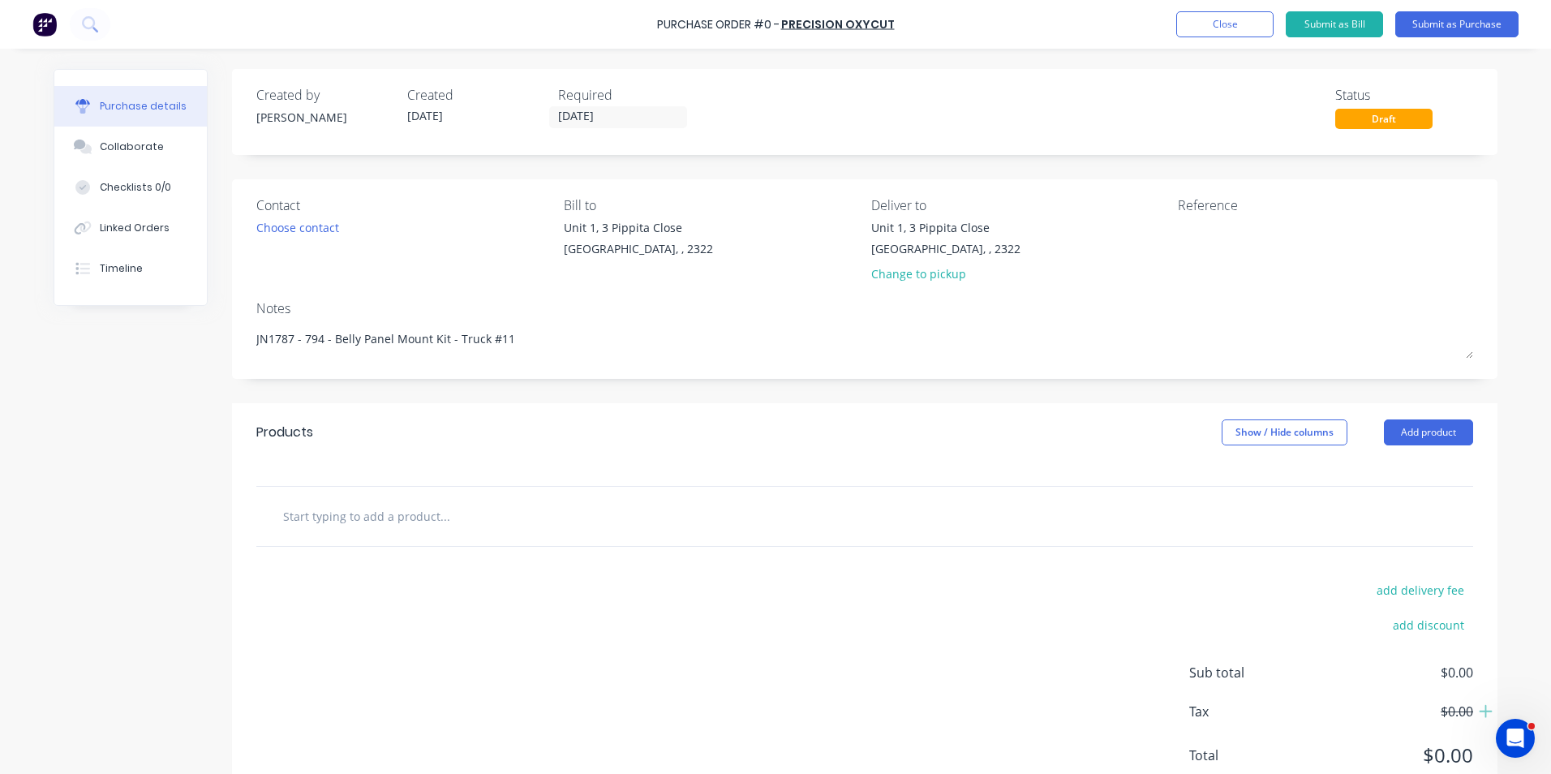
type textarea "JN1787 - 794 - Belly Panel Mount Kit - Truck #11"
click at [363, 511] on input "text" at bounding box center [444, 516] width 324 height 32
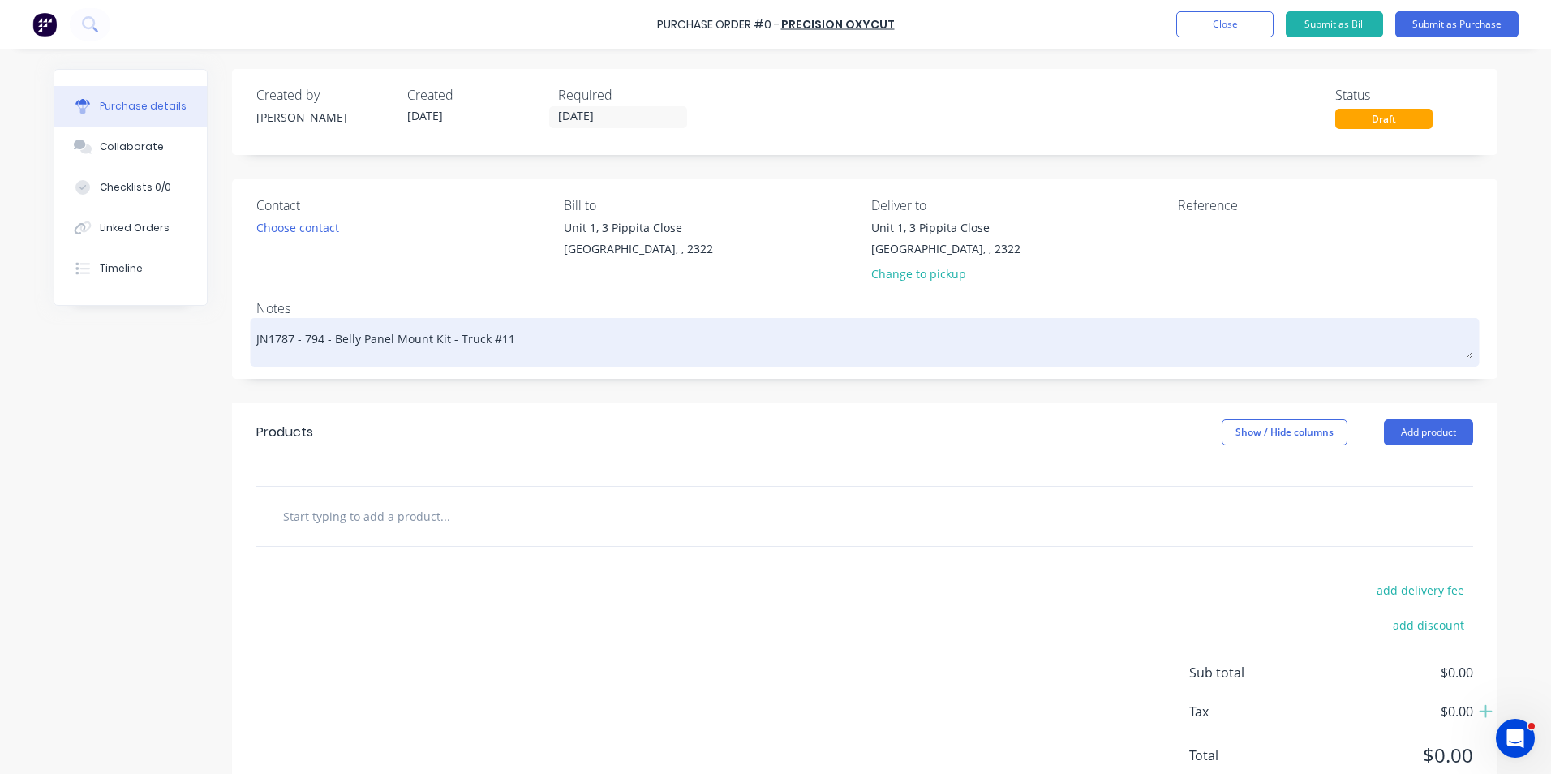
paste input "Q2347721"
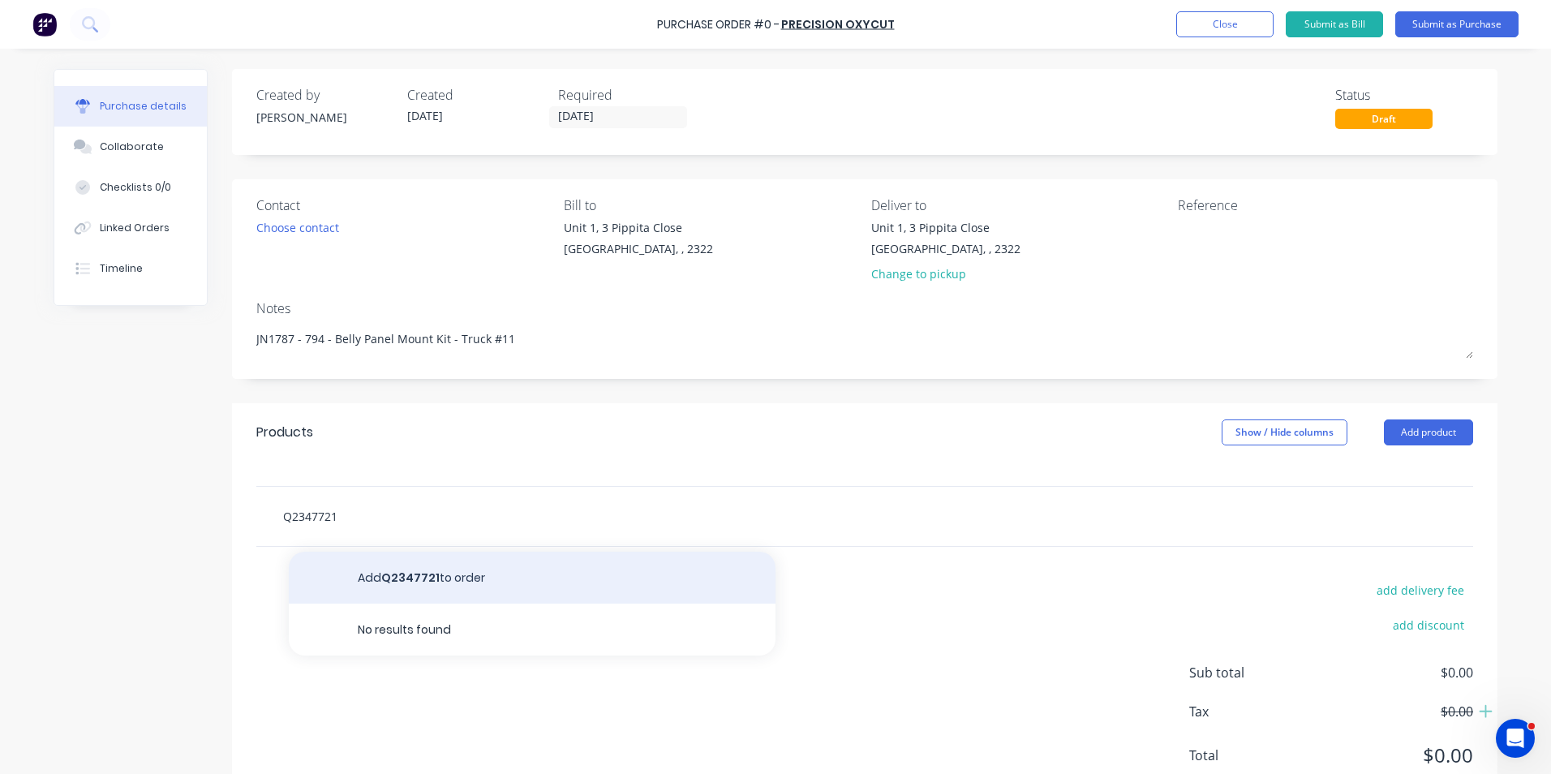
type input "Q2347721"
click at [411, 574] on button "Add Q2347721 to order" at bounding box center [532, 577] width 487 height 52
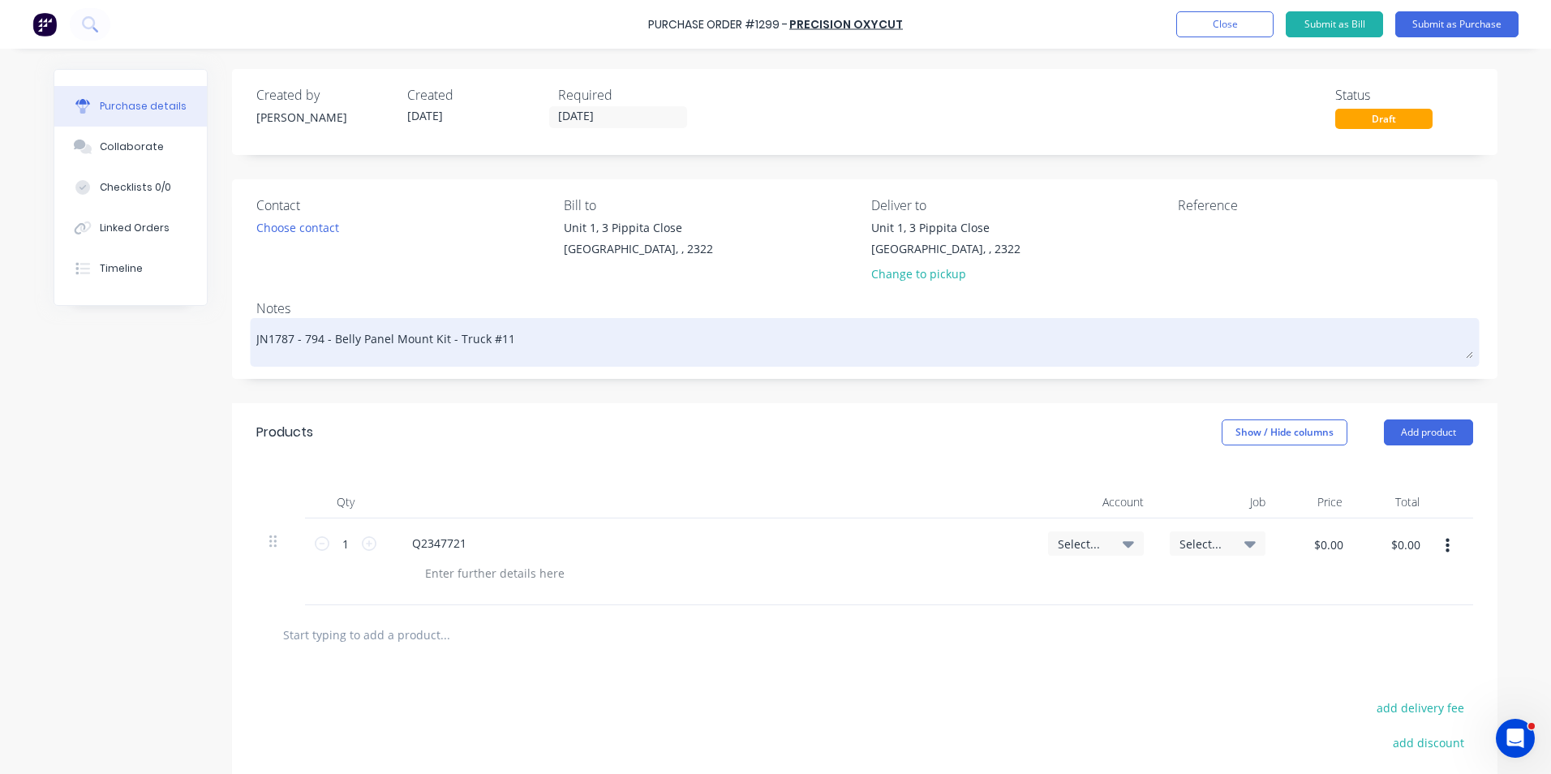
drag, startPoint x: 437, startPoint y: 343, endPoint x: 298, endPoint y: 340, distance: 139.5
click at [298, 340] on textarea "JN1787 - 794 - Belly Panel Mount Kit - Truck #11" at bounding box center [864, 340] width 1217 height 36
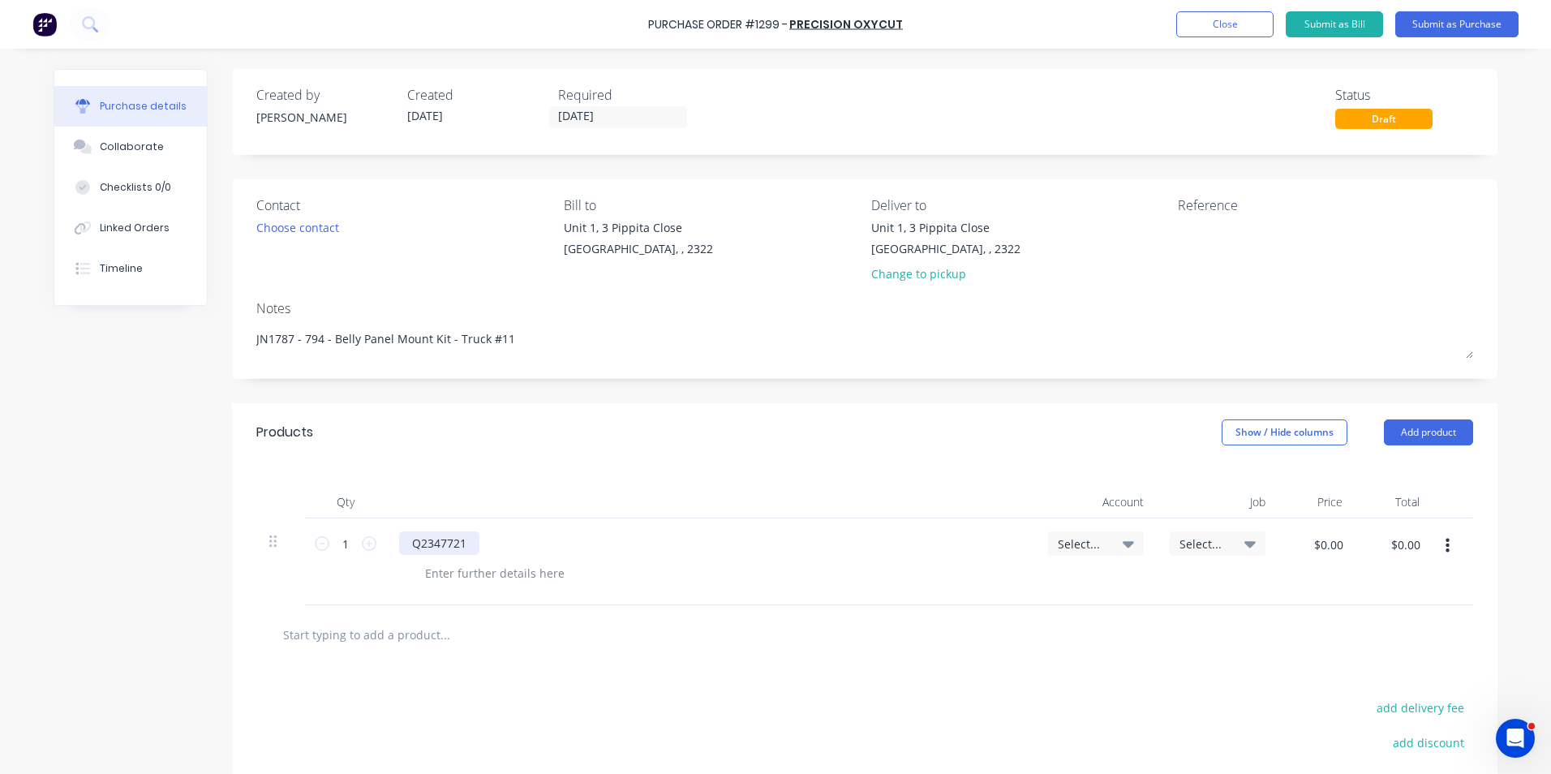
drag, startPoint x: 404, startPoint y: 542, endPoint x: 416, endPoint y: 542, distance: 12.2
click at [405, 542] on div "Q2347721" at bounding box center [439, 543] width 80 height 24
click at [497, 572] on div at bounding box center [494, 573] width 165 height 24
click at [1083, 538] on span "Select..." at bounding box center [1082, 543] width 49 height 17
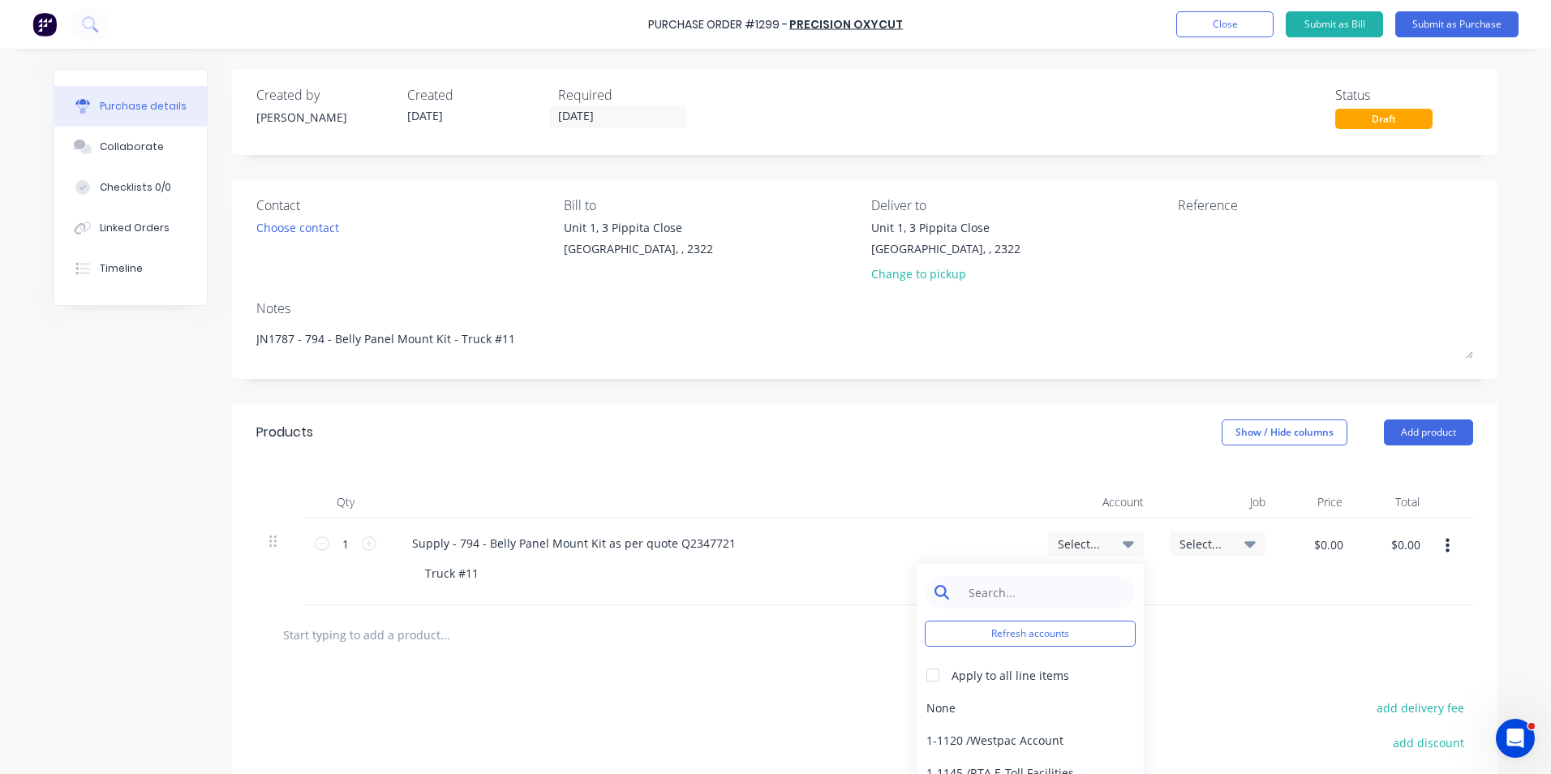
click at [1006, 600] on input at bounding box center [1042, 592] width 166 height 32
type input "1-14"
click at [1029, 706] on div "1-1400 / Work in Progress" at bounding box center [1029, 707] width 227 height 32
click at [1206, 542] on span "Select..." at bounding box center [1203, 543] width 49 height 17
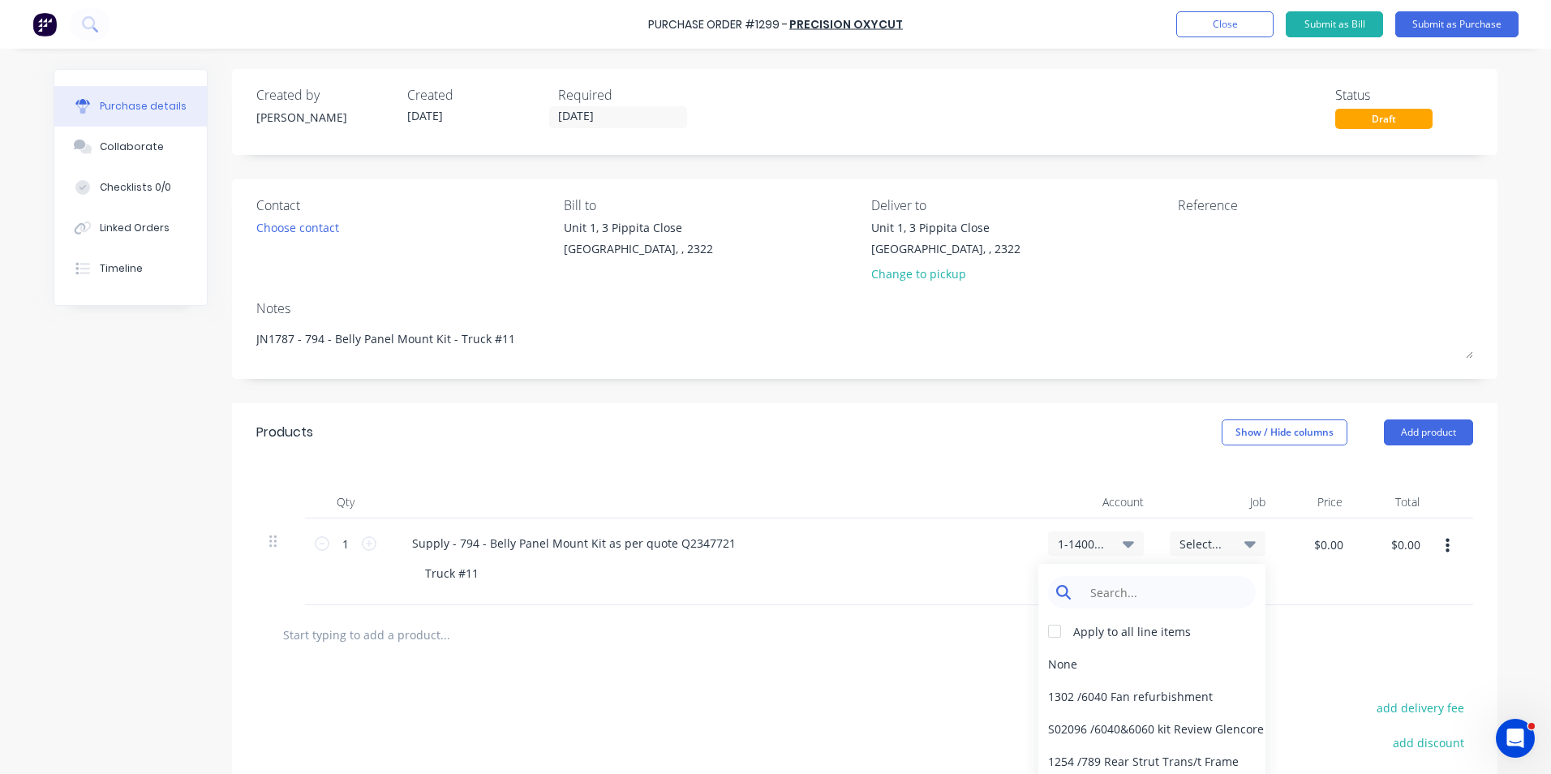
click at [1143, 590] on input at bounding box center [1164, 592] width 166 height 32
type input "1787"
click at [1076, 696] on div "1787 / W/Trac-794-Belly-Panel-T11" at bounding box center [1151, 696] width 227 height 32
click at [1323, 540] on input "$0.00" at bounding box center [1327, 544] width 49 height 26
type input "$1,058.77"
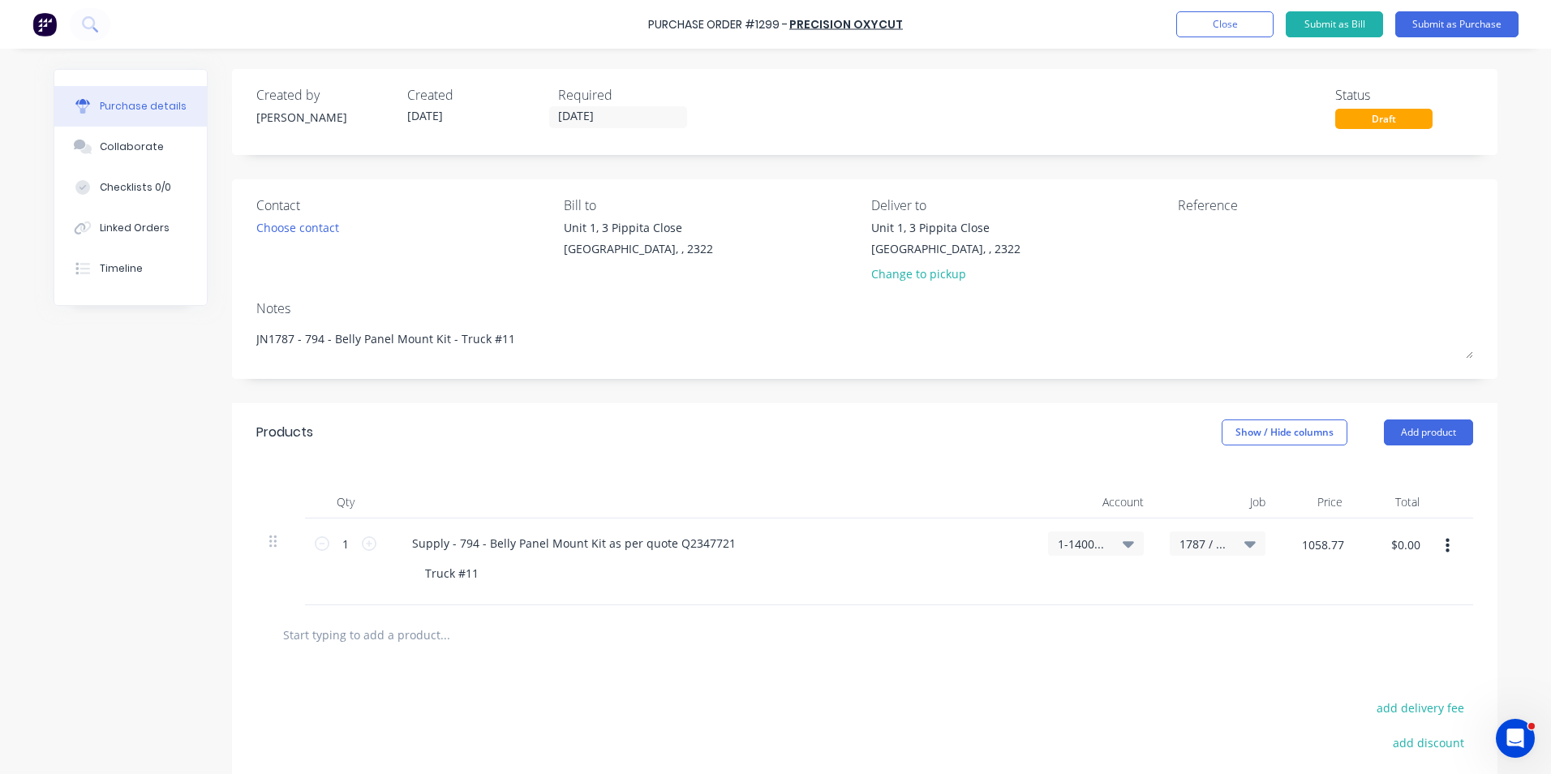
type input "$1,058.77"
click at [1290, 634] on div at bounding box center [874, 634] width 1210 height 32
click at [1446, 19] on button "Submit as Purchase" at bounding box center [1456, 24] width 123 height 26
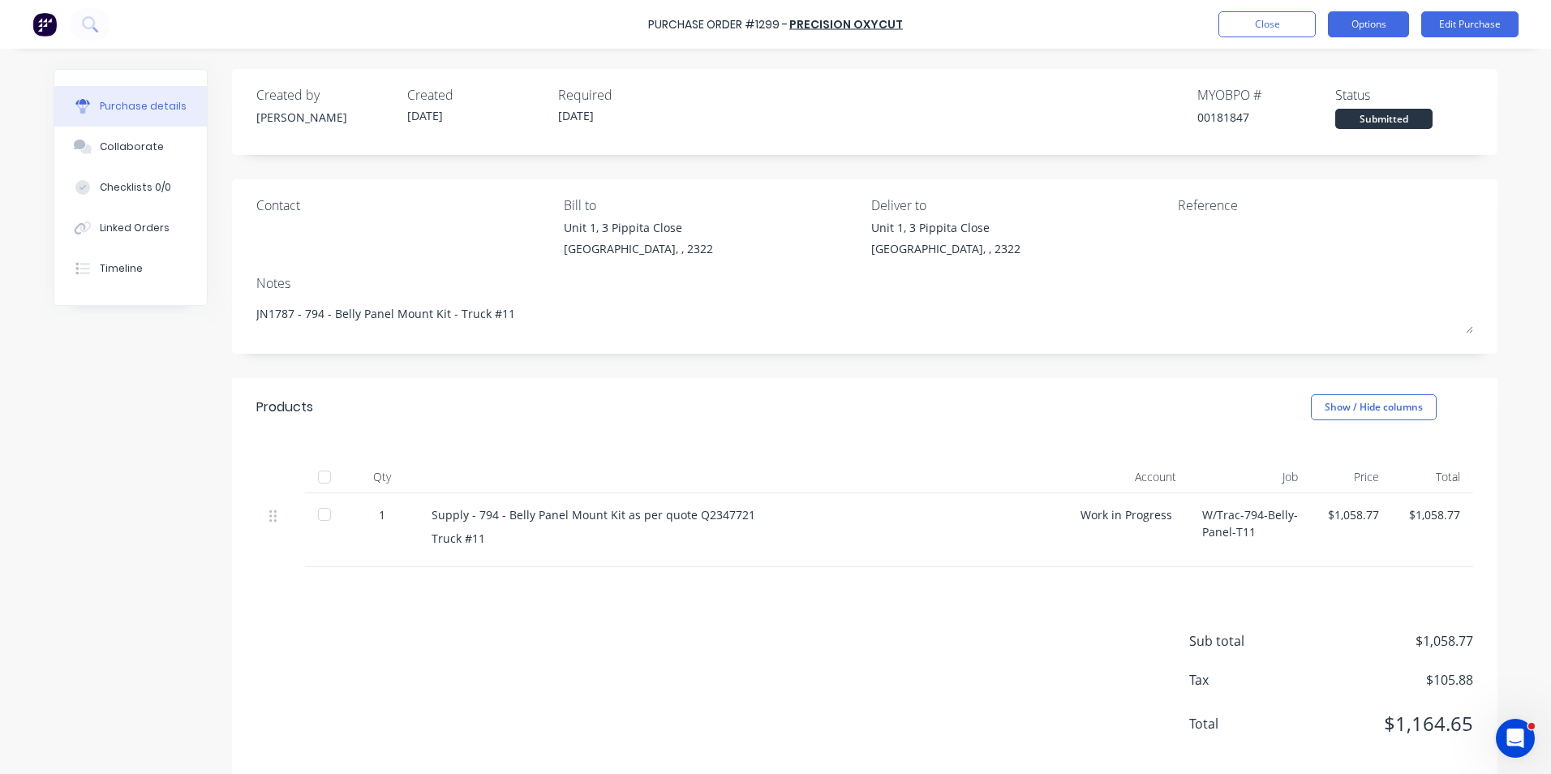
click at [1371, 26] on button "Options" at bounding box center [1368, 24] width 81 height 26
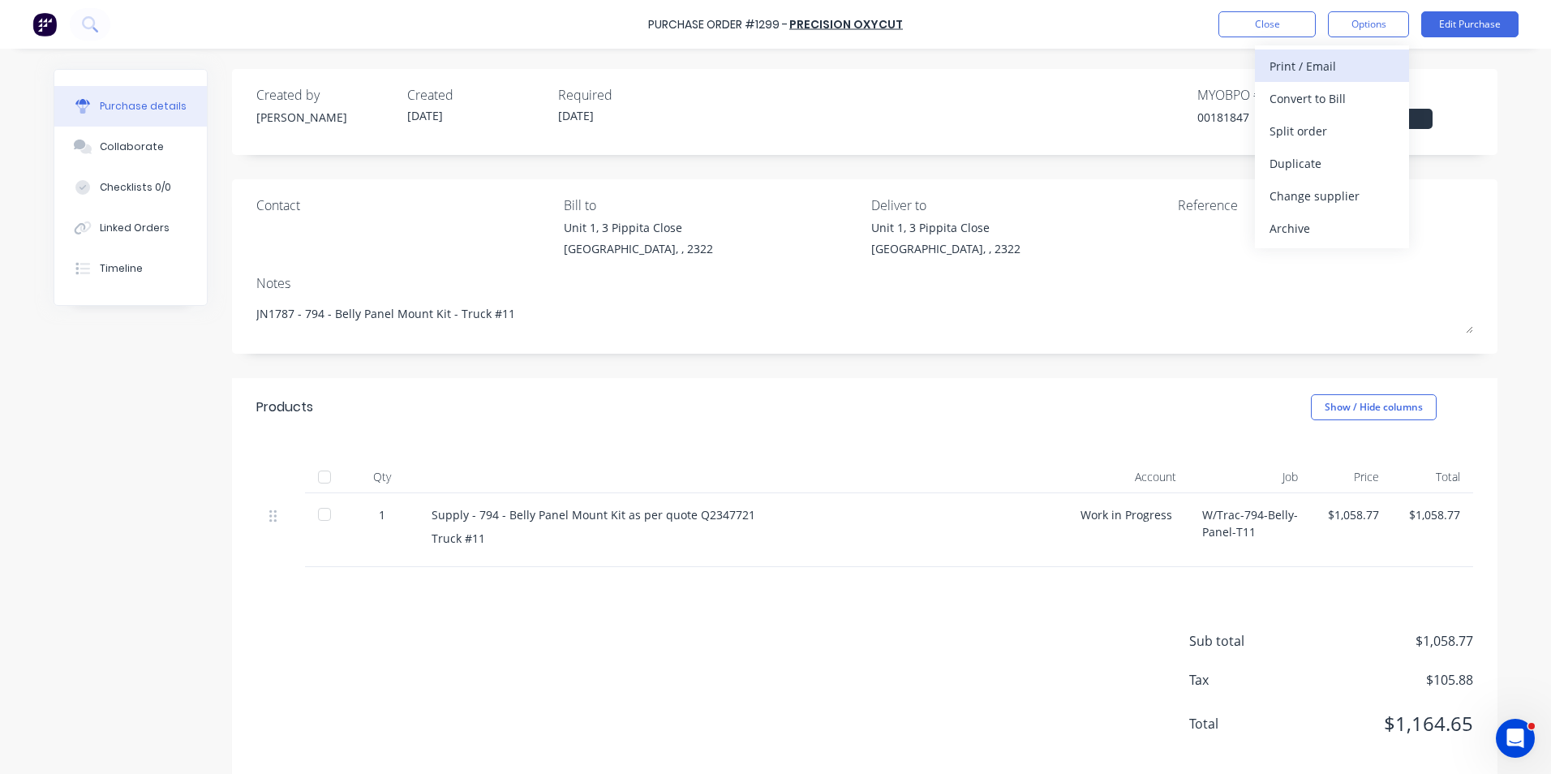
click at [1320, 67] on div "Print / Email" at bounding box center [1331, 66] width 125 height 24
click at [1302, 92] on div "With pricing" at bounding box center [1331, 99] width 125 height 24
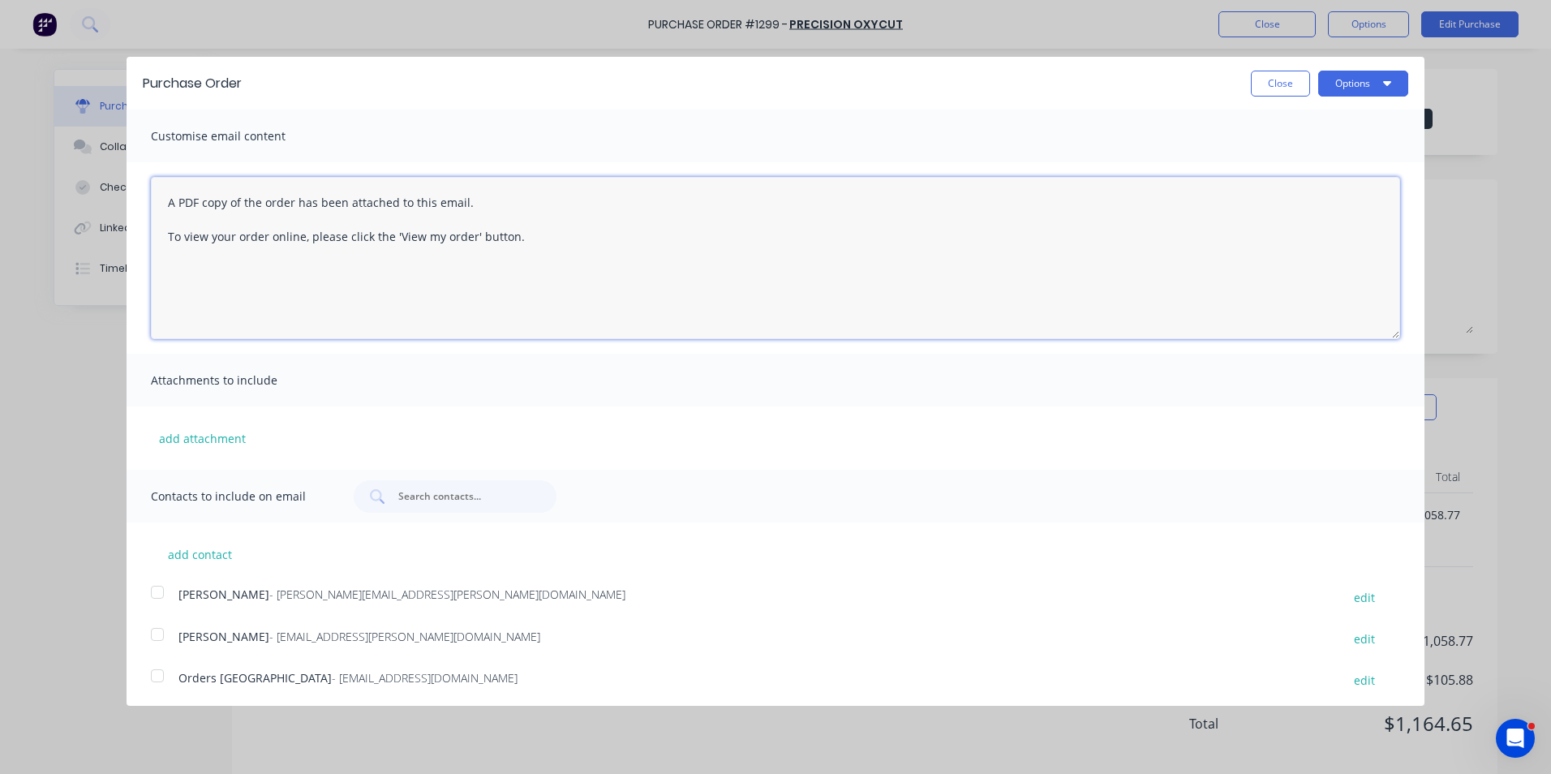
drag, startPoint x: 525, startPoint y: 242, endPoint x: 152, endPoint y: 193, distance: 375.4
click at [152, 193] on textarea "A PDF copy of the order has been attached to this email. To view your order onl…" at bounding box center [775, 258] width 1249 height 162
type textarea "Hi Sales, PO attached as quoted, please proceed any issues, let me know Regards…"
click at [200, 435] on button "add attachment" at bounding box center [202, 438] width 103 height 24
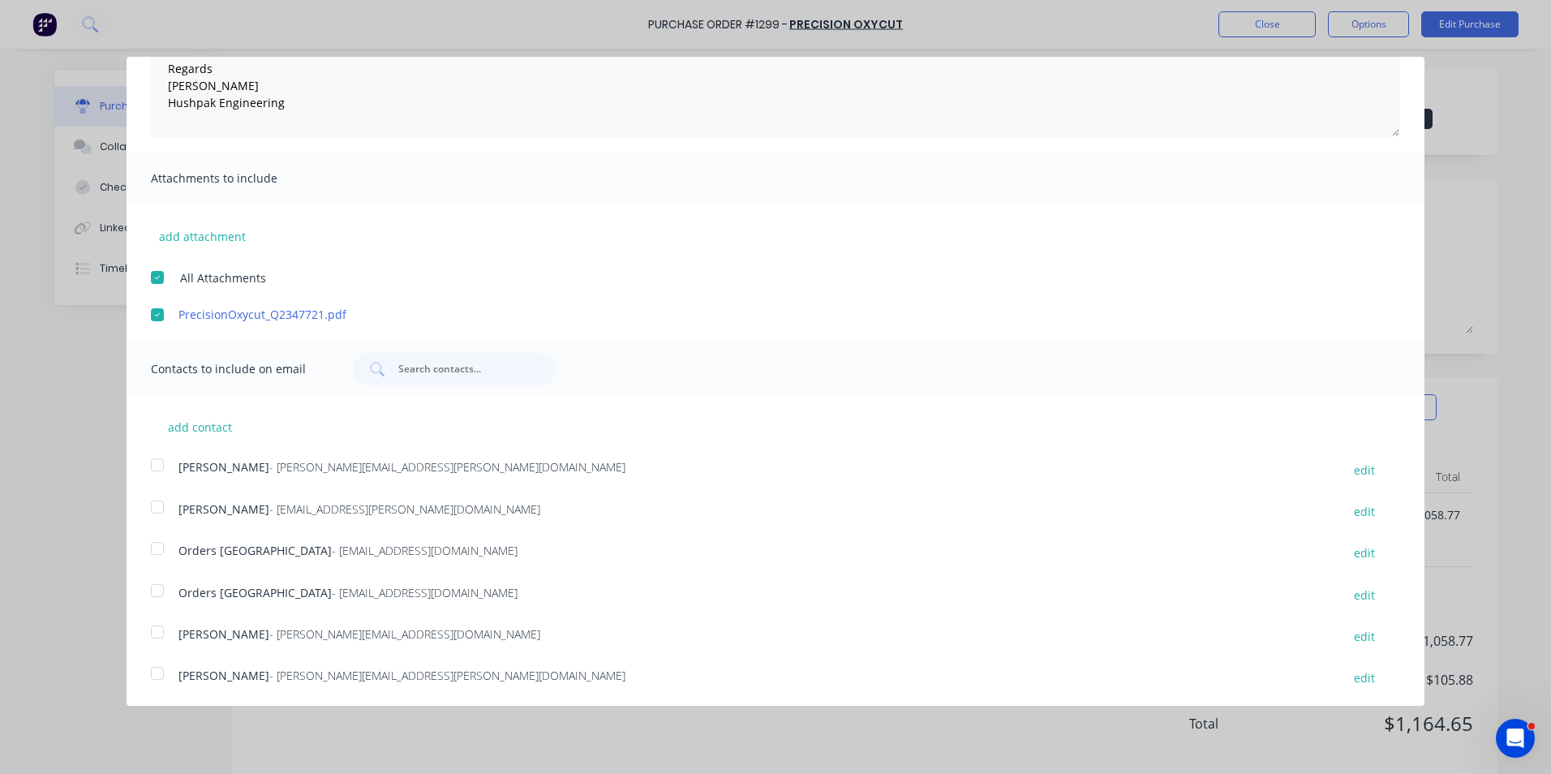
scroll to position [204, 0]
click at [157, 461] on div at bounding box center [157, 462] width 32 height 32
click at [157, 543] on div at bounding box center [157, 546] width 32 height 32
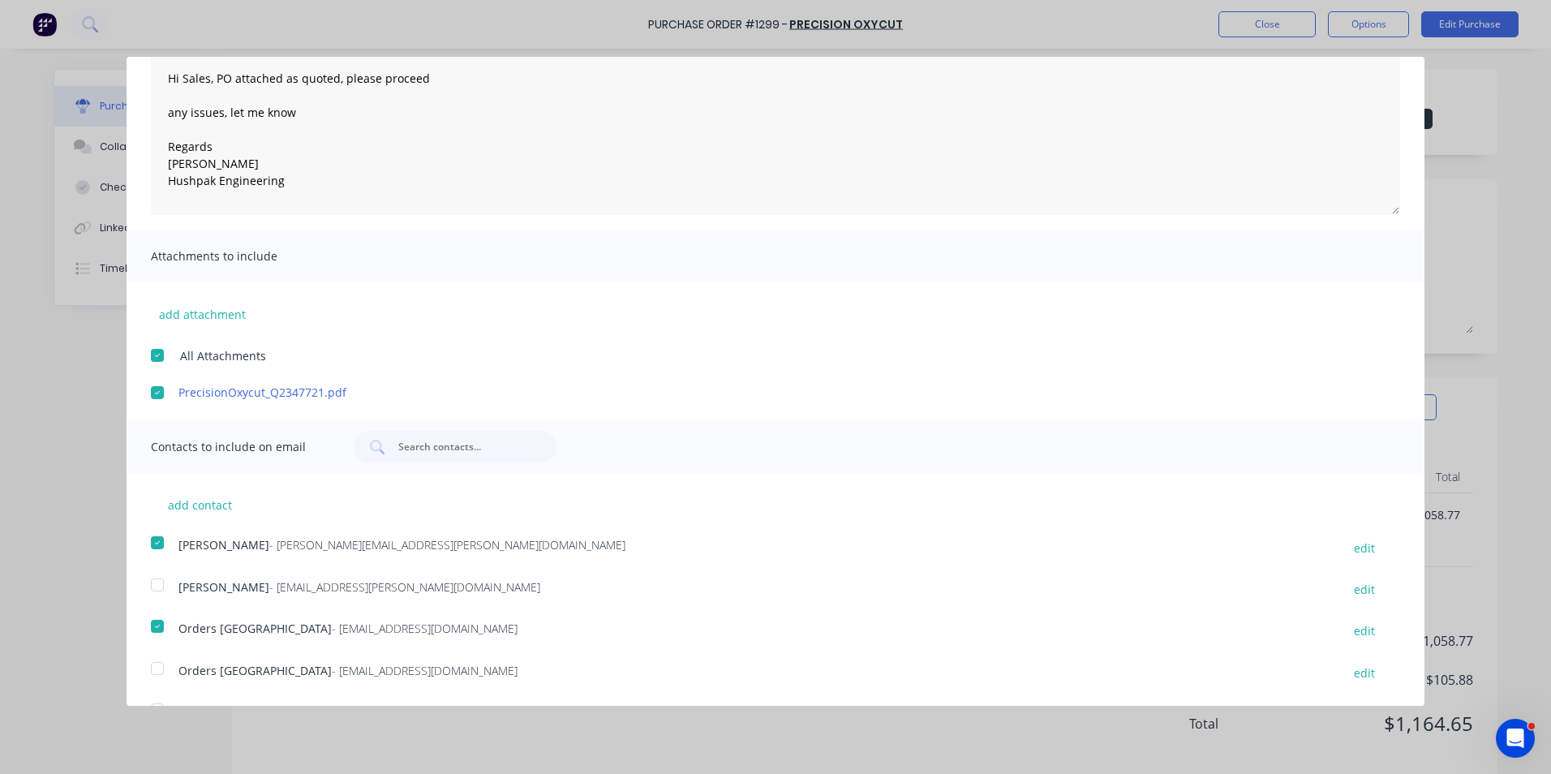
scroll to position [0, 0]
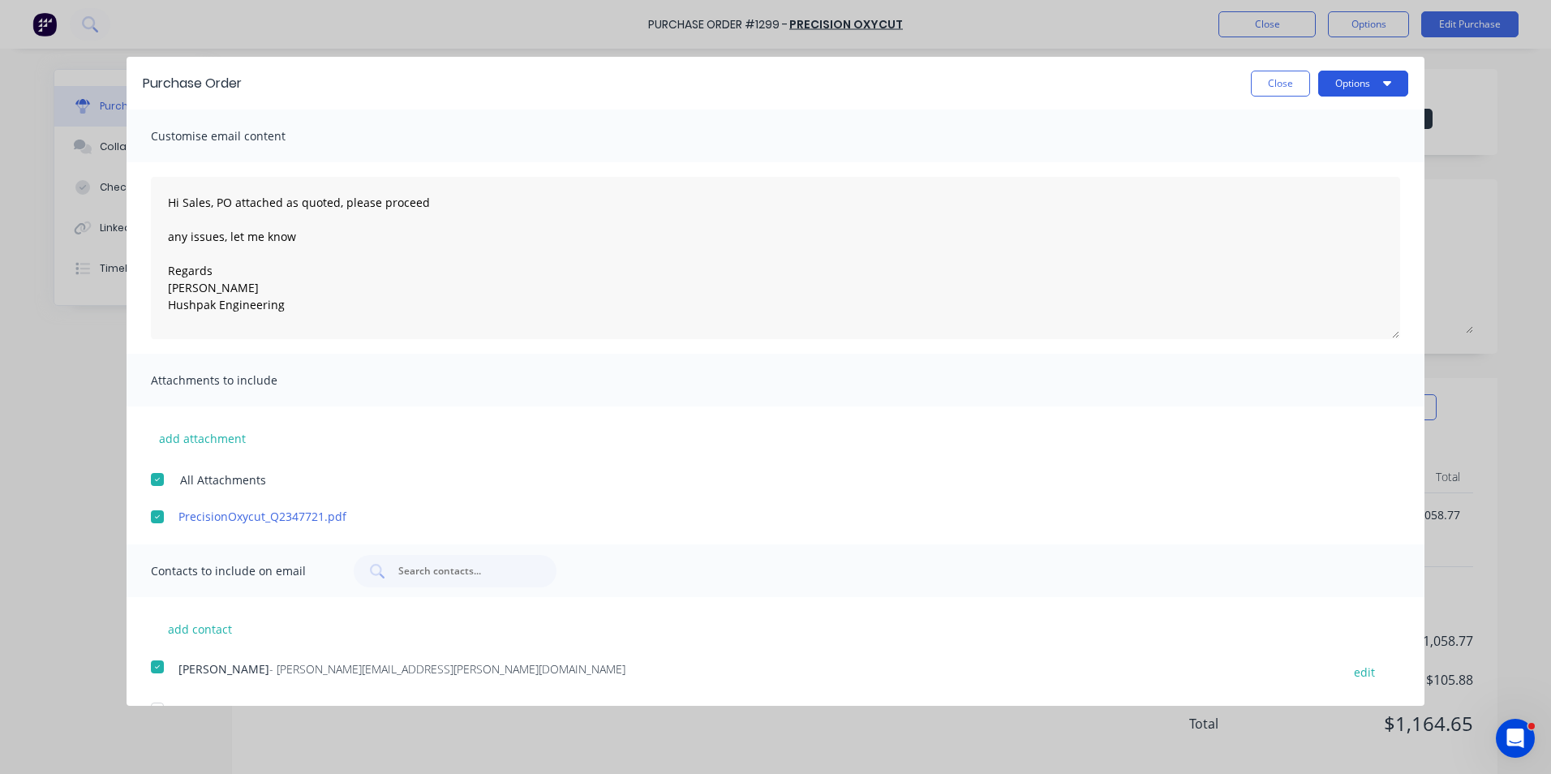
click at [1357, 82] on button "Options" at bounding box center [1363, 84] width 90 height 26
click at [1273, 159] on div "Email" at bounding box center [1330, 157] width 125 height 24
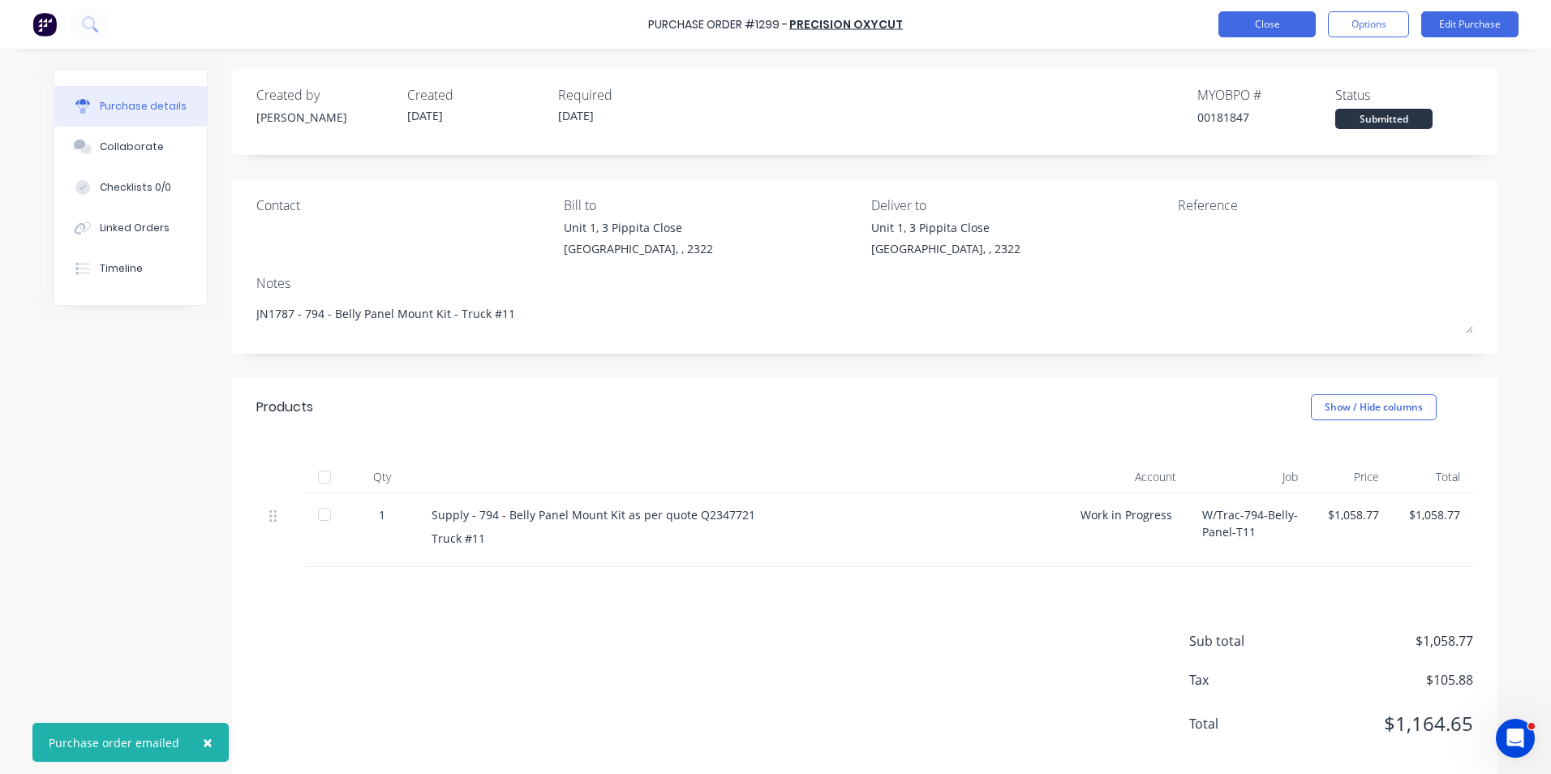
click at [1267, 27] on button "Close" at bounding box center [1266, 24] width 97 height 26
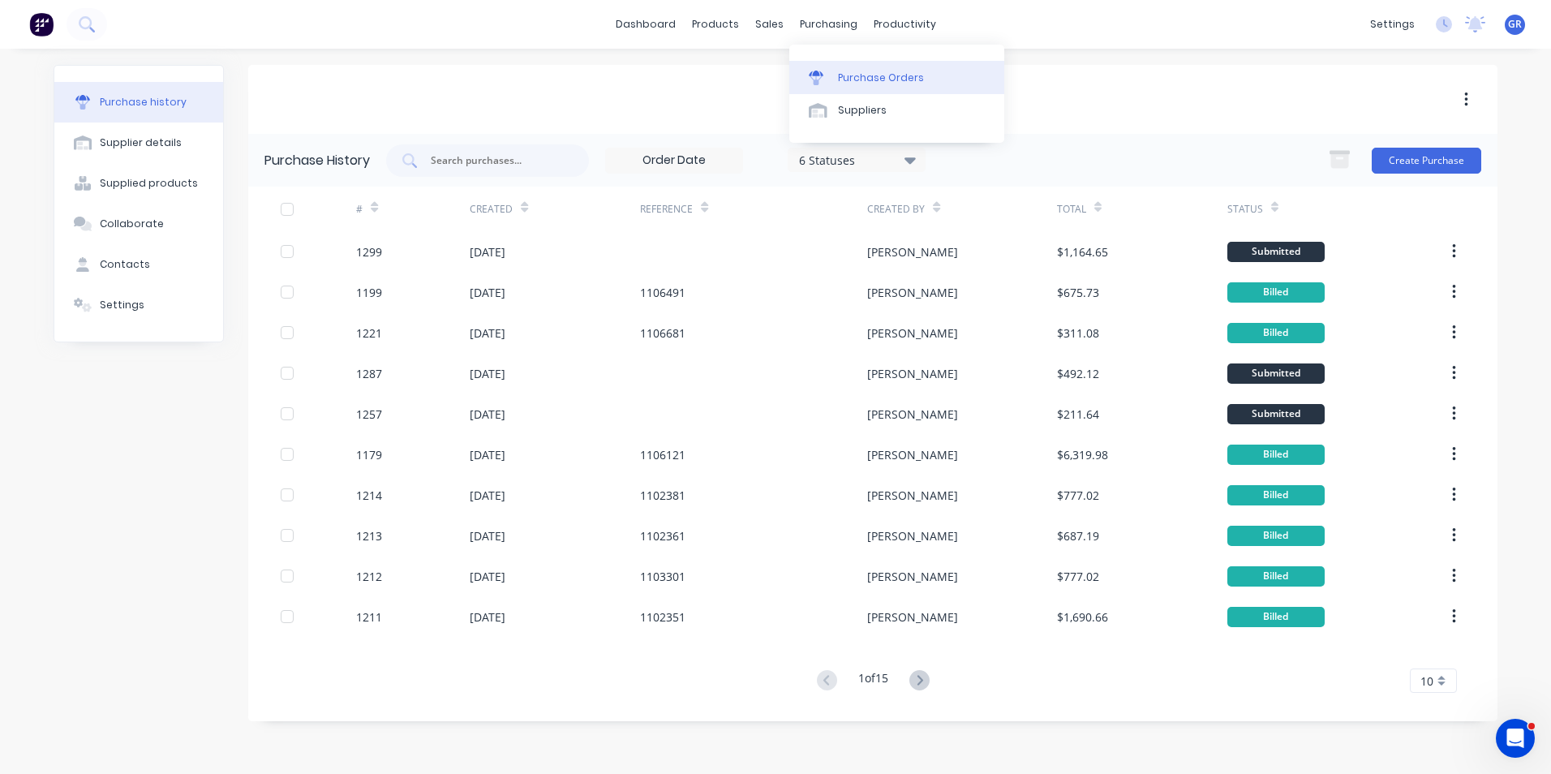
click at [890, 75] on div "Purchase Orders" at bounding box center [881, 78] width 86 height 15
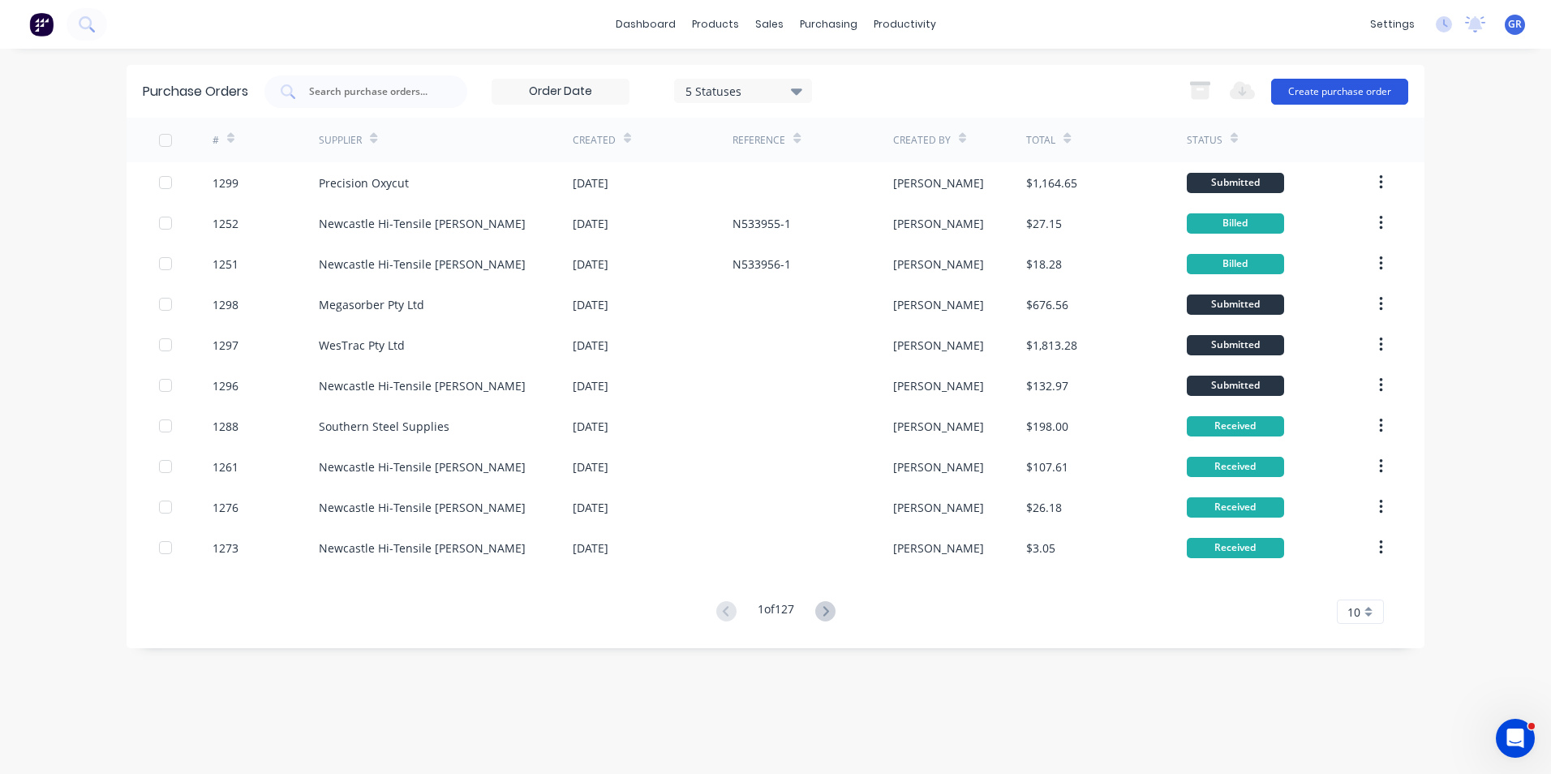
click at [1339, 97] on button "Create purchase order" at bounding box center [1339, 92] width 137 height 26
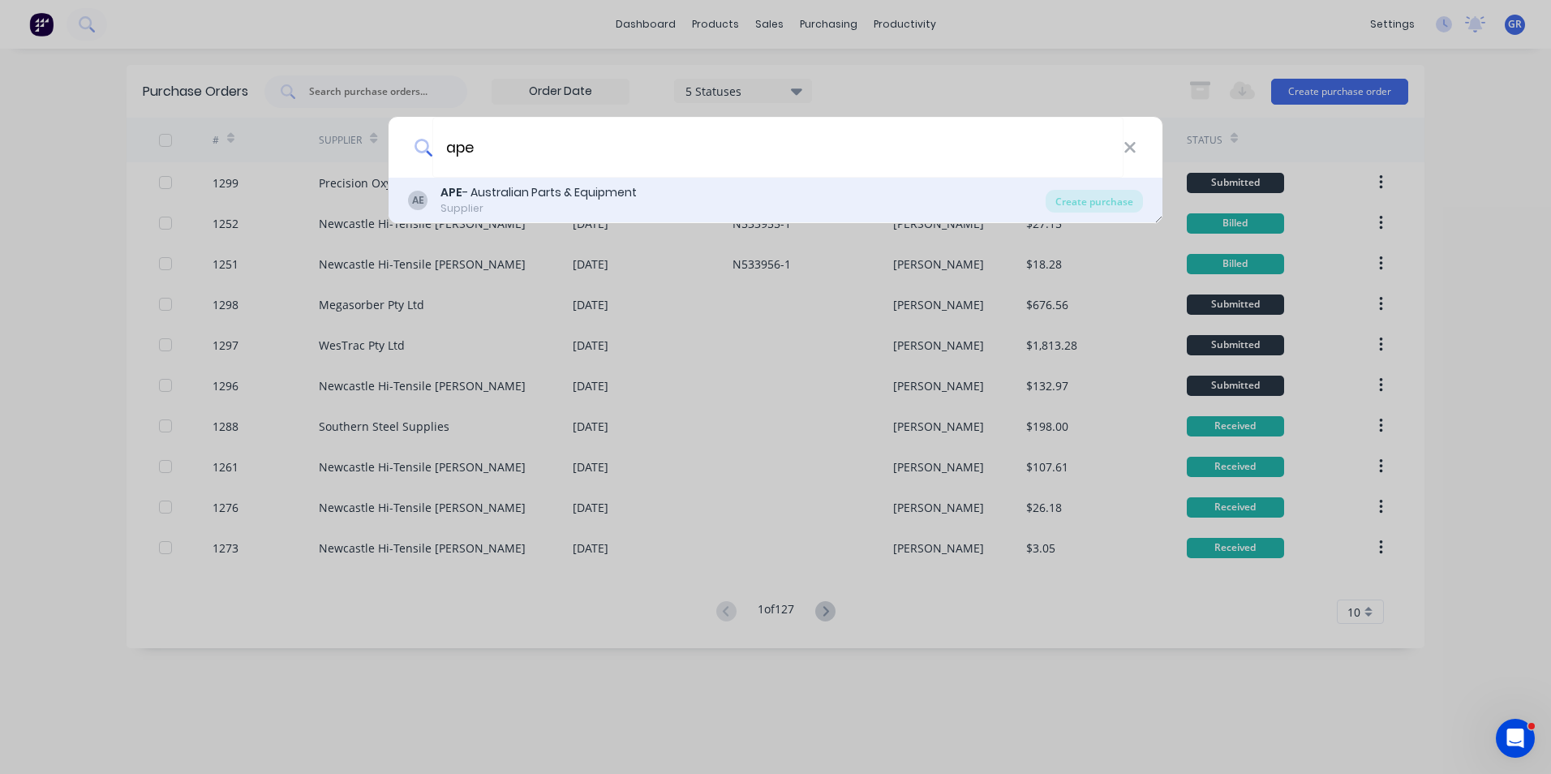
type input "ape"
click at [560, 190] on div "APE - Australian Parts & Equipment" at bounding box center [538, 192] width 196 height 17
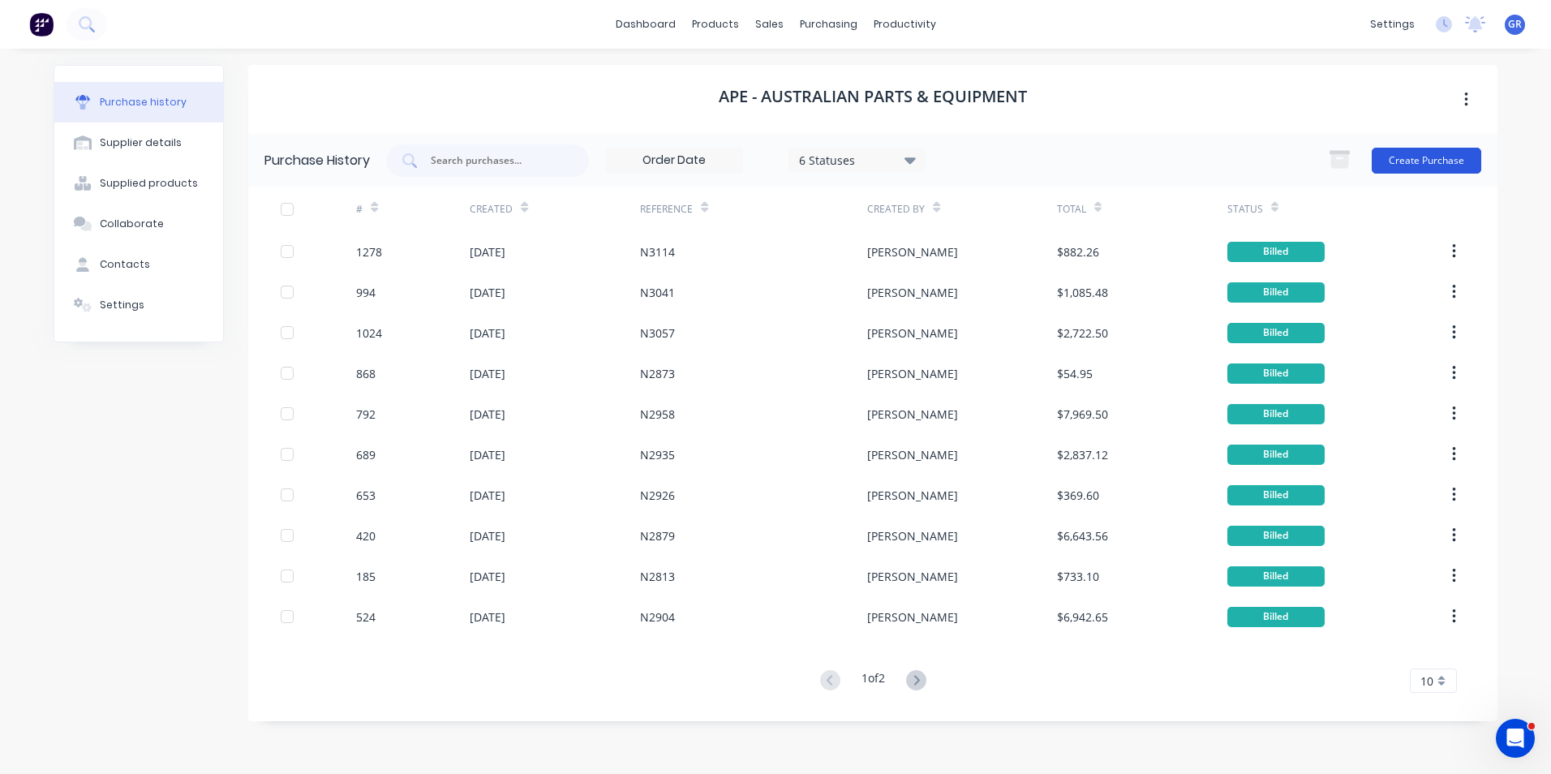
click at [1415, 156] on button "Create Purchase" at bounding box center [1425, 161] width 109 height 26
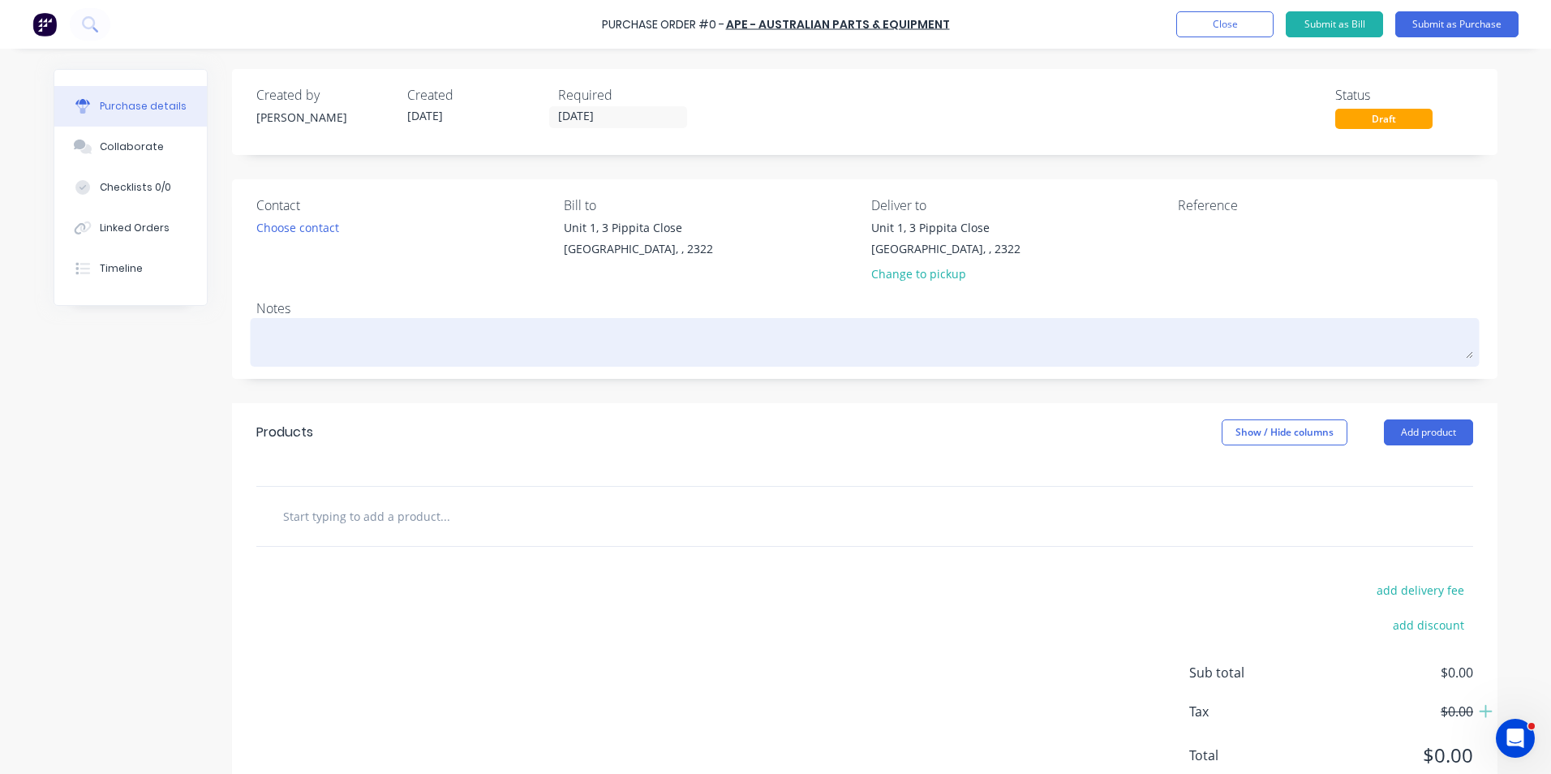
click at [285, 332] on textarea at bounding box center [864, 340] width 1217 height 36
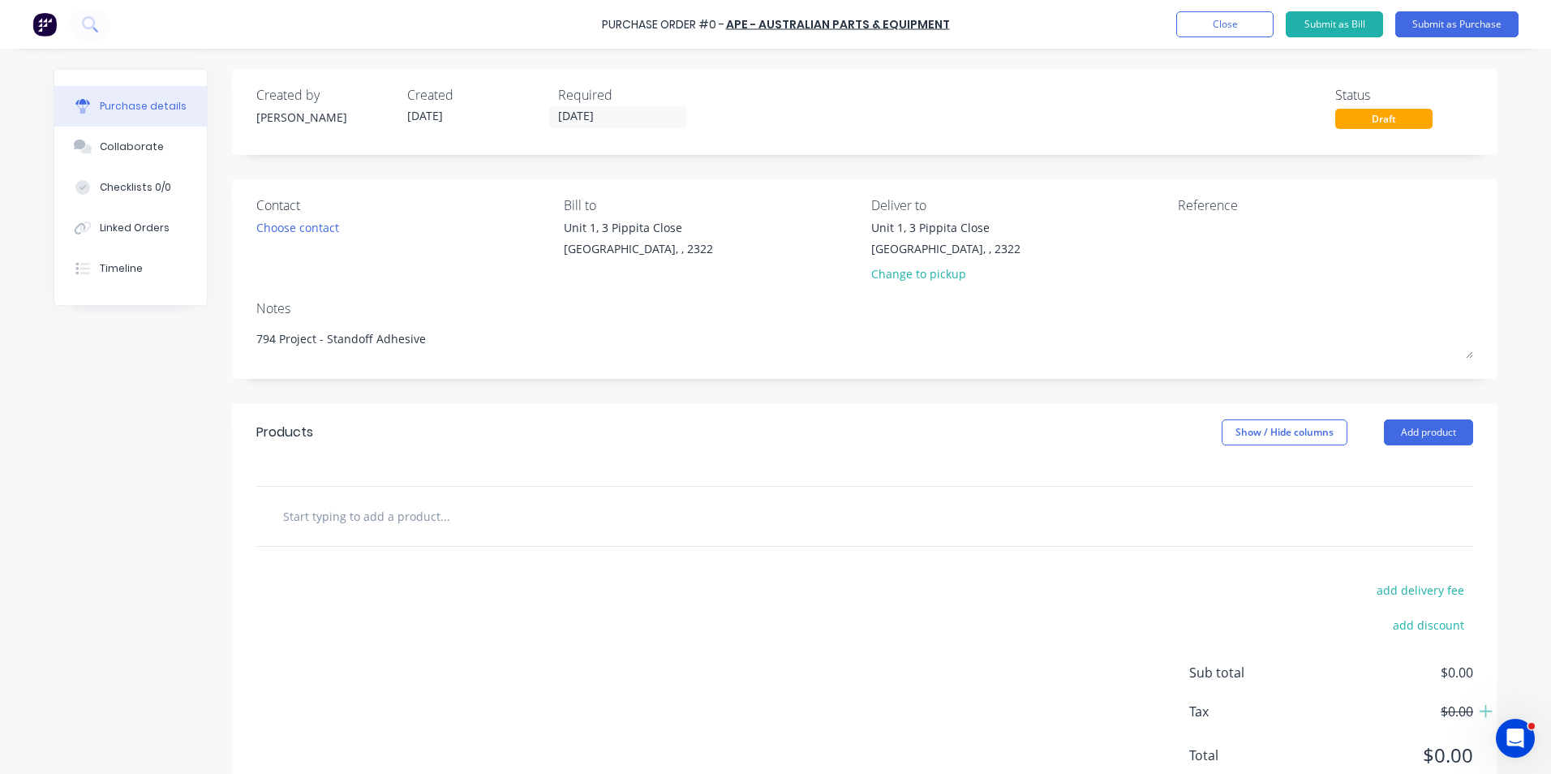
type textarea "794 Project - Standoff Adhesive"
click at [337, 515] on input "text" at bounding box center [444, 516] width 324 height 32
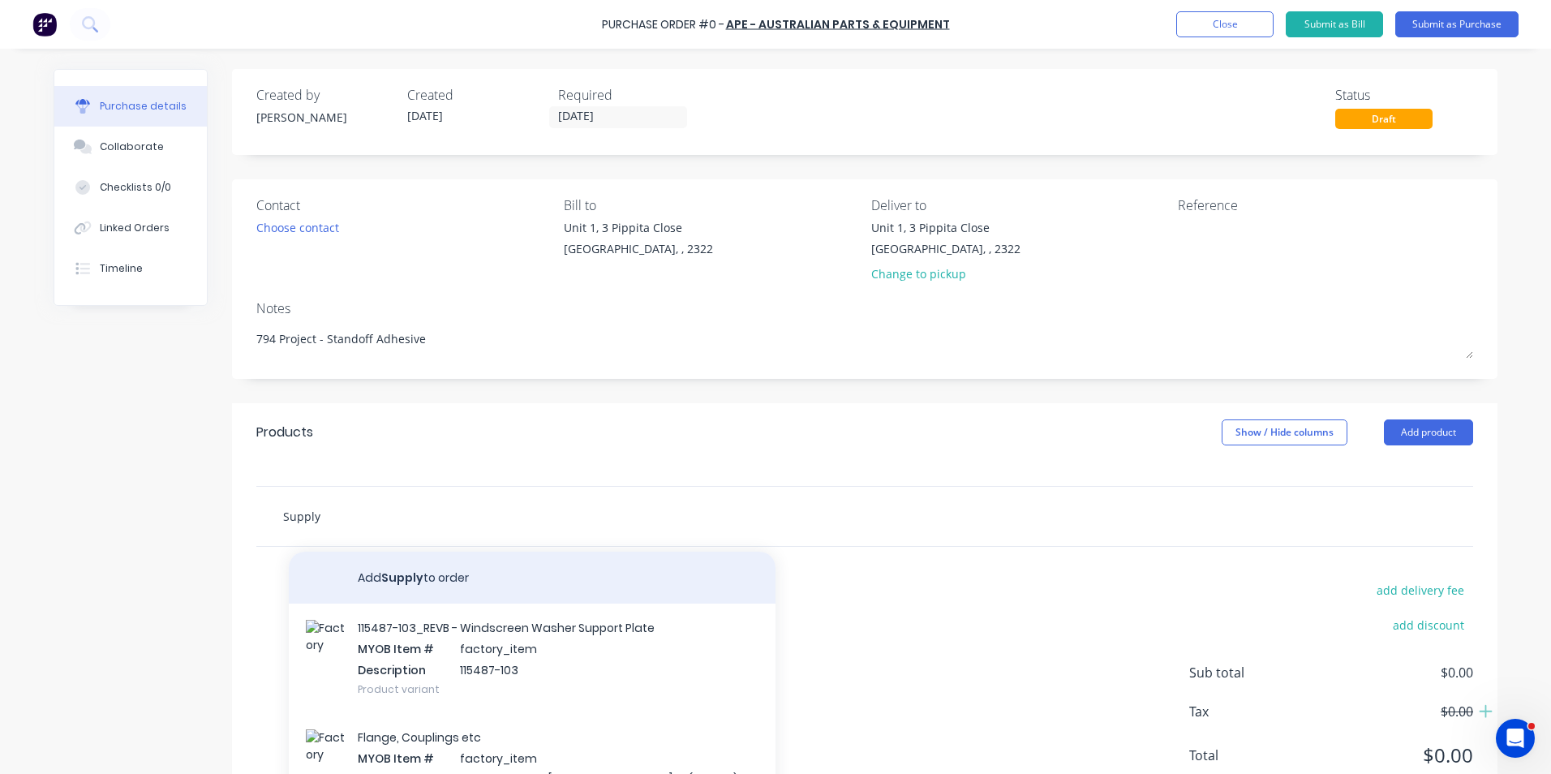
type input "Supply"
click at [390, 574] on button "Add Supply to order" at bounding box center [532, 577] width 487 height 52
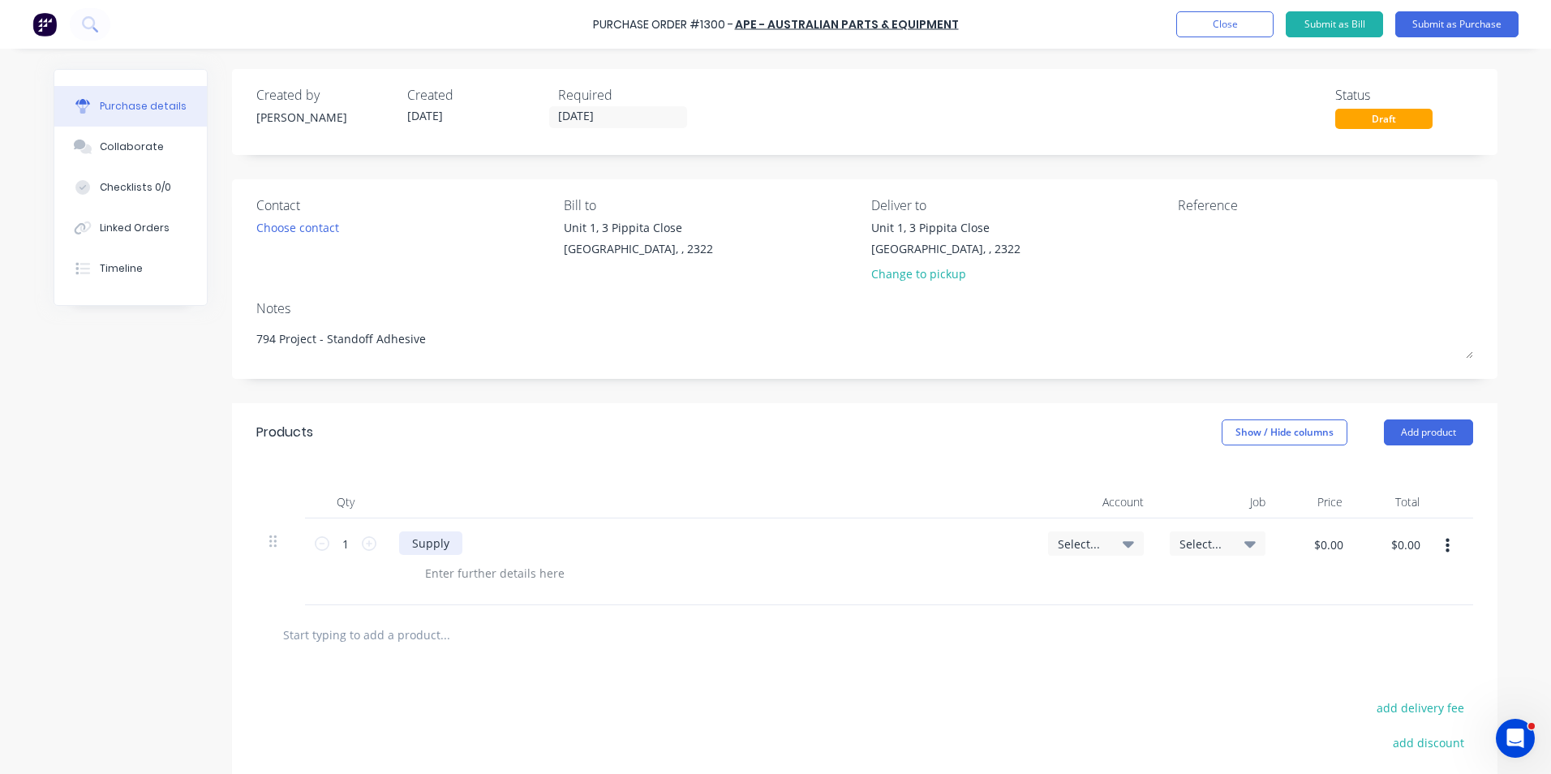
click at [444, 543] on div "Supply" at bounding box center [430, 543] width 63 height 24
drag, startPoint x: 445, startPoint y: 543, endPoint x: 515, endPoint y: 560, distance: 71.6
click at [445, 543] on div "Supply 3M DP8407NS Acrylic Metal Bonder" at bounding box center [528, 543] width 259 height 24
drag, startPoint x: 697, startPoint y: 545, endPoint x: 706, endPoint y: 540, distance: 9.5
click at [697, 545] on div "Supply SKU: 294 - 3M DP8407NS Acrylic Metal Bonder" at bounding box center [557, 543] width 317 height 24
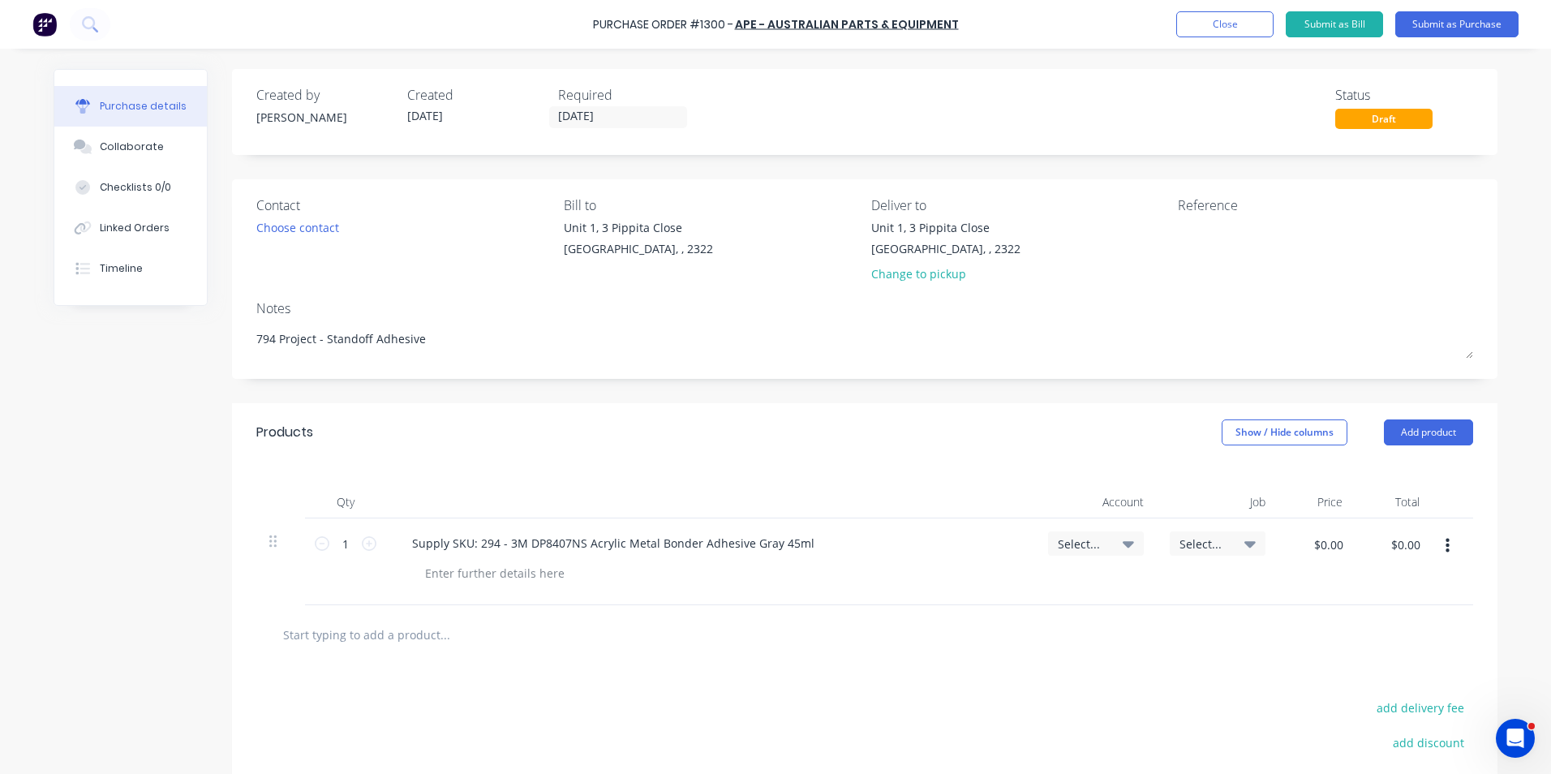
click at [1075, 544] on span "Select..." at bounding box center [1082, 543] width 49 height 17
click at [978, 586] on input at bounding box center [1042, 592] width 166 height 32
type input "1-14"
click at [989, 702] on div "1-1400 / Work in Progress" at bounding box center [1029, 707] width 227 height 32
click at [1326, 543] on input "$0.00" at bounding box center [1327, 544] width 49 height 26
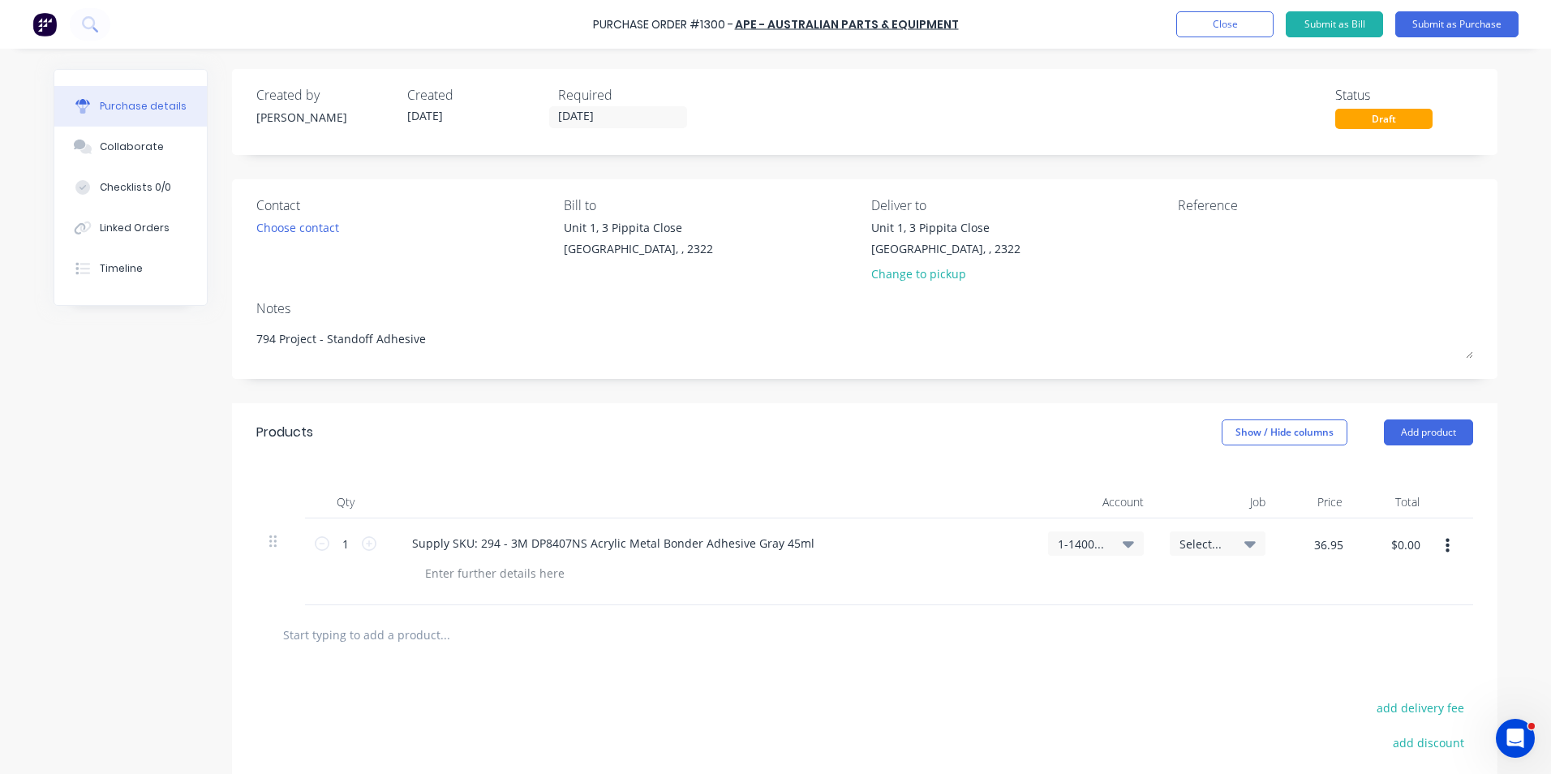
type input "$36.95"
click at [1255, 633] on div at bounding box center [864, 634] width 1191 height 32
click at [336, 546] on input "1" at bounding box center [345, 543] width 32 height 24
type input "6"
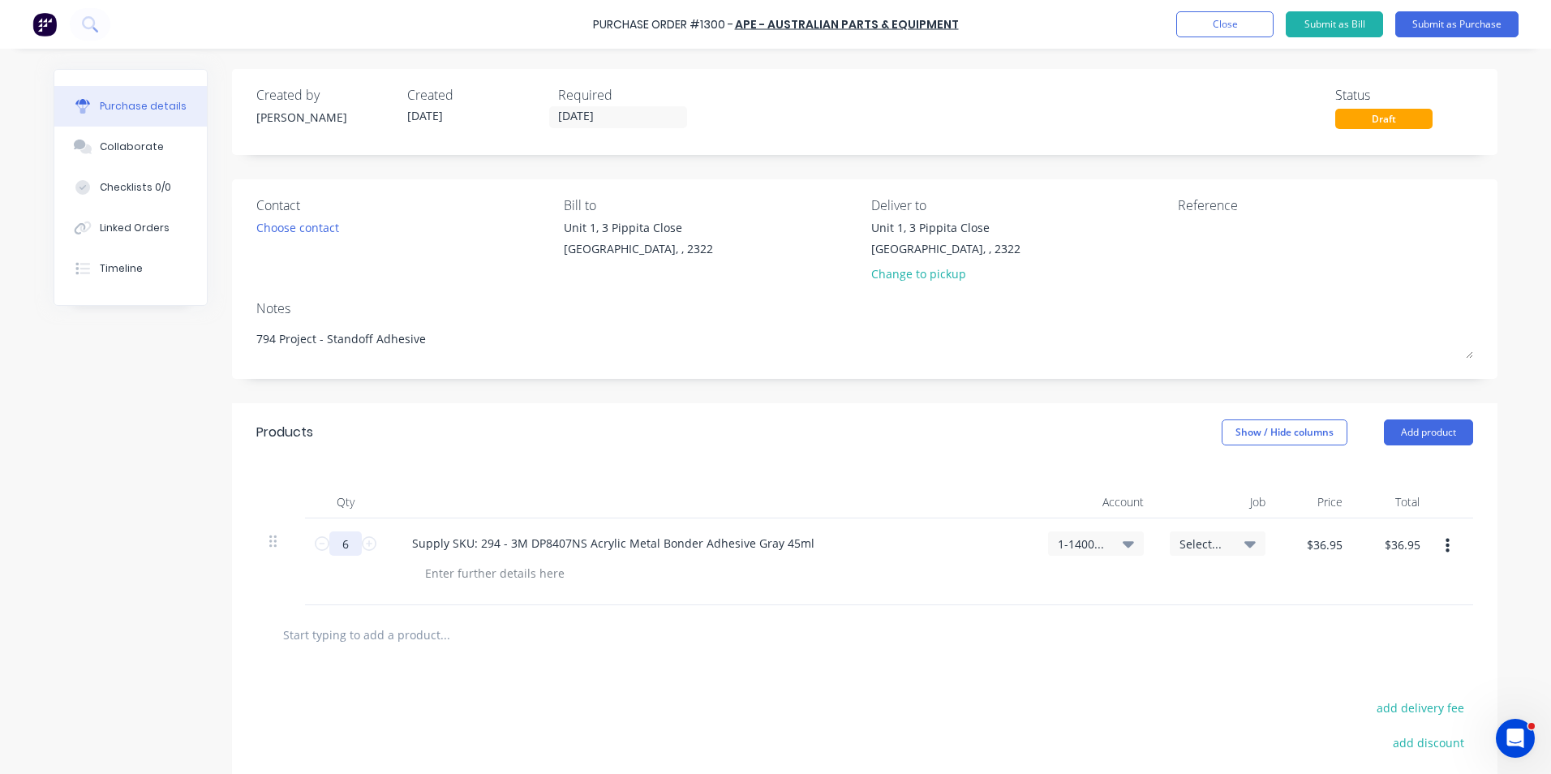
type input "$221.70"
type input "60"
type input "$2,217.00"
type input "60"
click at [1109, 596] on div "1-1400 / Work in Progress" at bounding box center [1096, 561] width 122 height 87
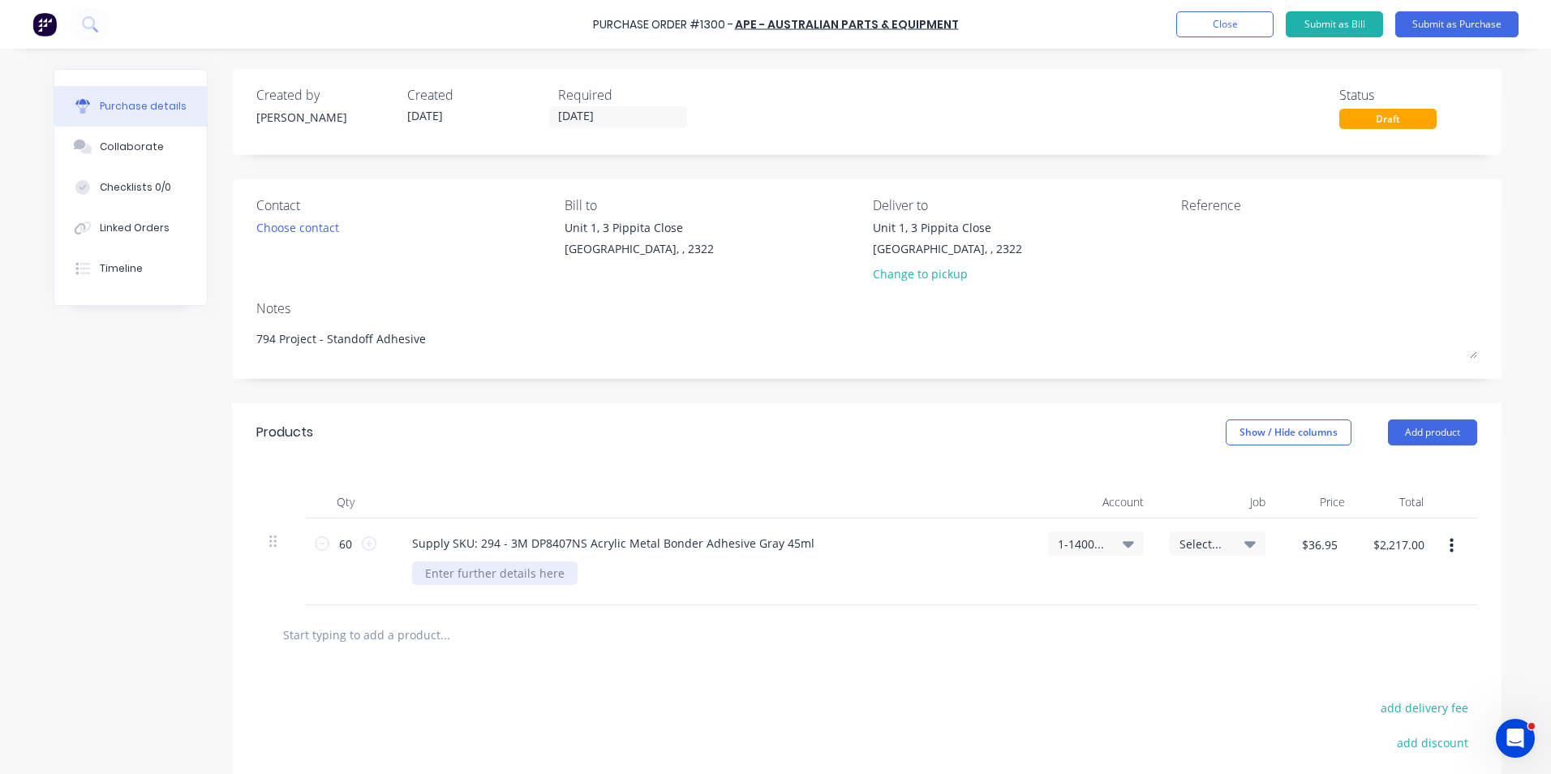
click at [442, 567] on div at bounding box center [494, 573] width 165 height 24
click at [1444, 21] on button "Submit as Purchase" at bounding box center [1456, 24] width 123 height 26
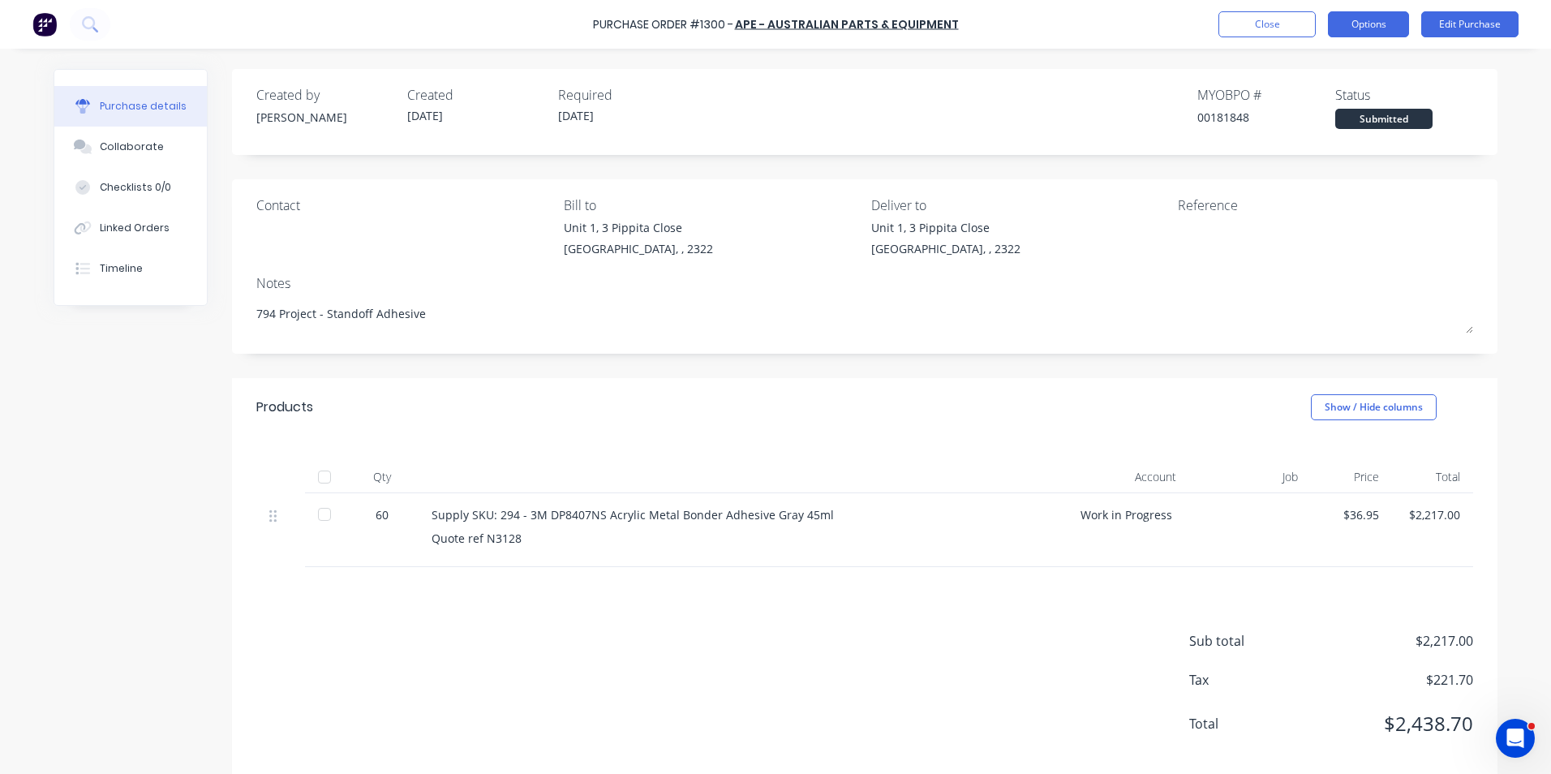
click at [1380, 26] on button "Options" at bounding box center [1368, 24] width 81 height 26
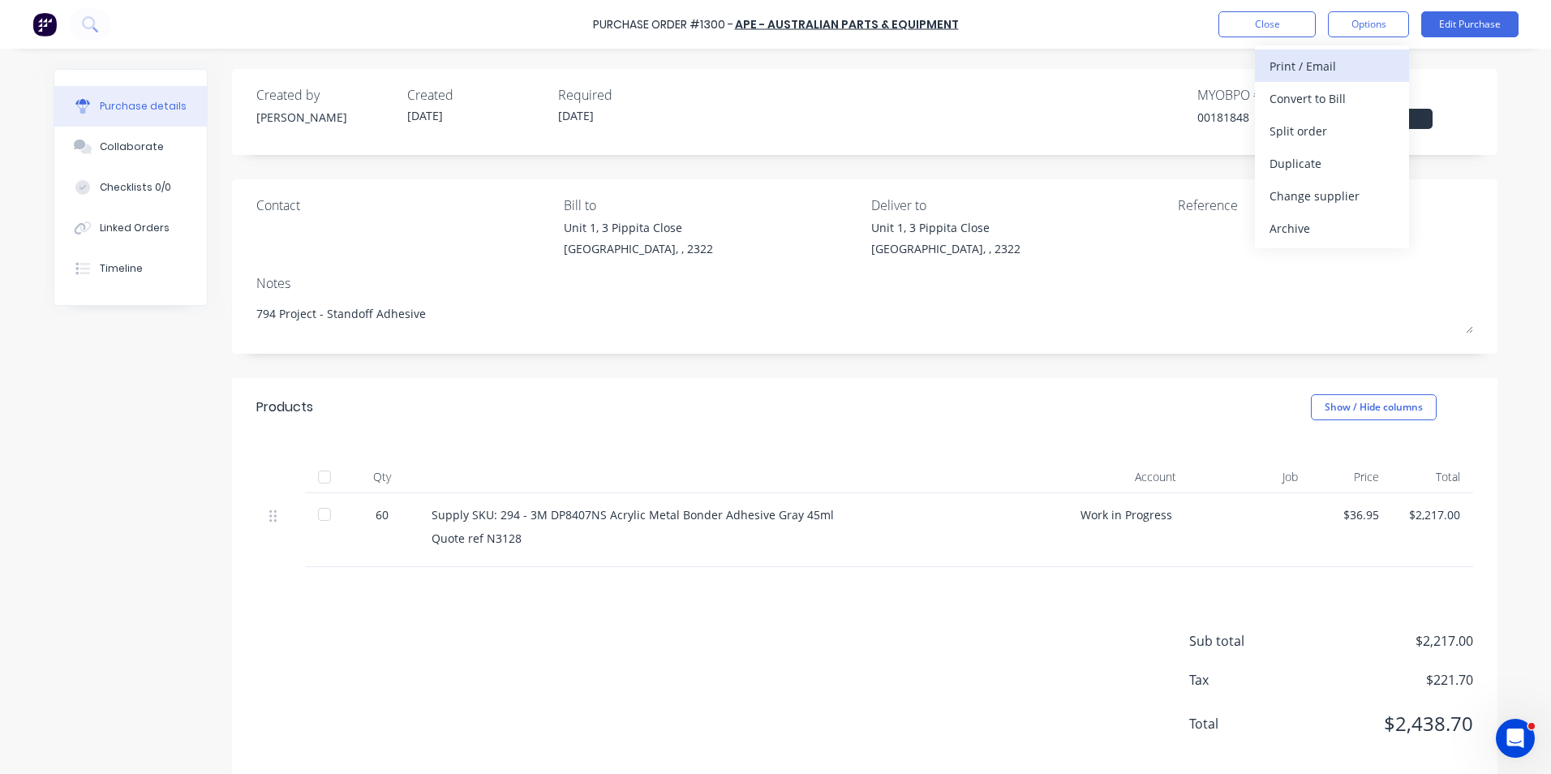
click at [1286, 64] on div "Print / Email" at bounding box center [1331, 66] width 125 height 24
click at [1305, 97] on div "With pricing" at bounding box center [1331, 99] width 125 height 24
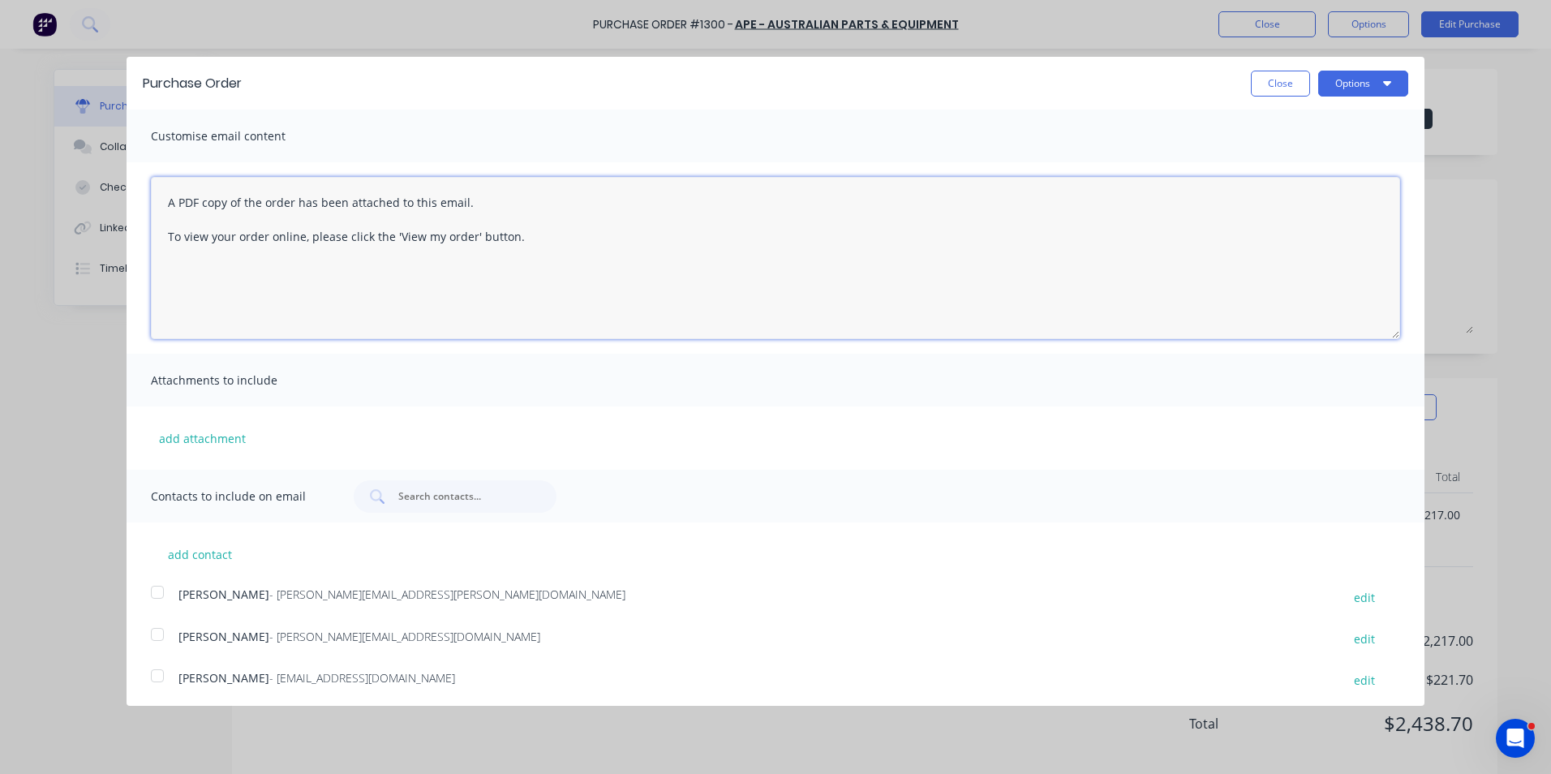
drag, startPoint x: 528, startPoint y: 233, endPoint x: 135, endPoint y: 195, distance: 395.2
click at [135, 195] on div "A PDF copy of the order has been attached to this email. To view your order onl…" at bounding box center [776, 257] width 1298 height 191
type textarea "Hi Wal, PO attached for the"
click at [1272, 84] on button "Close" at bounding box center [1280, 84] width 59 height 26
